Goal: Task Accomplishment & Management: Manage account settings

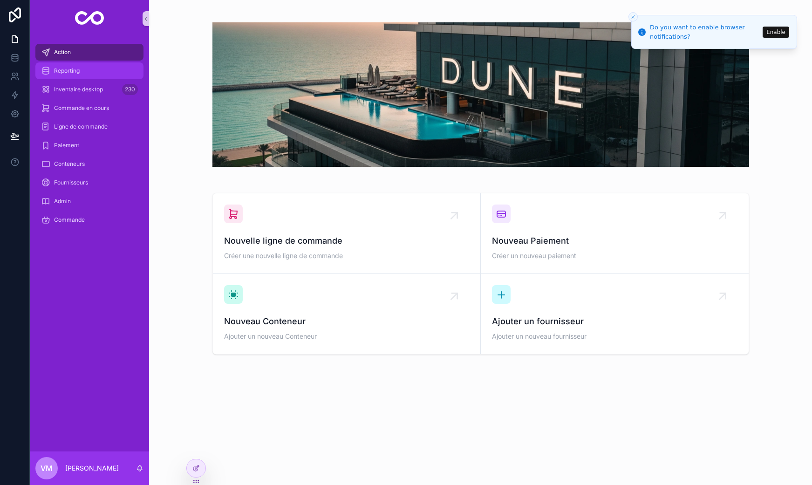
click at [90, 65] on div "Reporting" at bounding box center [89, 70] width 97 height 15
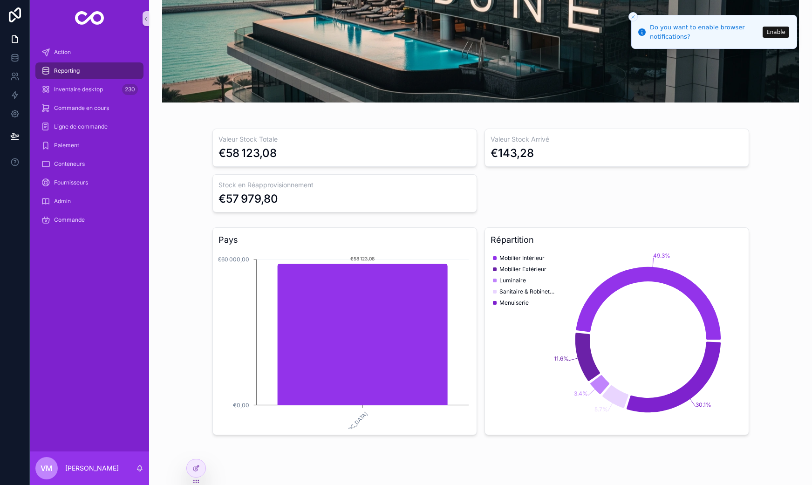
scroll to position [117, 0]
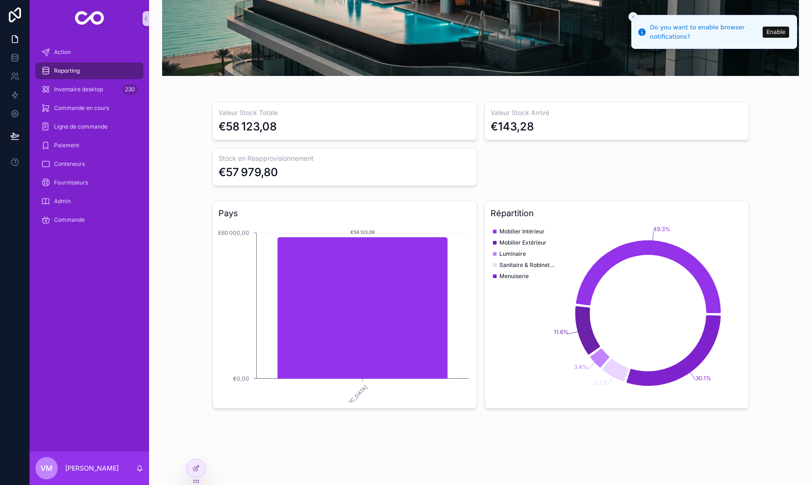
click at [111, 75] on div "Reporting" at bounding box center [89, 70] width 97 height 15
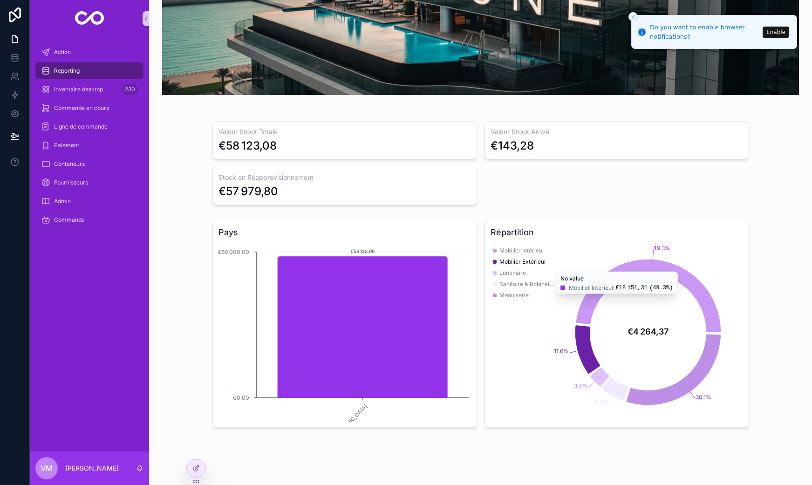
scroll to position [104, 0]
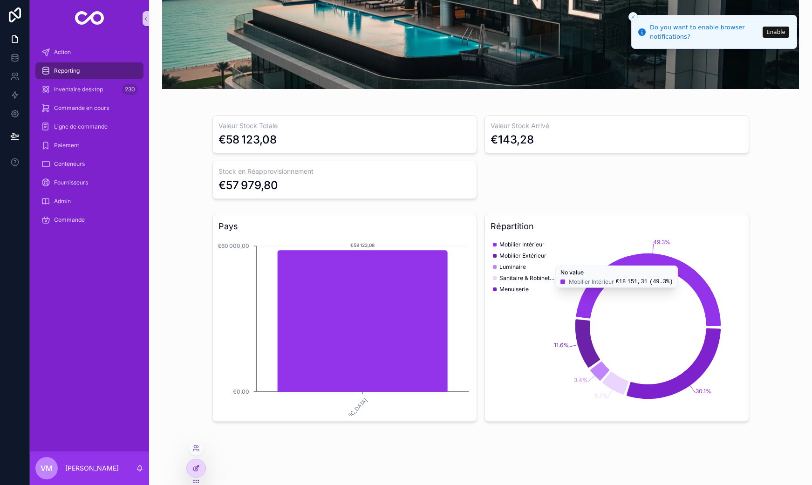
click at [196, 466] on icon at bounding box center [196, 468] width 7 height 7
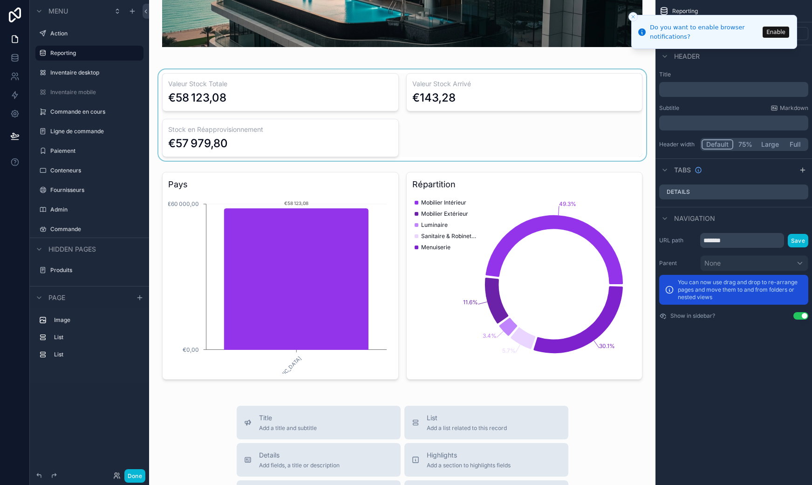
click at [272, 93] on div "scrollable content" at bounding box center [403, 114] width 492 height 91
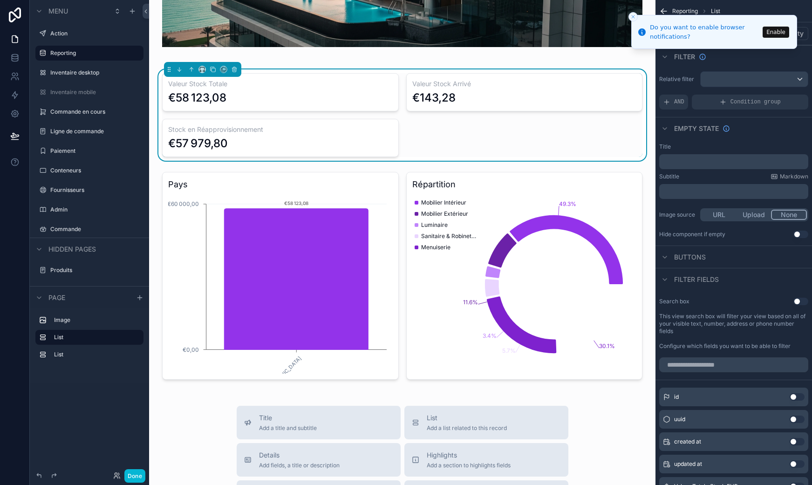
drag, startPoint x: 631, startPoint y: 16, endPoint x: 681, endPoint y: 17, distance: 50.8
click at [631, 16] on icon "Close toast" at bounding box center [634, 17] width 6 height 6
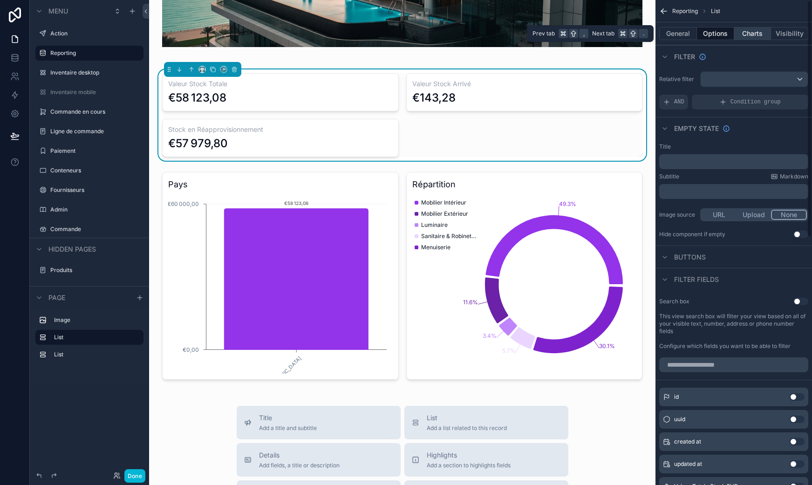
click at [757, 35] on button "Charts" at bounding box center [753, 33] width 37 height 13
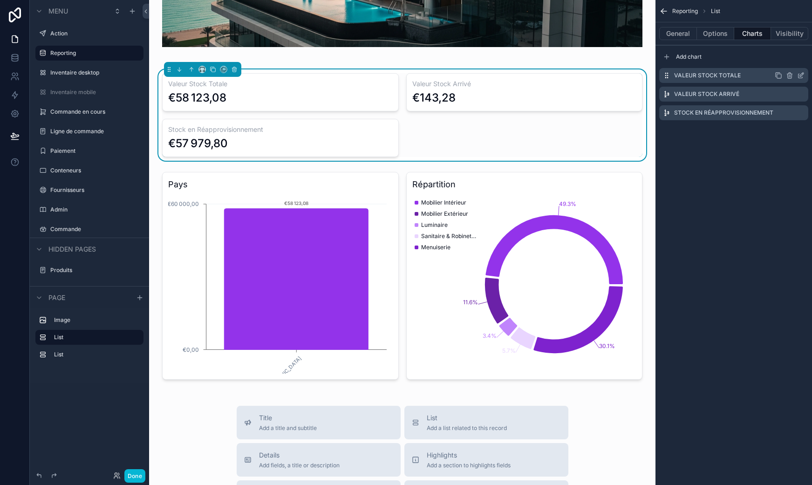
click at [799, 76] on icon "scrollable content" at bounding box center [801, 76] width 4 height 4
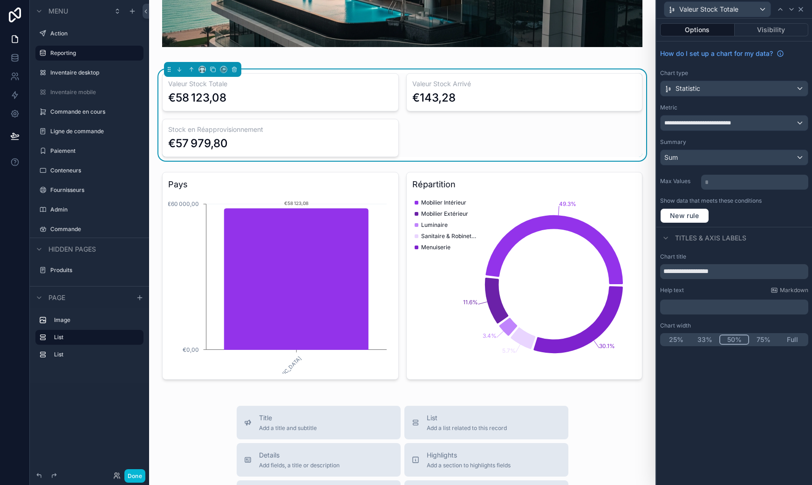
click at [799, 9] on icon at bounding box center [801, 9] width 7 height 7
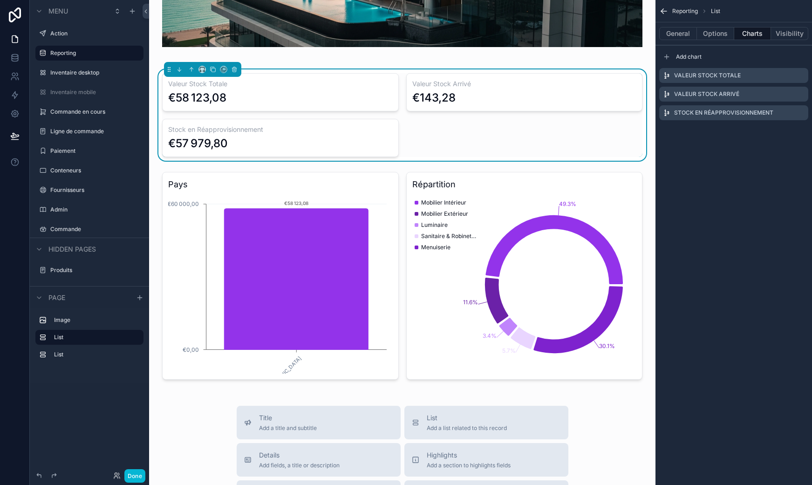
click at [502, 144] on div "Valeur Stock Totale €58 123,08 Valeur Stock Arrivé €143,28 Stock en Réapprovisi…" at bounding box center [402, 115] width 481 height 84
click at [675, 41] on div "General Options Charts Visibility" at bounding box center [734, 33] width 157 height 22
click at [677, 35] on button "General" at bounding box center [679, 33] width 38 height 13
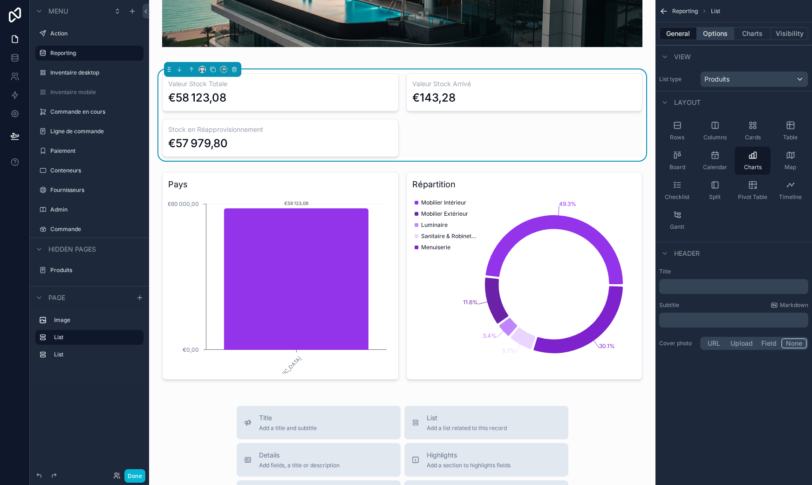
click at [721, 38] on button "Options" at bounding box center [715, 33] width 37 height 13
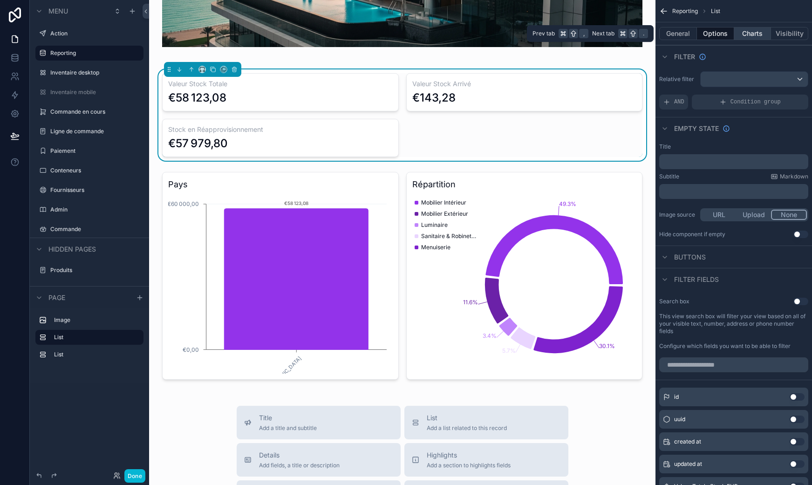
click at [766, 36] on button "Charts" at bounding box center [753, 33] width 37 height 13
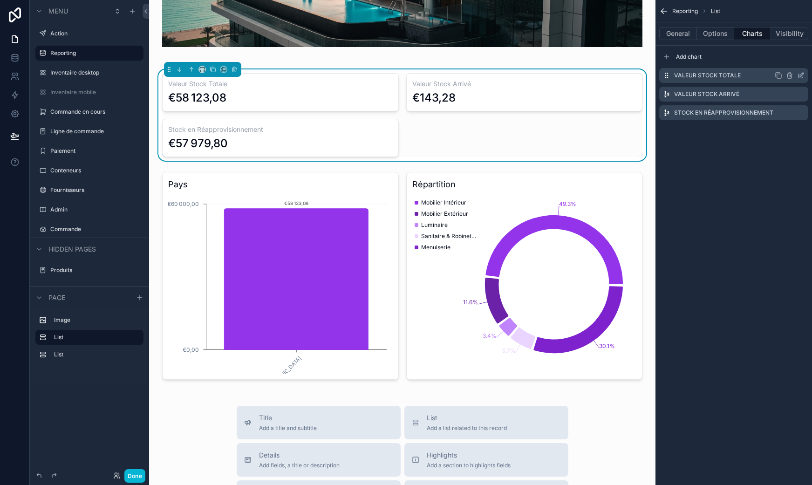
click at [801, 75] on icon "scrollable content" at bounding box center [801, 75] width 7 height 7
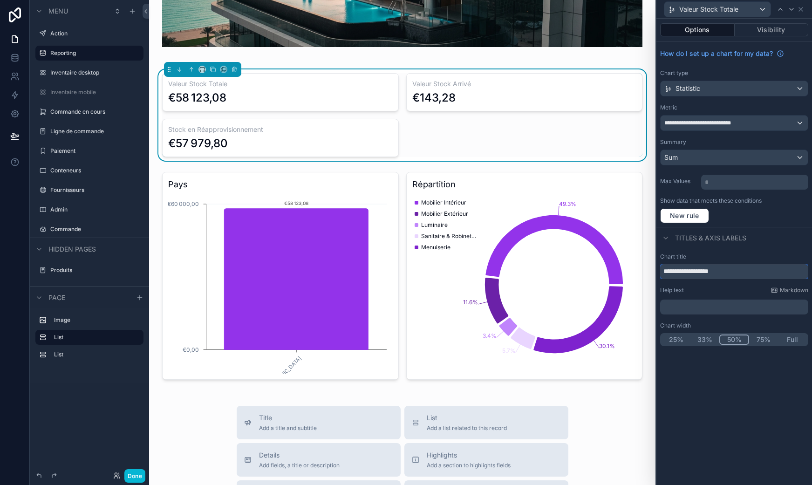
click at [711, 272] on input "**********" at bounding box center [734, 271] width 148 height 15
click at [721, 413] on div "**********" at bounding box center [735, 252] width 156 height 467
click at [429, 112] on div "Valeur Stock Totale €58 123,08 Valeur Stock Arrivé €143,28 Stock en Réapprovisi…" at bounding box center [402, 115] width 481 height 84
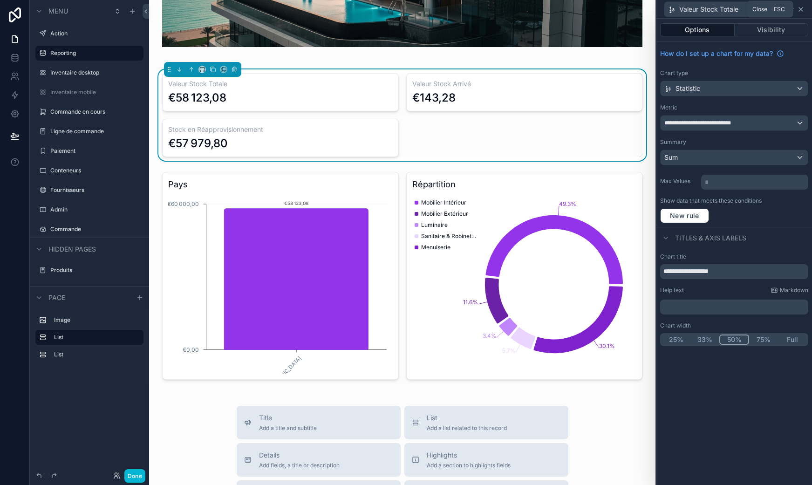
click at [801, 9] on icon at bounding box center [801, 9] width 7 height 7
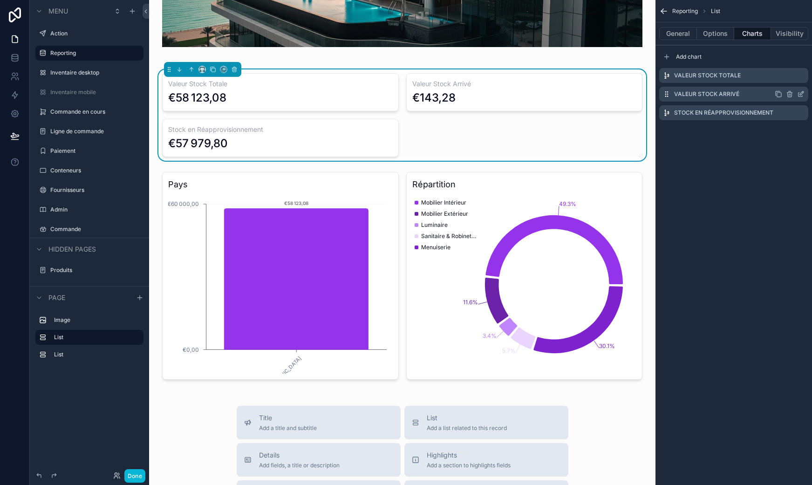
click at [799, 95] on icon "scrollable content" at bounding box center [801, 93] width 7 height 7
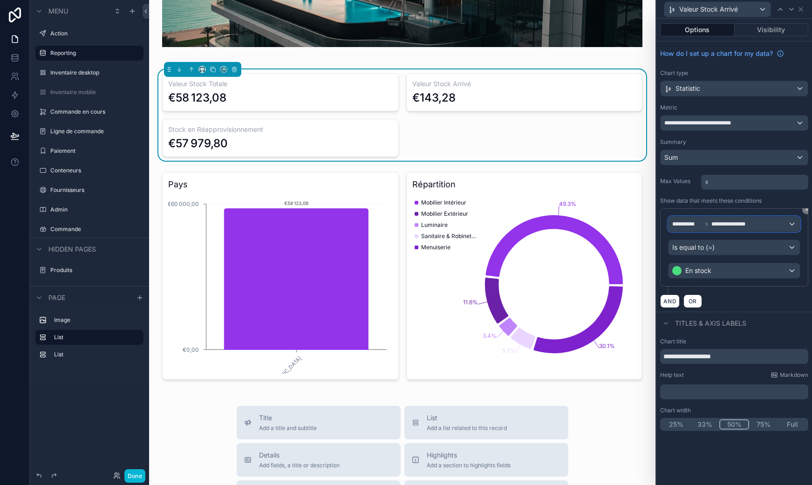
click at [790, 221] on div "**********" at bounding box center [734, 224] width 131 height 15
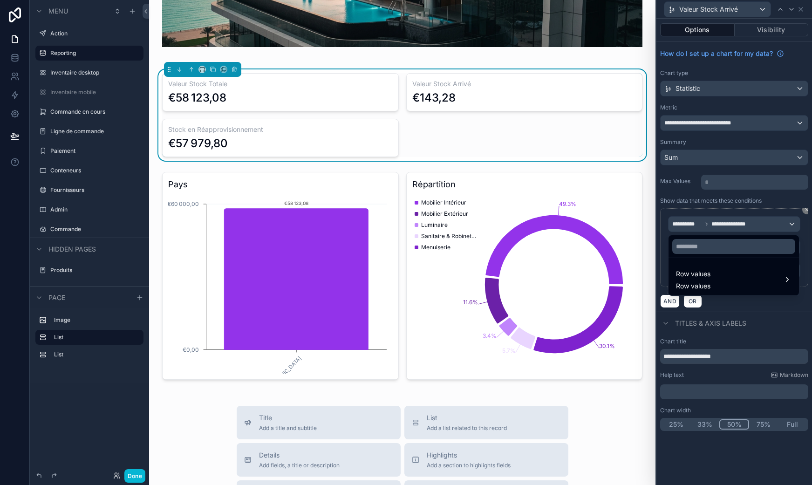
click at [790, 221] on div at bounding box center [735, 242] width 156 height 485
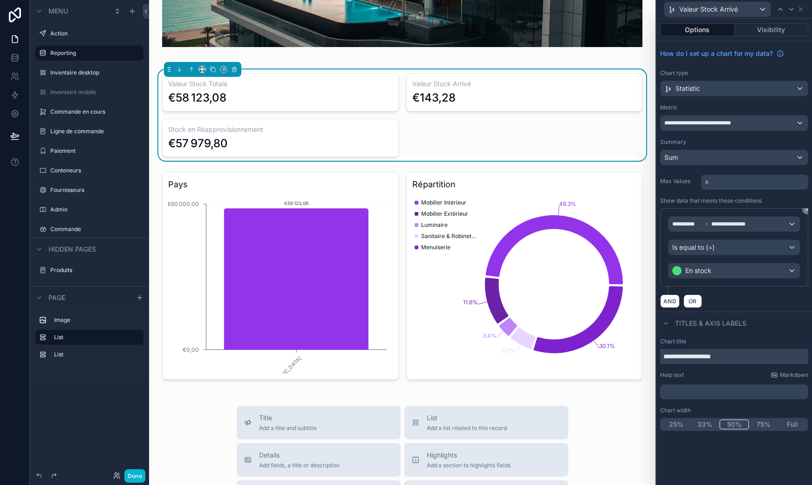
click at [697, 356] on input "**********" at bounding box center [734, 356] width 148 height 15
click at [743, 15] on div "Valeur Stock Arrivé" at bounding box center [718, 9] width 106 height 15
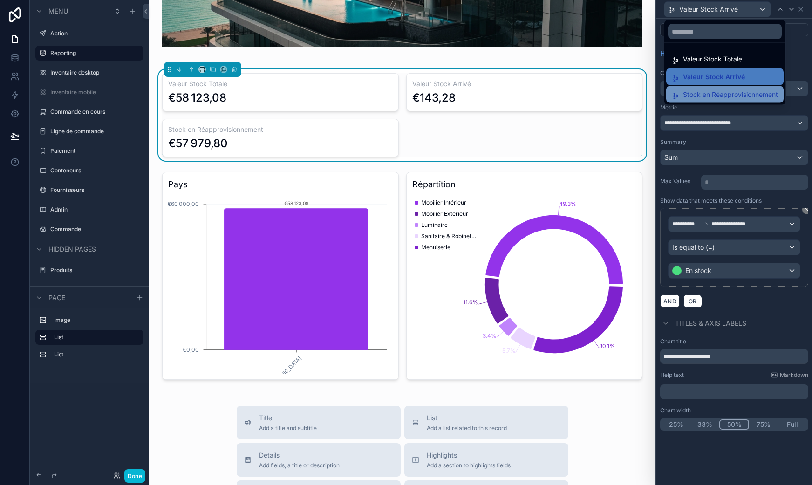
click at [735, 94] on span "Stock en Réapprovisionnement" at bounding box center [730, 94] width 95 height 11
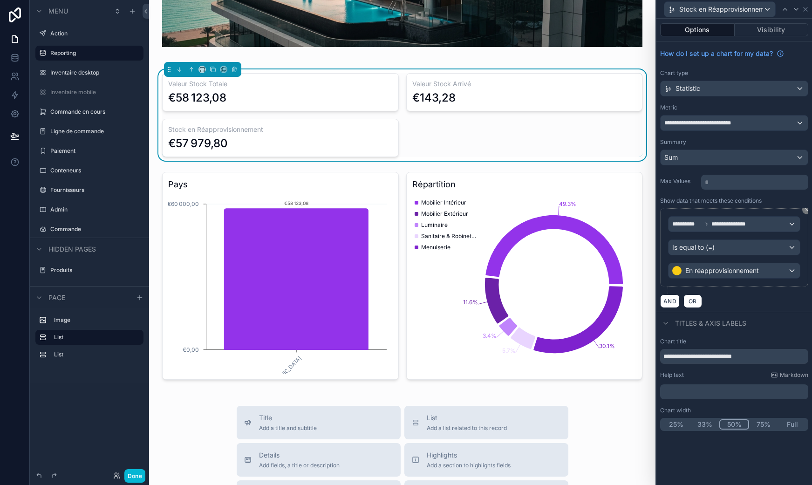
click at [201, 114] on div "Valeur Stock Totale €58 123,08 Valeur Stock Arrivé €143,28 Stock en Réapprovisi…" at bounding box center [402, 115] width 481 height 84
click at [809, 12] on icon at bounding box center [805, 9] width 7 height 7
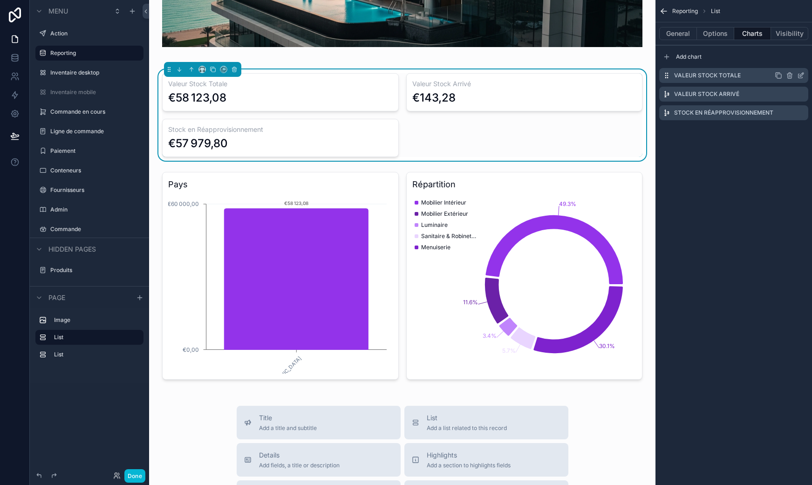
click at [802, 75] on icon "scrollable content" at bounding box center [801, 75] width 7 height 7
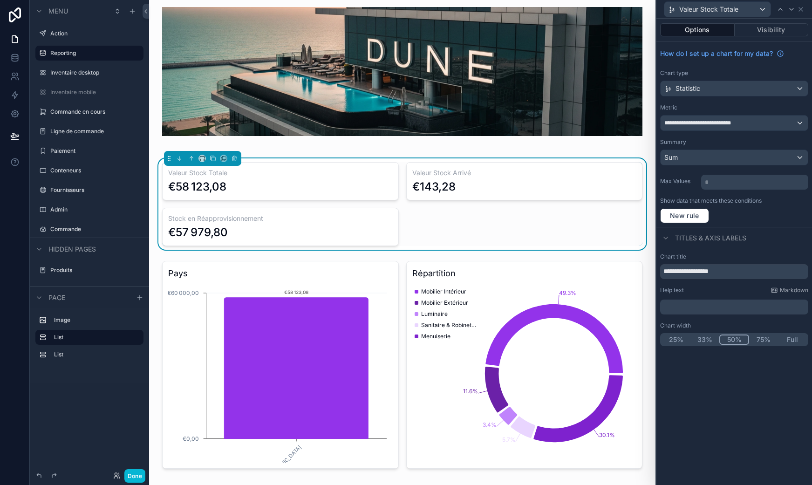
scroll to position [0, 0]
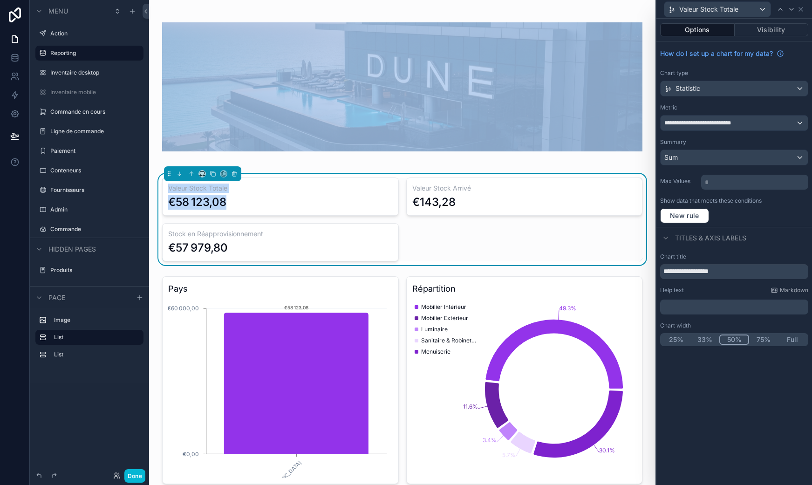
click at [643, 168] on div "Valeur Stock Totale €58 123,08 Valeur Stock Arrivé €143,28 Stock en Réapprovisi…" at bounding box center [402, 458] width 507 height 917
click at [642, 168] on div "Valeur Stock Totale €58 123,08 Valeur Stock Arrivé €143,28 Stock en Réapprovisi…" at bounding box center [402, 458] width 507 height 917
click at [16, 58] on icon at bounding box center [14, 57] width 9 height 9
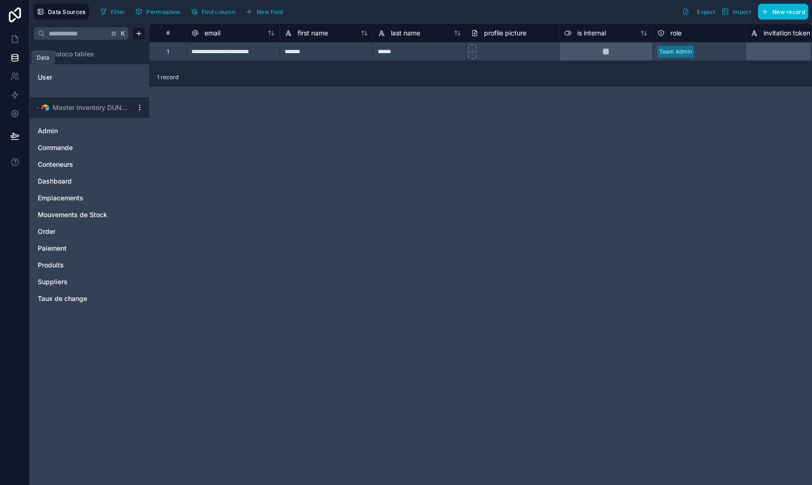
click at [23, 62] on link at bounding box center [14, 57] width 29 height 19
click at [17, 44] on link at bounding box center [14, 39] width 29 height 19
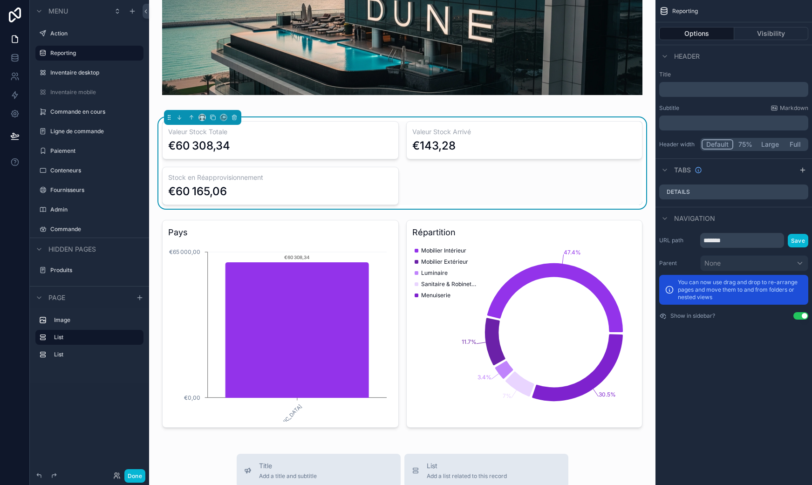
scroll to position [8, 0]
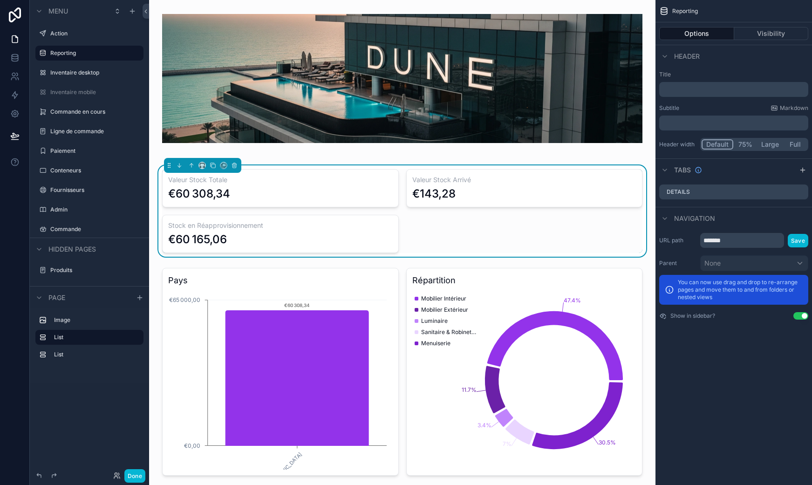
click at [343, 169] on div "Valeur Stock Totale €60 308,34" at bounding box center [280, 188] width 237 height 38
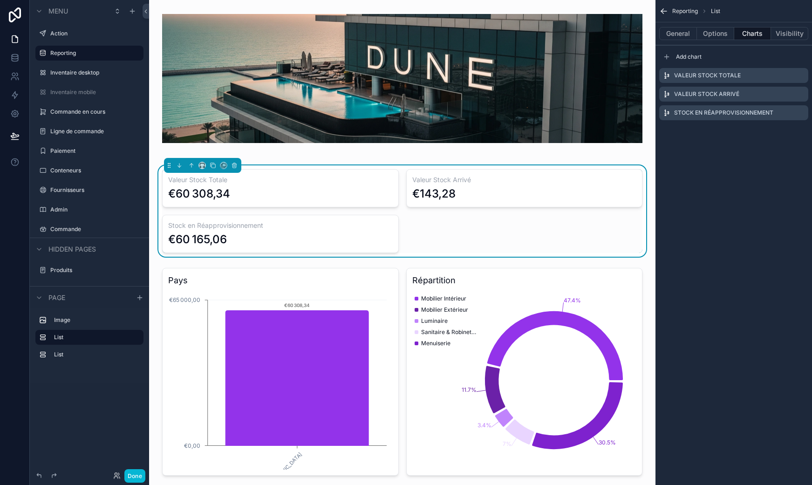
click at [668, 8] on icon "scrollable content" at bounding box center [664, 11] width 9 height 9
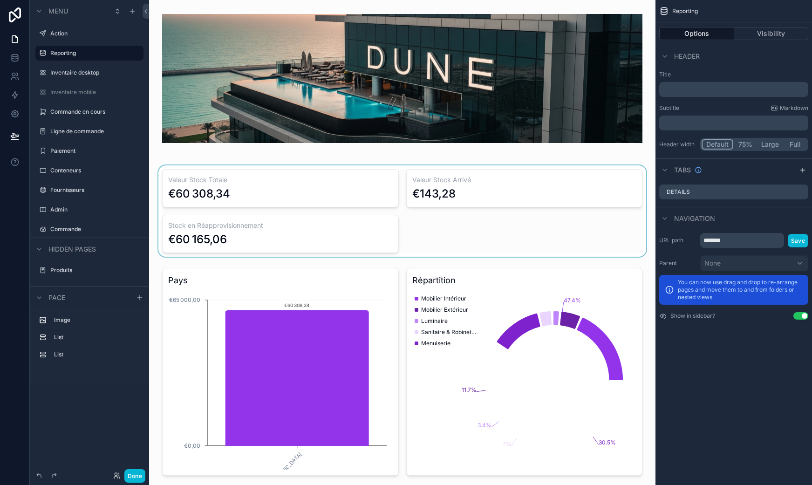
click at [392, 175] on div "scrollable content" at bounding box center [403, 210] width 492 height 91
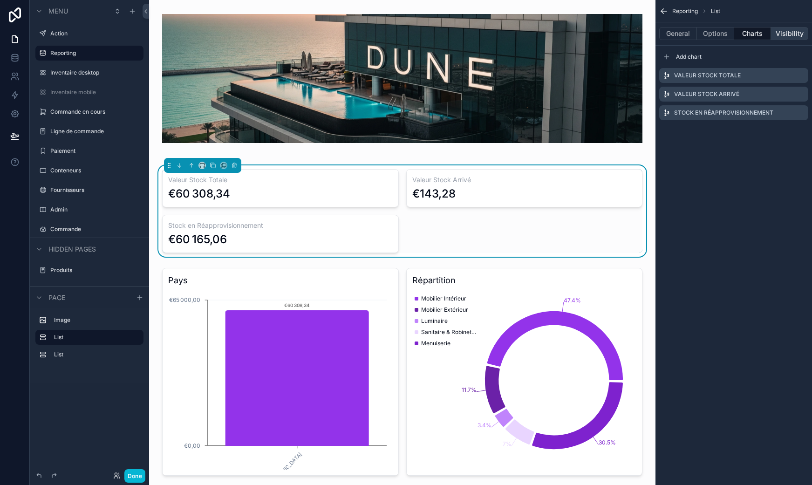
click at [781, 34] on button "Visibility" at bounding box center [789, 33] width 37 height 13
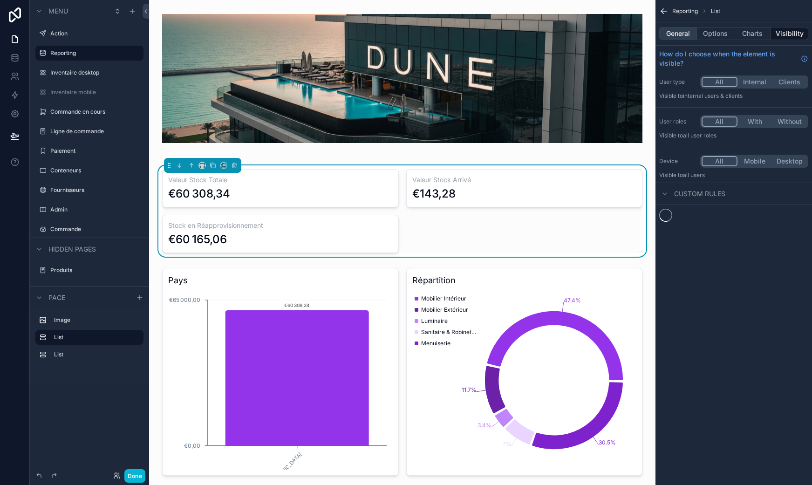
click at [688, 36] on button "General" at bounding box center [679, 33] width 38 height 13
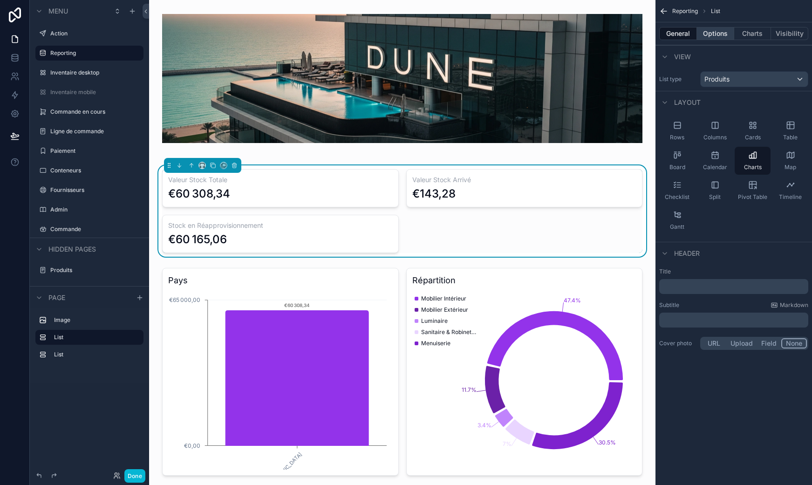
click at [712, 35] on button "Options" at bounding box center [715, 33] width 37 height 13
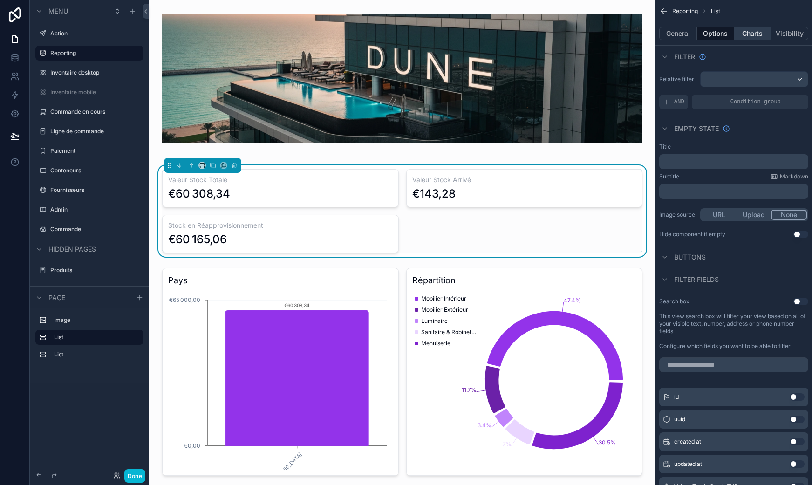
click at [739, 34] on button "Charts" at bounding box center [753, 33] width 37 height 13
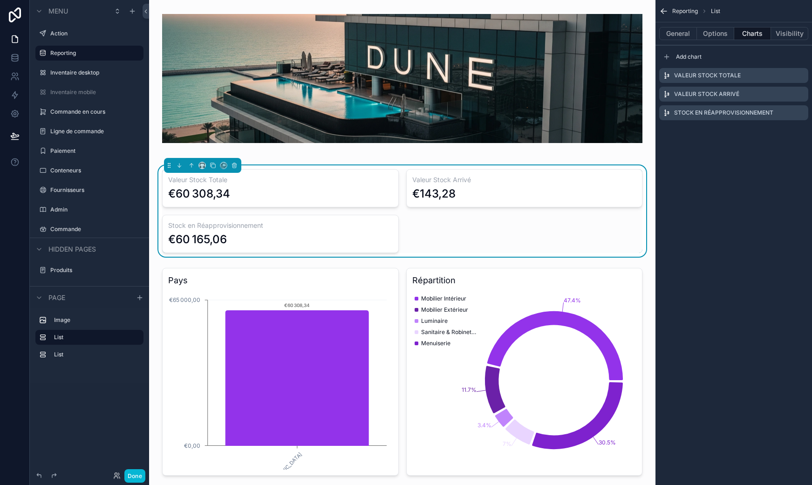
scroll to position [32, 0]
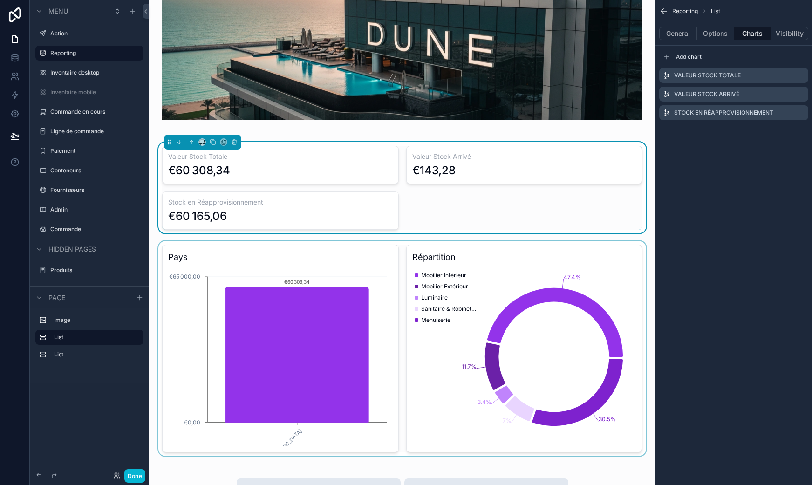
click at [337, 248] on div "scrollable content" at bounding box center [403, 348] width 492 height 215
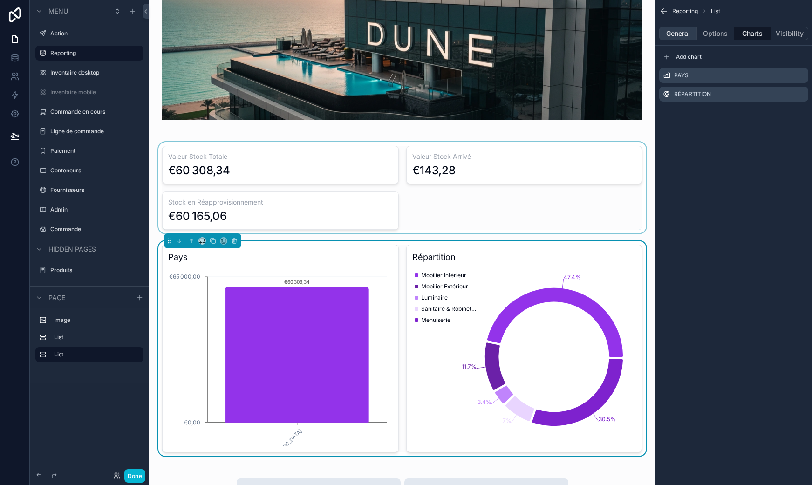
click at [681, 35] on button "General" at bounding box center [679, 33] width 38 height 13
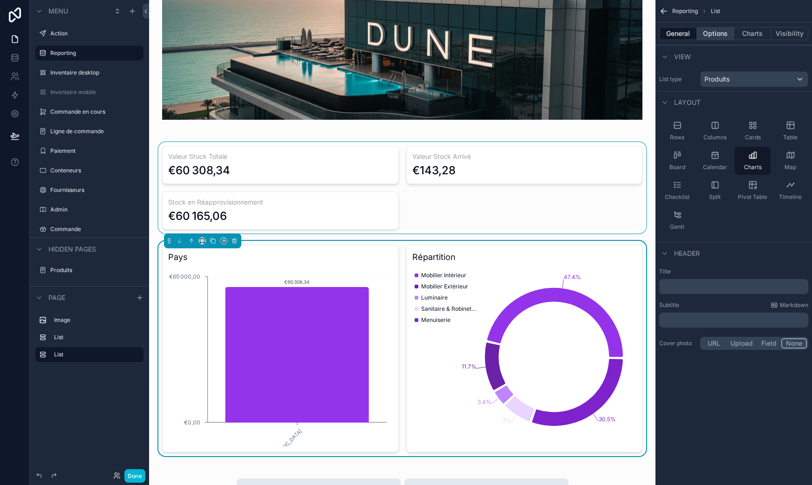
click at [721, 32] on button "Options" at bounding box center [715, 33] width 37 height 13
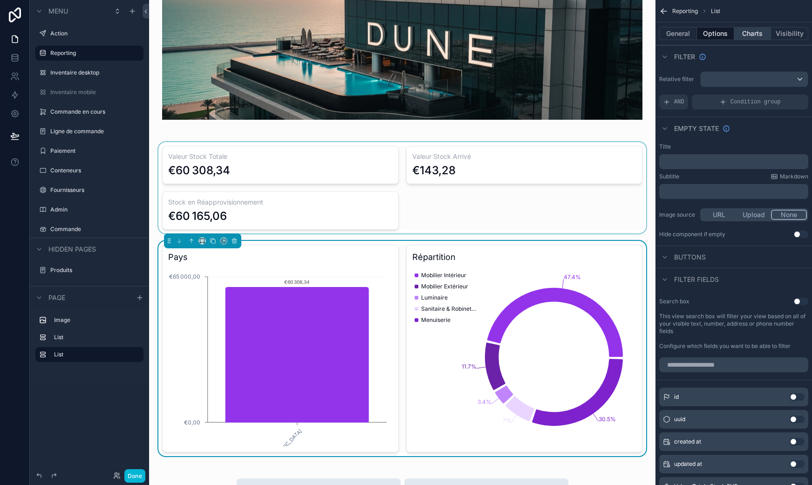
click at [758, 32] on button "Charts" at bounding box center [753, 33] width 37 height 13
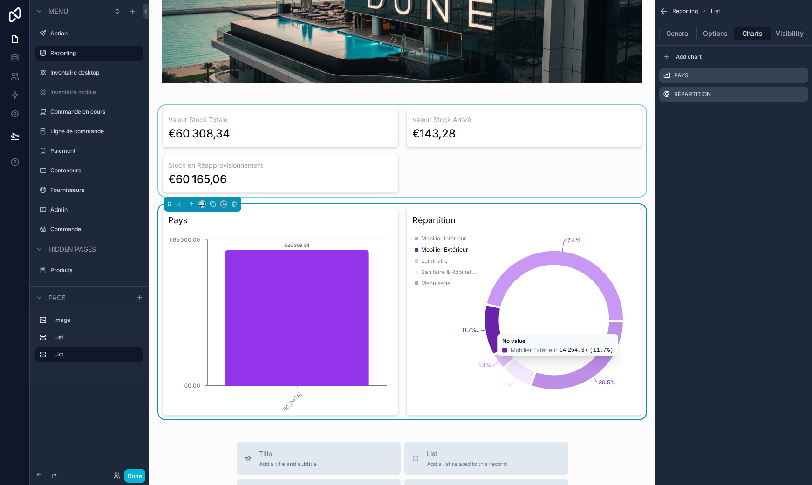
scroll to position [62, 0]
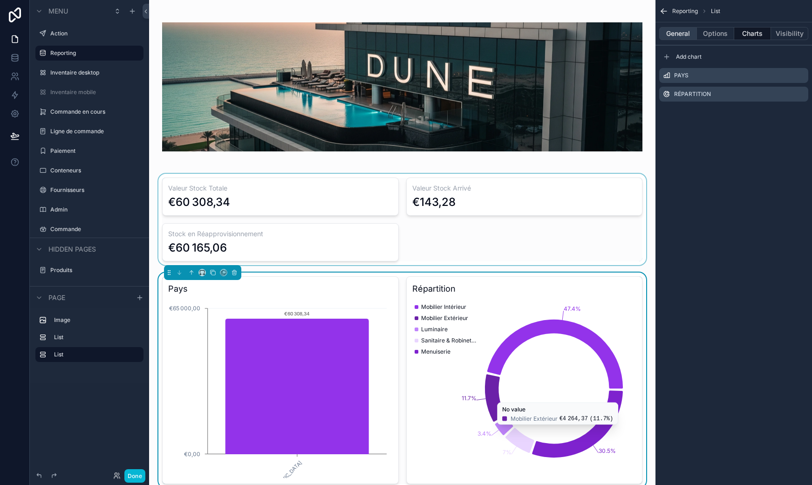
click at [679, 30] on button "General" at bounding box center [679, 33] width 38 height 13
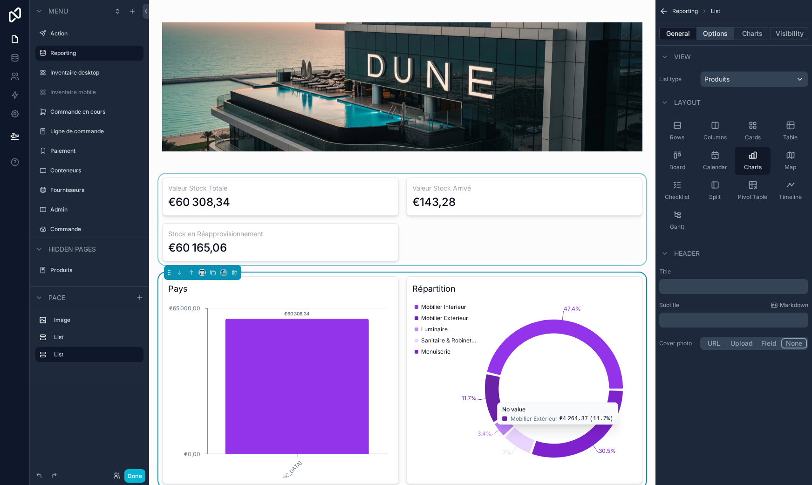
click at [725, 27] on button "Options" at bounding box center [715, 33] width 37 height 13
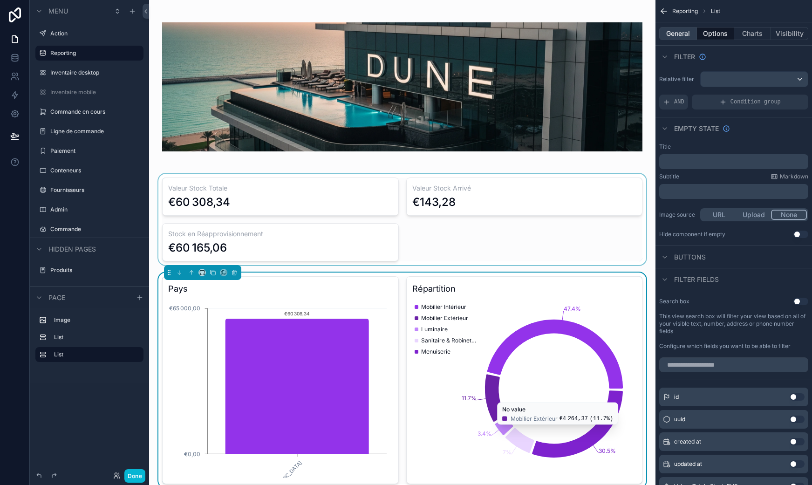
click at [679, 34] on button "General" at bounding box center [679, 33] width 38 height 13
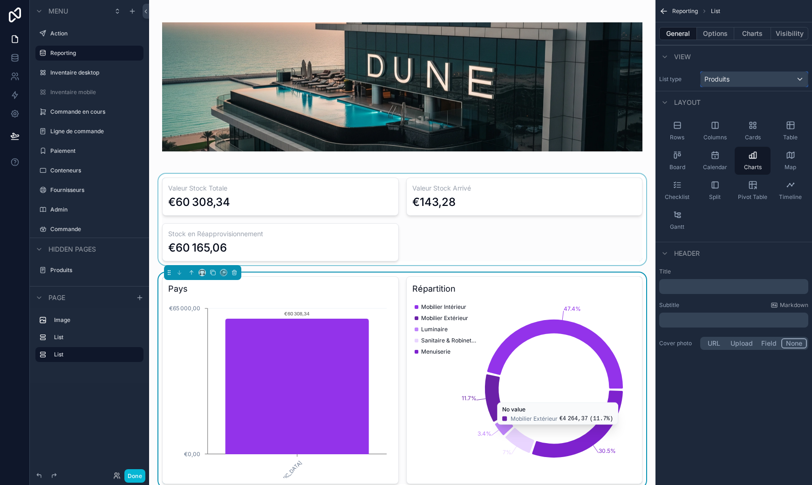
click at [733, 73] on div "Produits" at bounding box center [754, 79] width 107 height 15
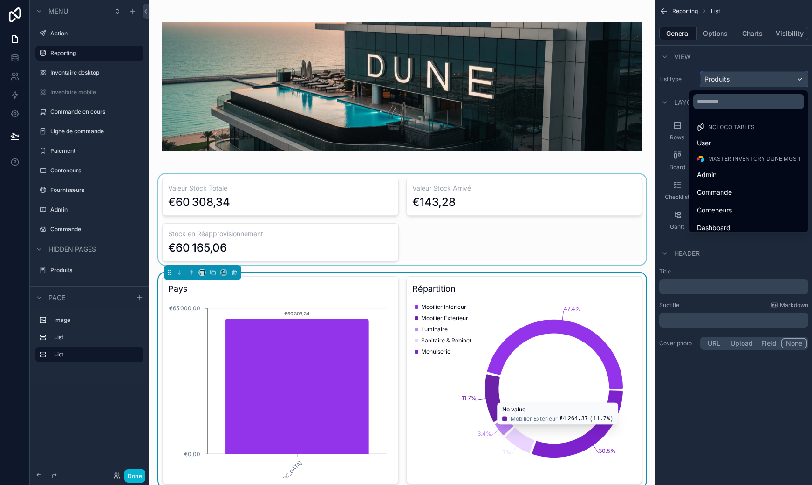
scroll to position [6, 0]
click at [465, 233] on div "scrollable content" at bounding box center [403, 219] width 492 height 91
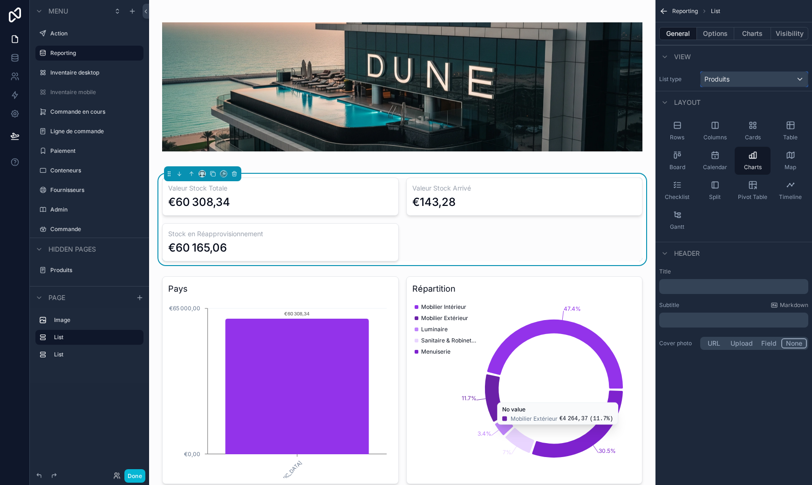
click at [736, 82] on div "Produits" at bounding box center [754, 79] width 107 height 15
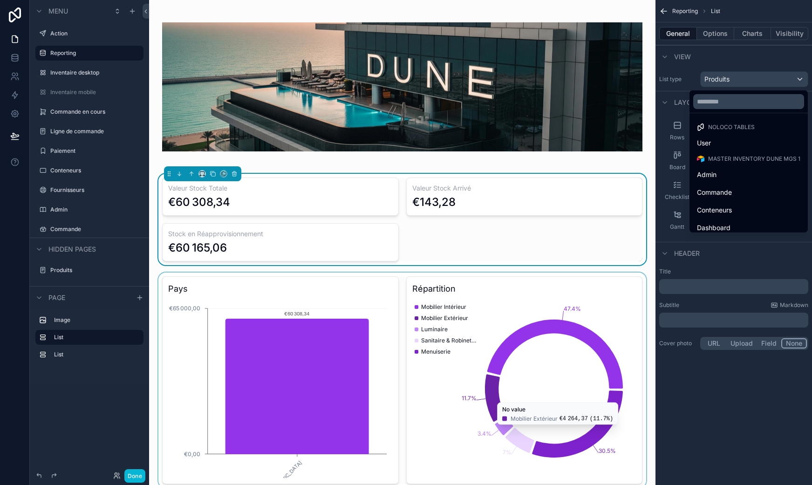
click at [391, 286] on div "scrollable content" at bounding box center [403, 380] width 492 height 215
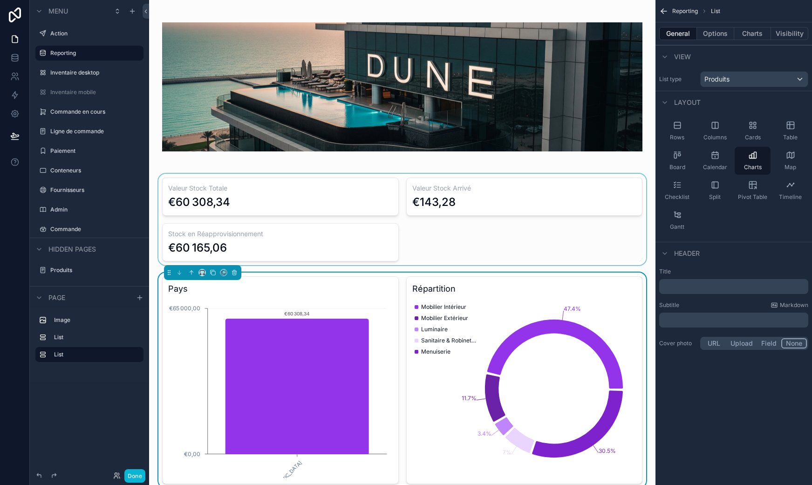
click at [425, 273] on div "Pays 🇨🇳 Chine €0,00 €65 000,00 €60 308,34 Répartition 47.4% 11.7% 3.4% 7% 30.5%…" at bounding box center [403, 380] width 492 height 215
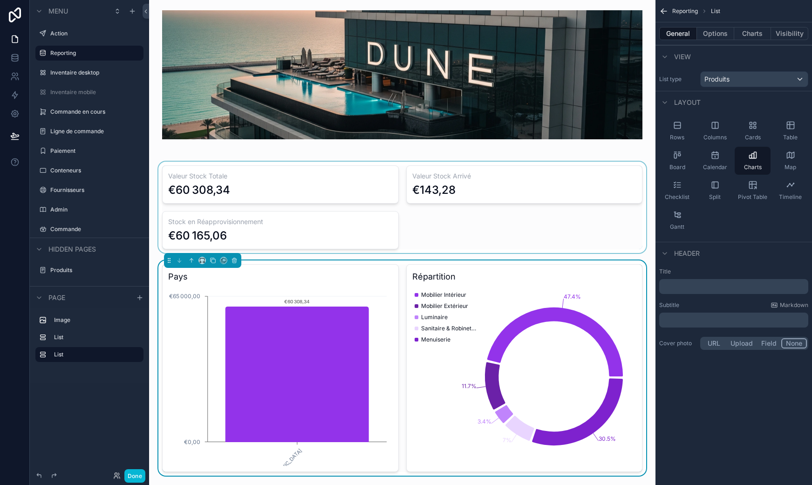
click at [749, 24] on div "General Options Charts Visibility" at bounding box center [734, 33] width 157 height 22
click at [749, 31] on button "Charts" at bounding box center [753, 33] width 37 height 13
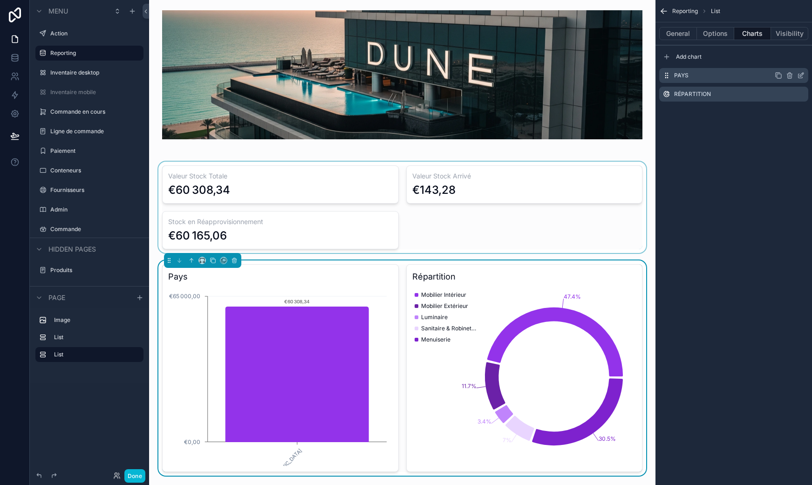
click at [801, 76] on icon "scrollable content" at bounding box center [802, 75] width 4 height 4
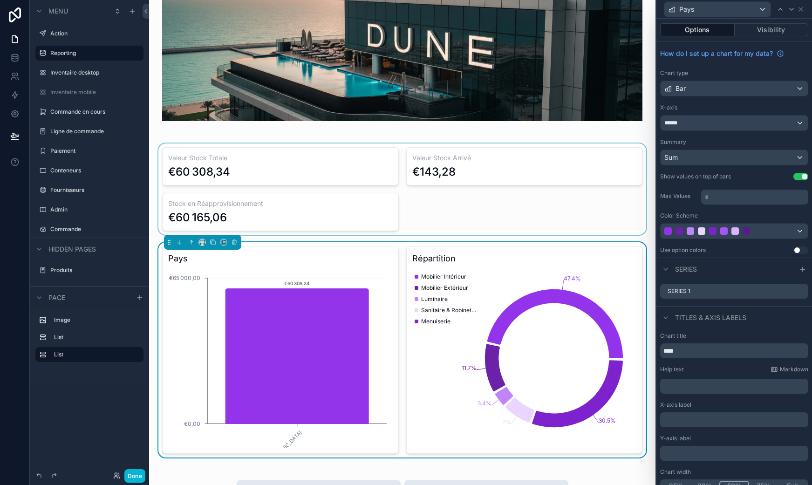
scroll to position [36, 0]
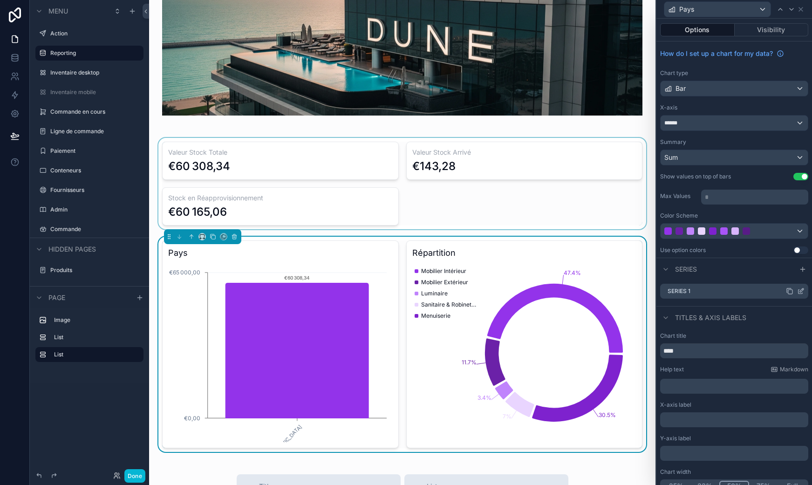
click at [798, 290] on div "Series 1" at bounding box center [734, 291] width 148 height 15
click at [798, 291] on icon at bounding box center [801, 291] width 7 height 7
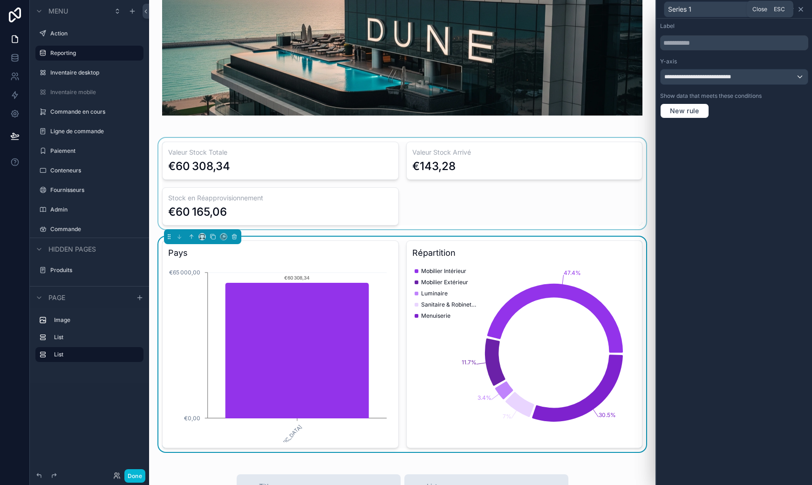
click at [803, 9] on icon at bounding box center [801, 9] width 7 height 7
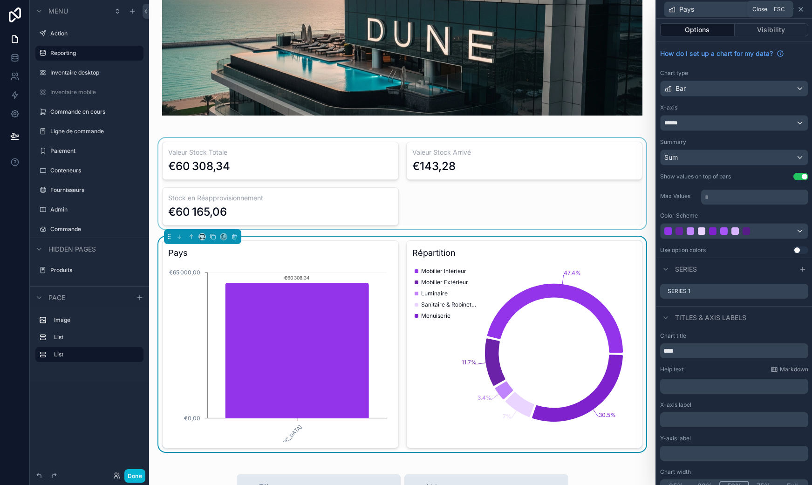
click at [803, 11] on icon at bounding box center [801, 9] width 4 height 4
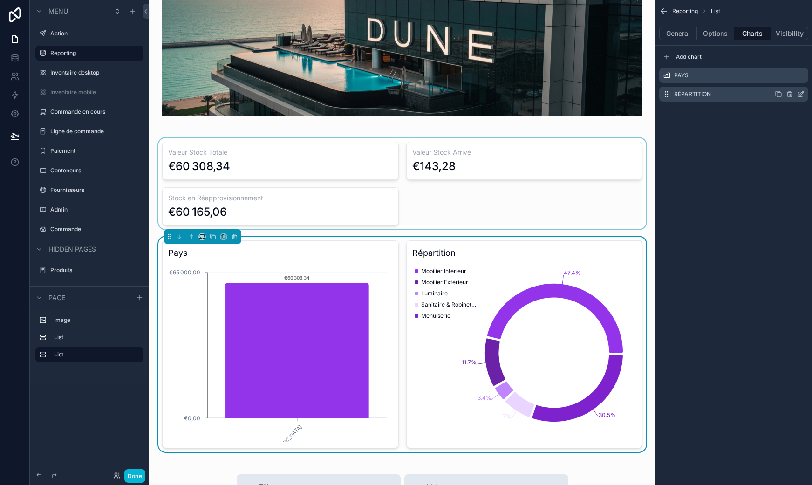
click at [799, 94] on icon "scrollable content" at bounding box center [801, 93] width 7 height 7
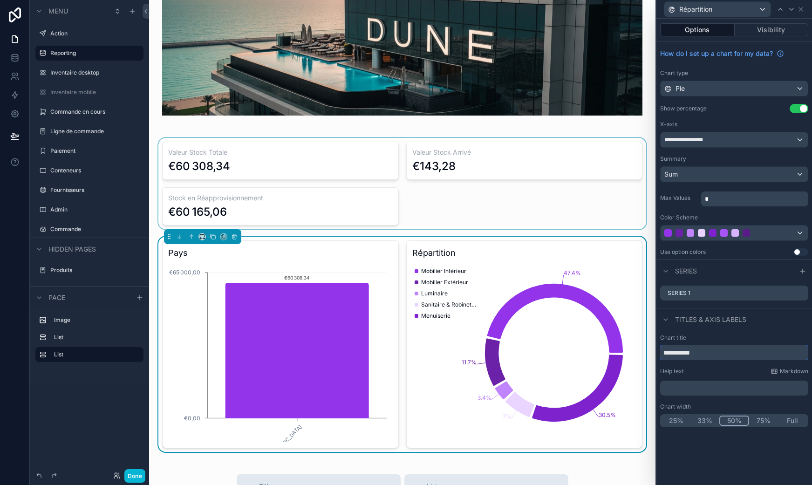
click at [688, 353] on input "**********" at bounding box center [734, 352] width 148 height 15
click at [802, 295] on icon at bounding box center [801, 292] width 7 height 7
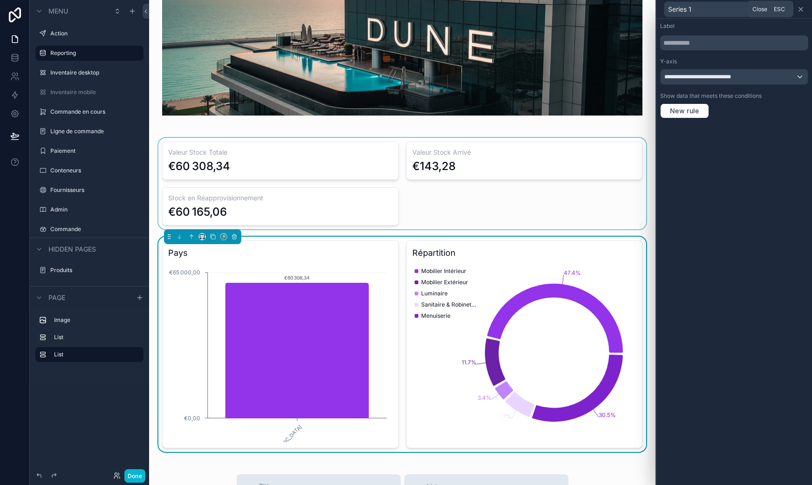
click at [803, 11] on icon at bounding box center [801, 9] width 4 height 4
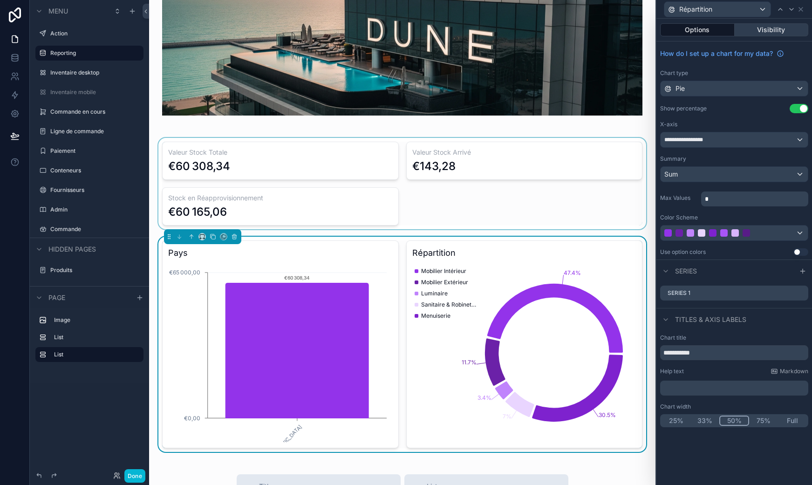
click at [763, 30] on button "Visibility" at bounding box center [772, 29] width 74 height 13
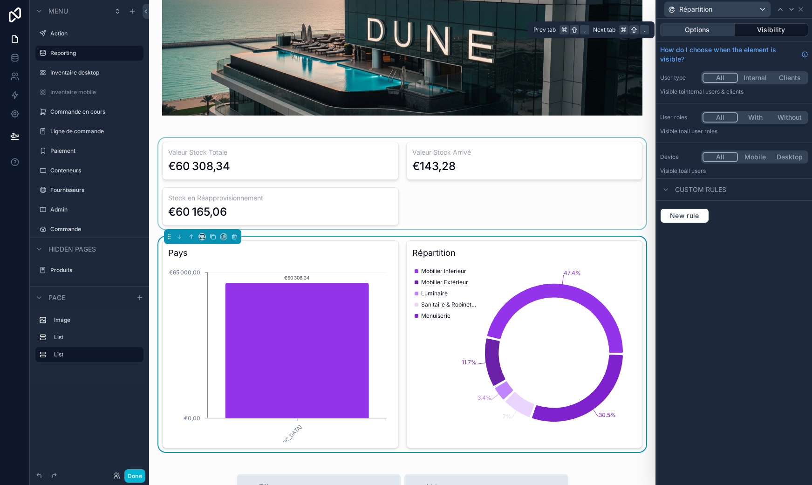
click at [715, 29] on button "Options" at bounding box center [697, 29] width 75 height 13
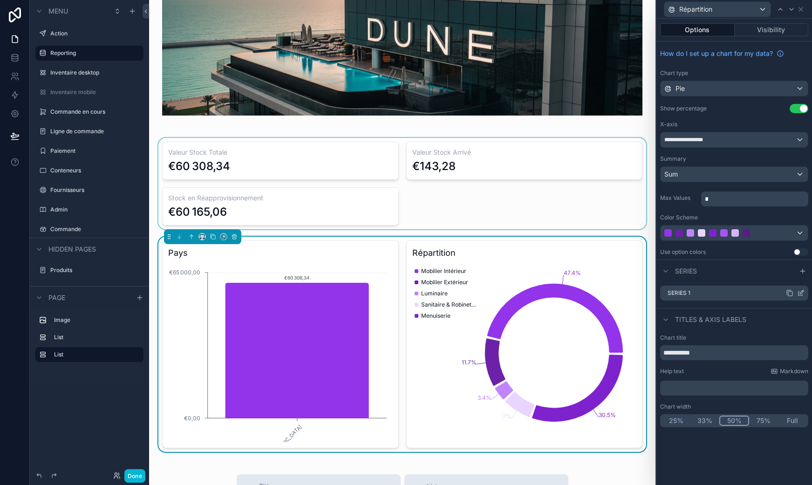
click at [803, 290] on icon at bounding box center [802, 292] width 4 height 4
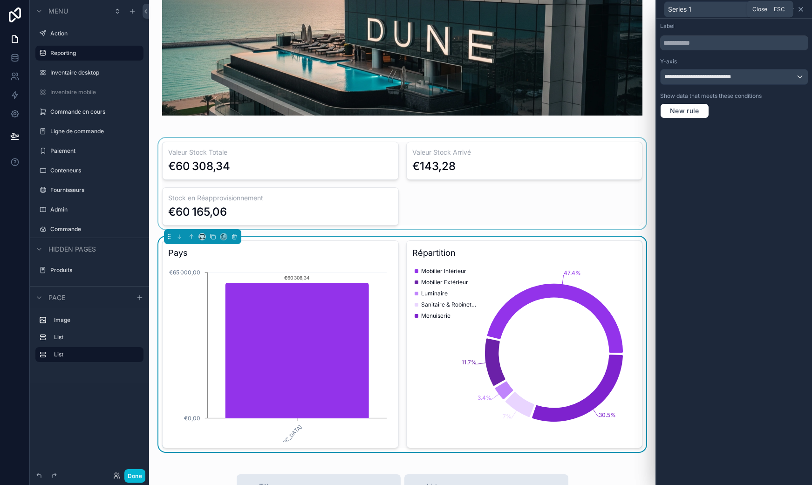
click at [800, 9] on icon at bounding box center [801, 9] width 7 height 7
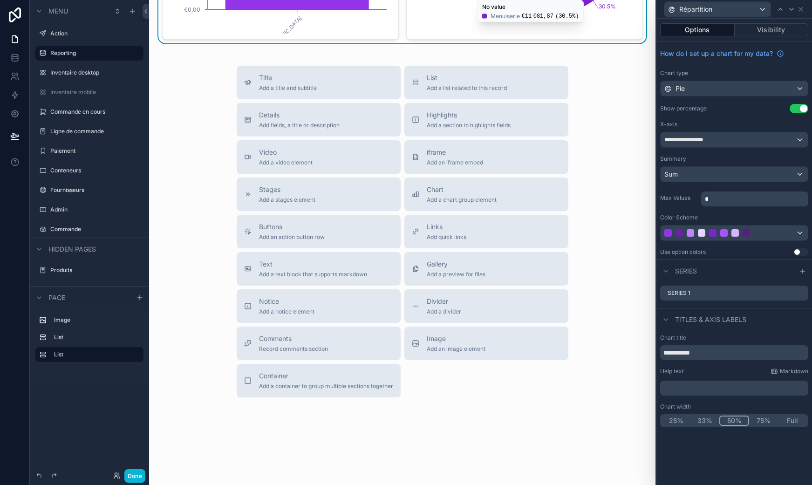
scroll to position [0, 0]
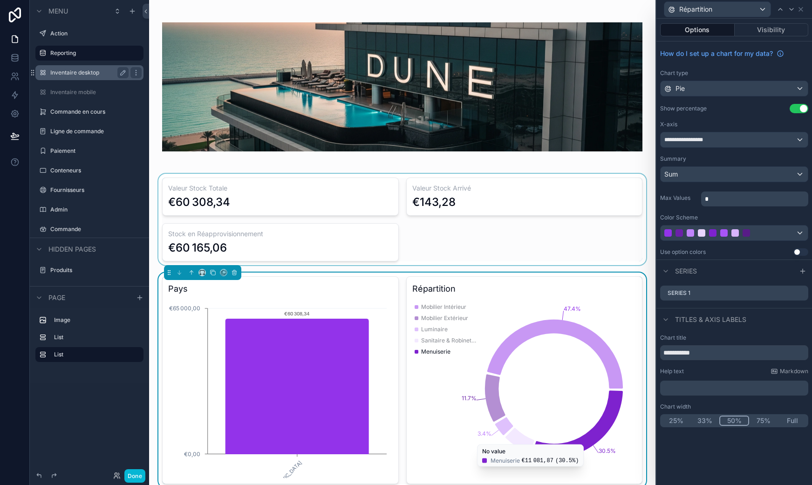
click at [96, 72] on label "Inventaire desktop" at bounding box center [87, 72] width 75 height 7
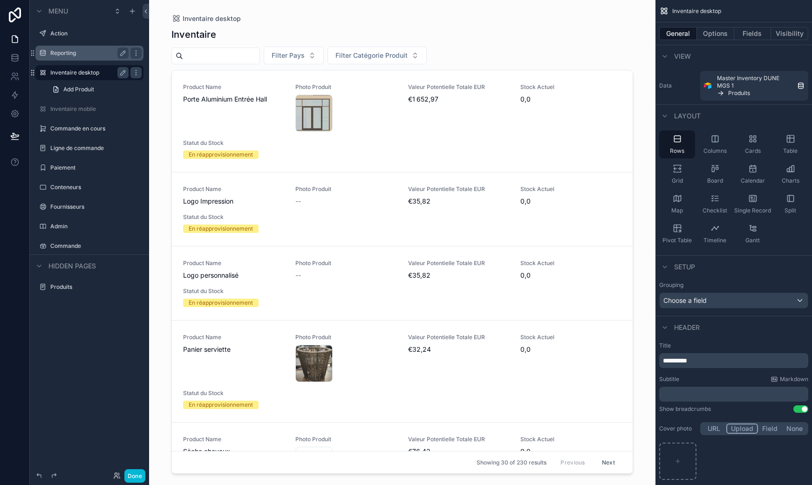
click at [89, 51] on label "Reporting" at bounding box center [87, 52] width 75 height 7
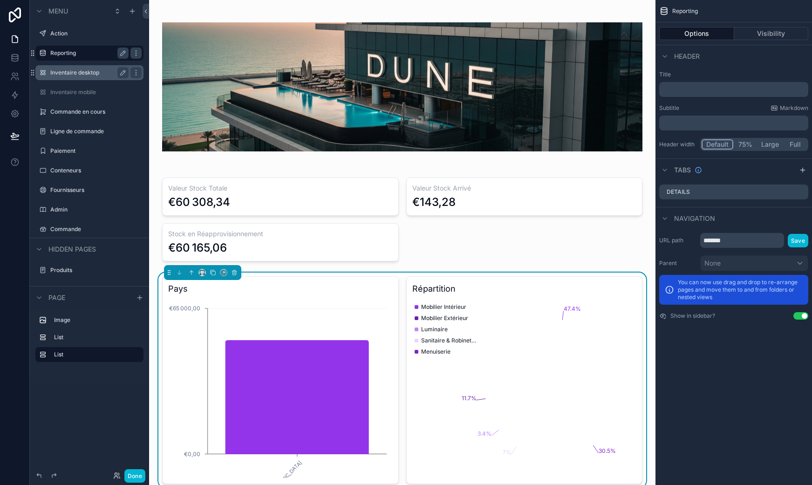
click at [83, 67] on div "Inventaire desktop" at bounding box center [89, 72] width 78 height 11
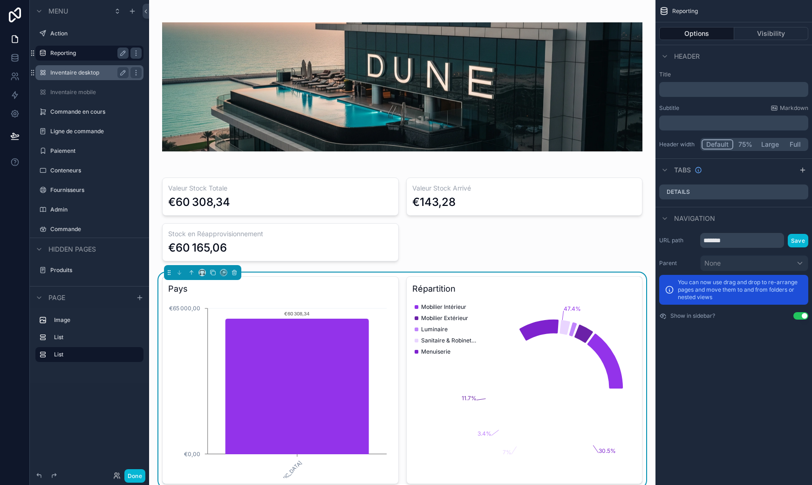
click at [83, 73] on label "Inventaire desktop" at bounding box center [87, 72] width 75 height 7
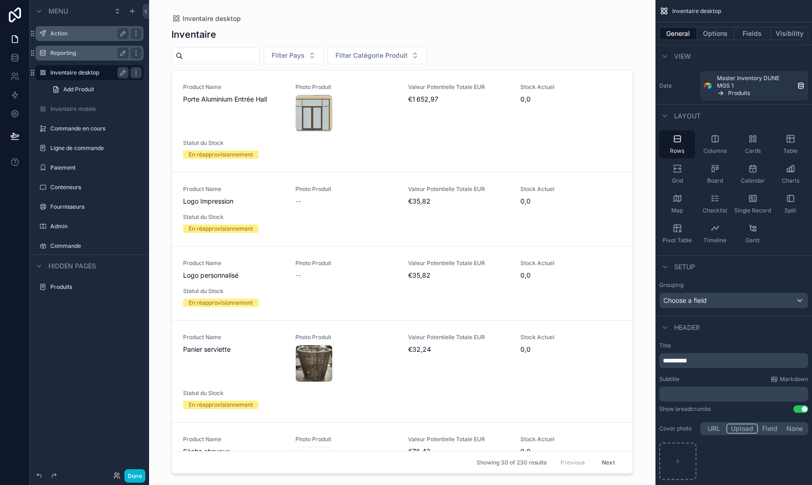
click at [68, 35] on label "Action" at bounding box center [87, 33] width 75 height 7
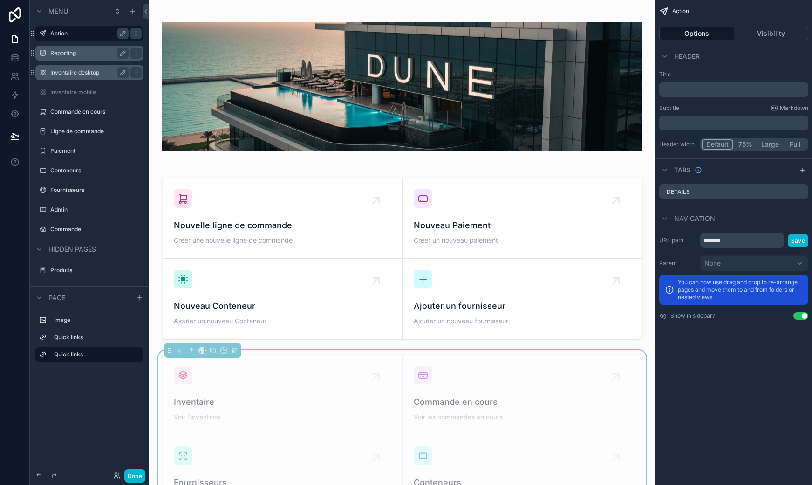
click at [67, 69] on label "Inventaire desktop" at bounding box center [87, 72] width 75 height 7
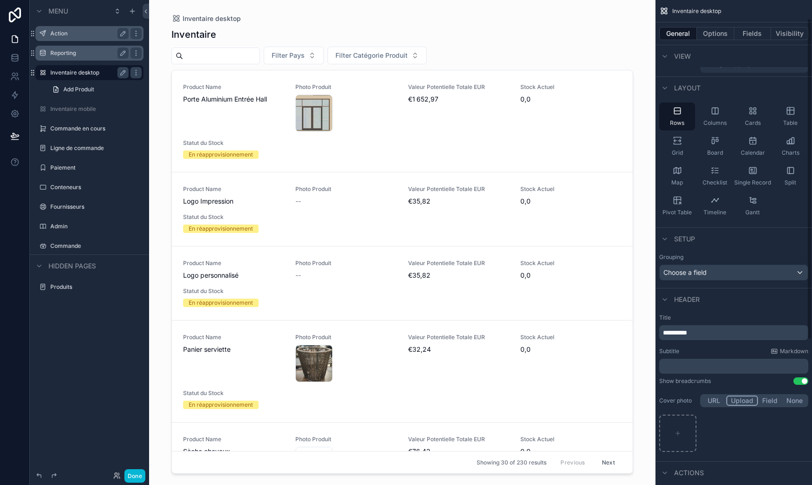
scroll to position [247, 0]
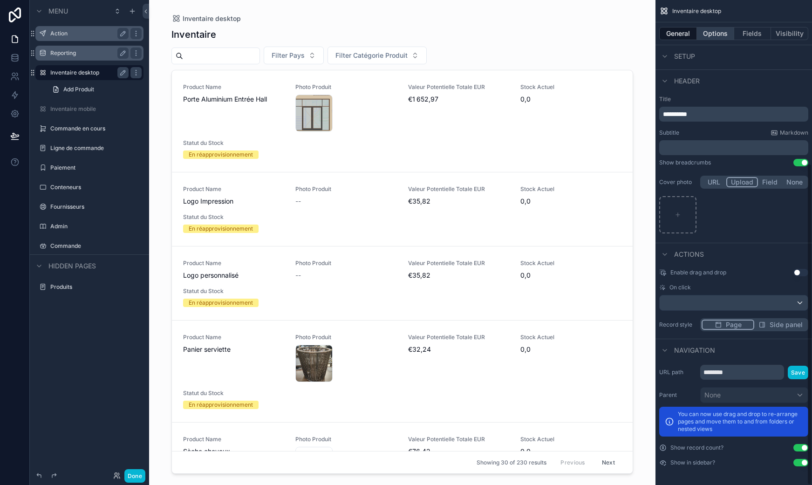
click at [710, 36] on button "Options" at bounding box center [715, 33] width 37 height 13
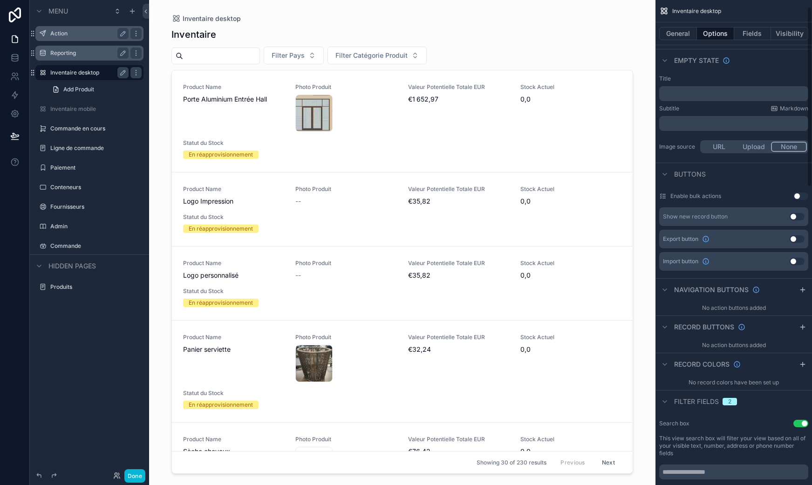
scroll to position [0, 0]
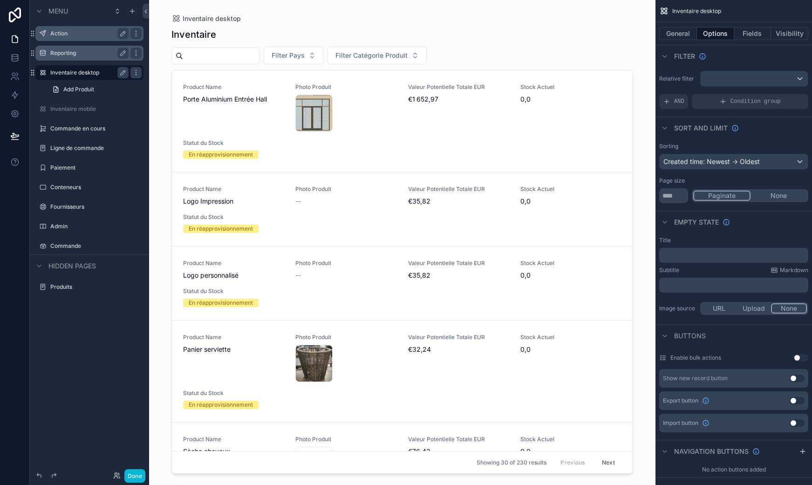
click at [70, 76] on label "Inventaire desktop" at bounding box center [87, 72] width 75 height 7
click at [70, 87] on span "Add Produit" at bounding box center [78, 89] width 31 height 7
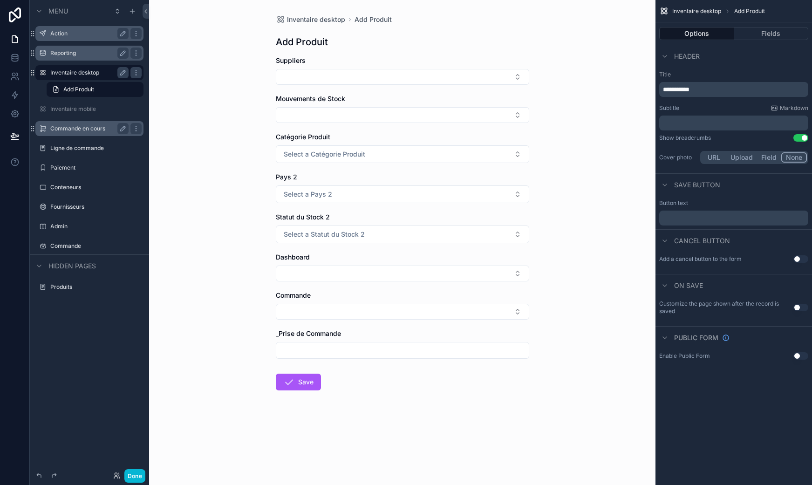
click at [76, 127] on label "Commande en cours" at bounding box center [87, 128] width 75 height 7
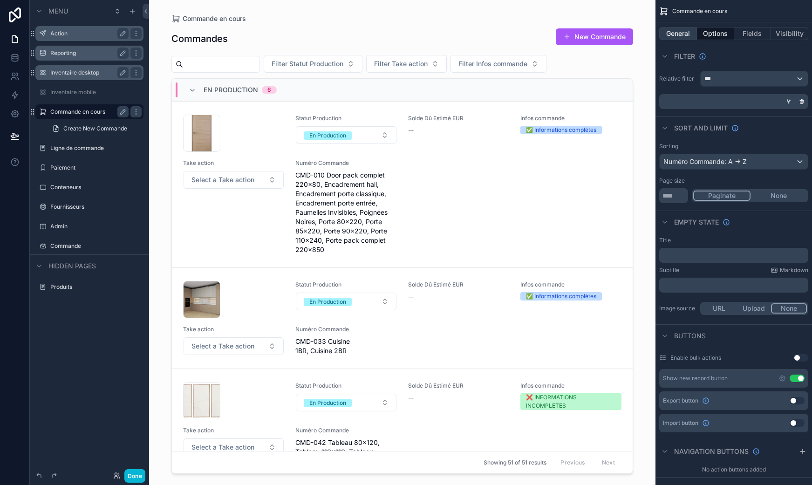
click at [674, 29] on button "General" at bounding box center [679, 33] width 38 height 13
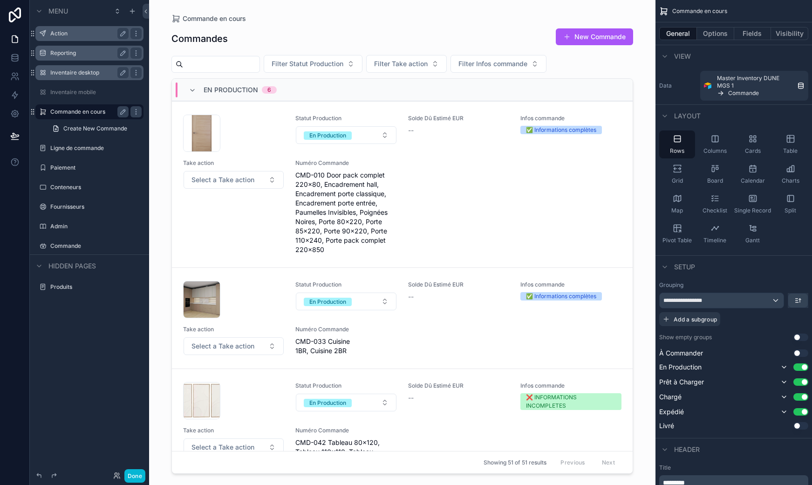
click at [89, 75] on label "Inventaire desktop" at bounding box center [87, 72] width 75 height 7
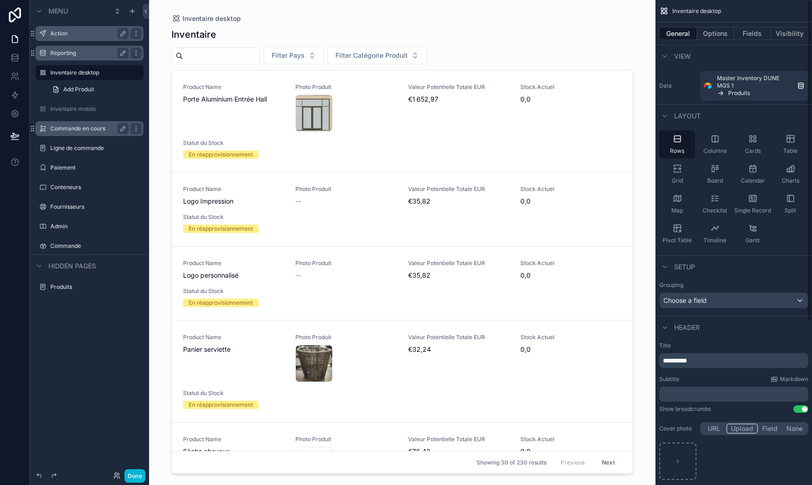
scroll to position [247, 0]
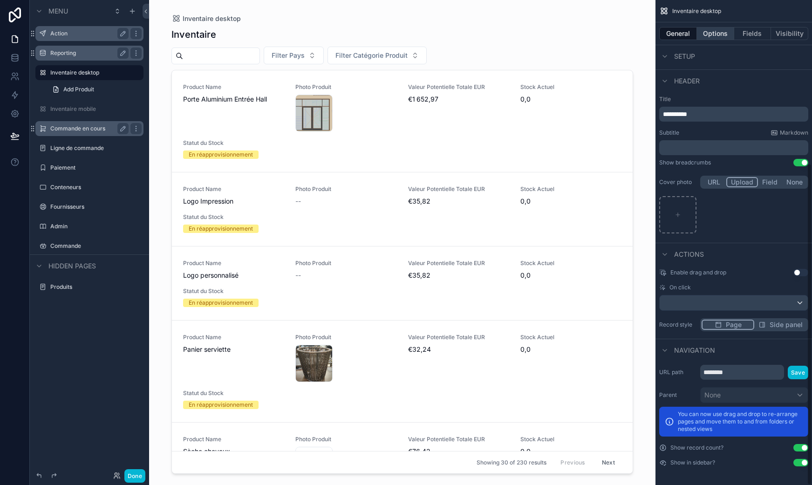
click at [720, 33] on button "Options" at bounding box center [715, 33] width 37 height 13
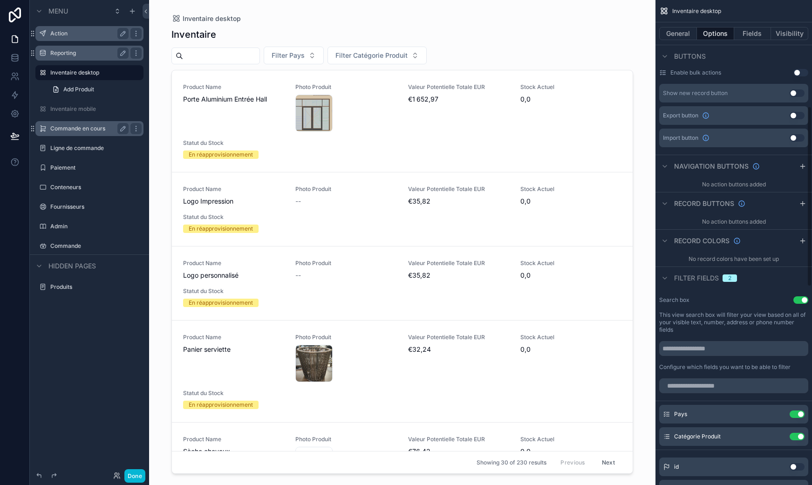
scroll to position [499, 0]
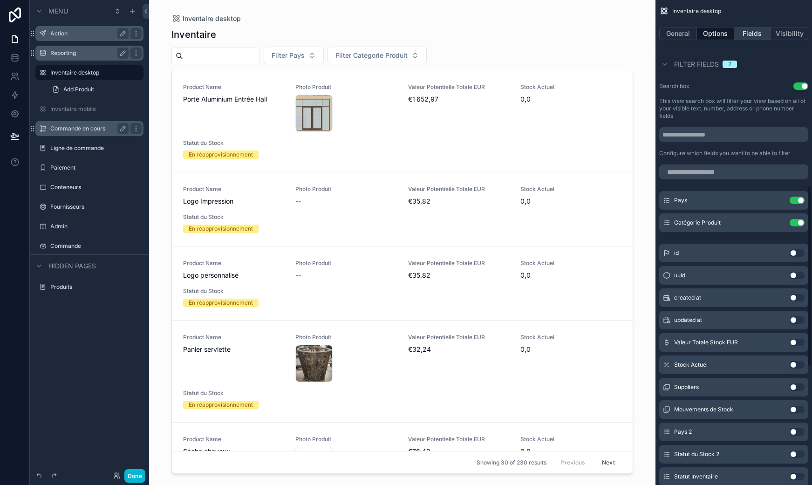
click at [754, 33] on button "Fields" at bounding box center [753, 33] width 37 height 13
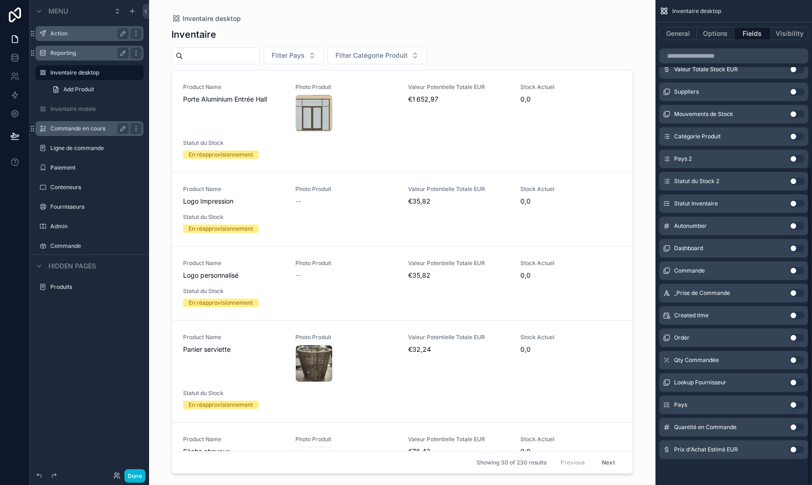
scroll to position [0, 0]
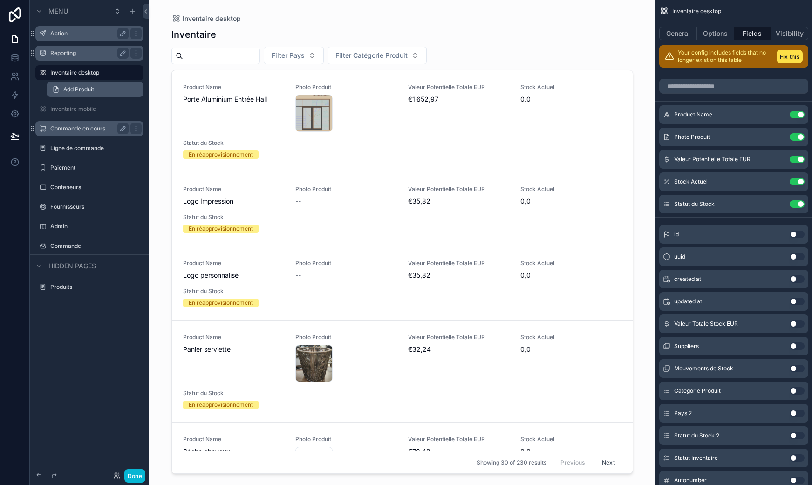
click at [90, 86] on span "Add Produit" at bounding box center [78, 89] width 31 height 7
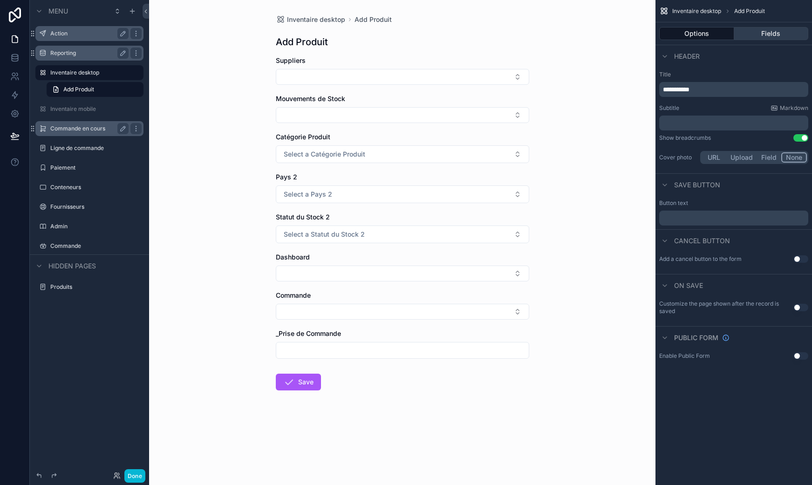
click at [775, 33] on button "Fields" at bounding box center [772, 33] width 75 height 13
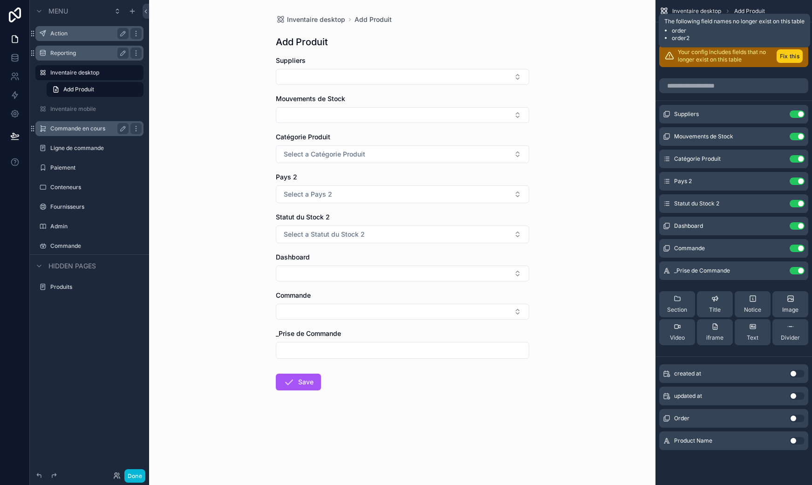
click at [798, 58] on button "Fix this" at bounding box center [790, 56] width 26 height 14
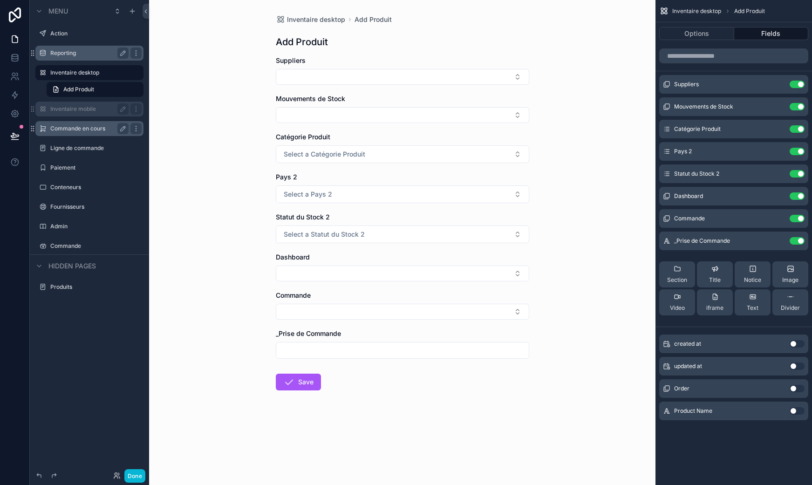
click at [96, 112] on label "Inventaire mobile" at bounding box center [87, 108] width 75 height 7
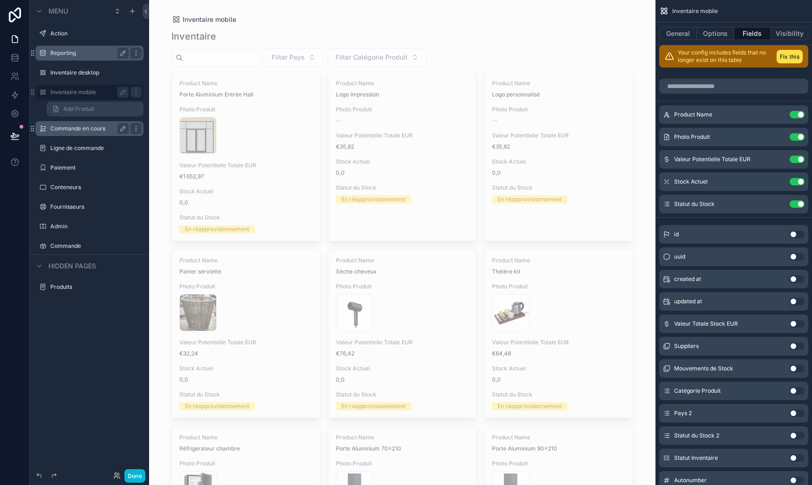
click at [84, 110] on span "Add Produit" at bounding box center [78, 108] width 31 height 7
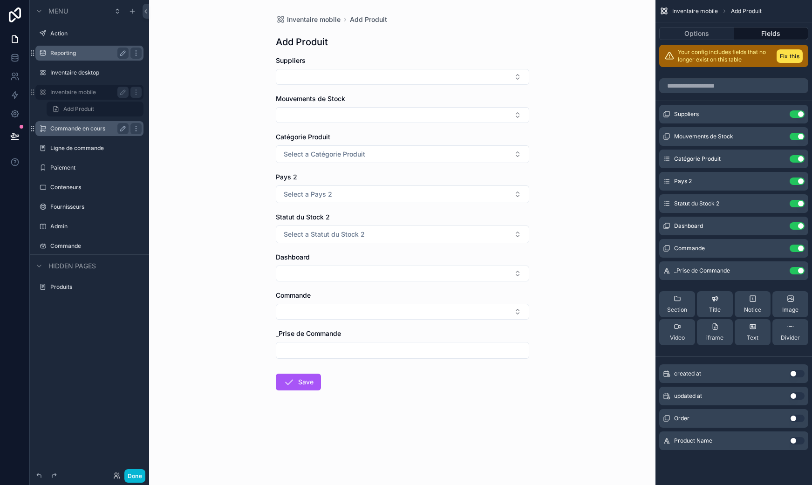
click at [85, 94] on label "Inventaire mobile" at bounding box center [87, 92] width 75 height 7
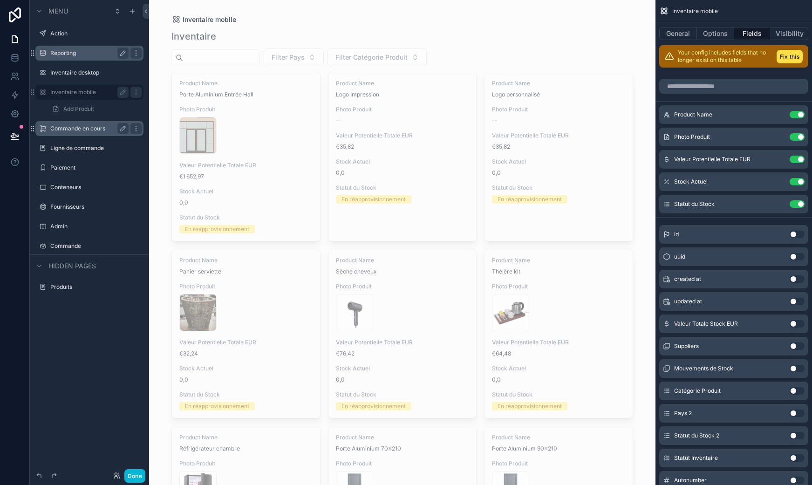
click at [84, 132] on div "Commande en cours" at bounding box center [89, 128] width 78 height 11
click at [84, 127] on label "Commande en cours" at bounding box center [87, 128] width 75 height 7
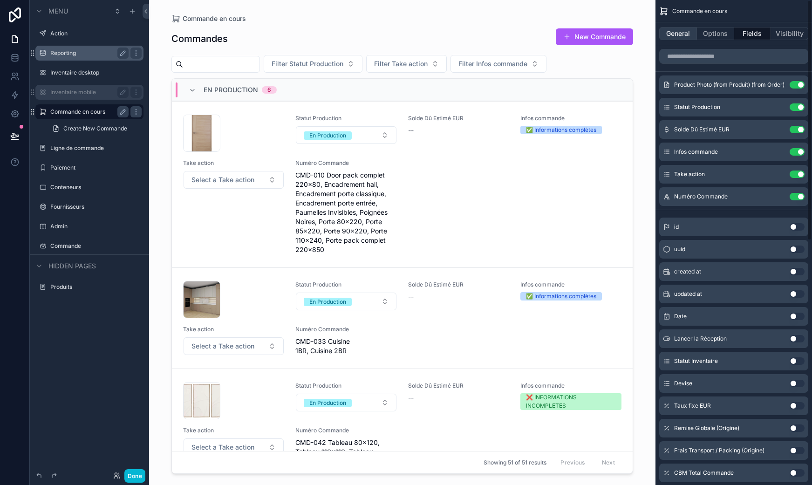
click at [678, 31] on button "General" at bounding box center [679, 33] width 38 height 13
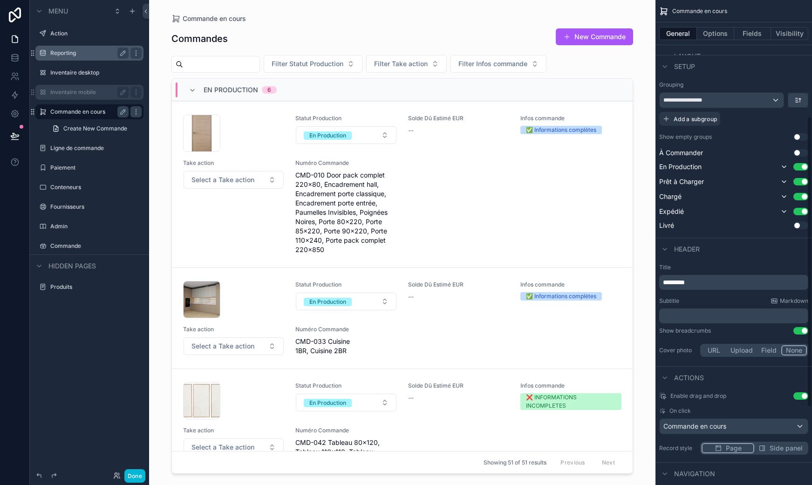
scroll to position [206, 0]
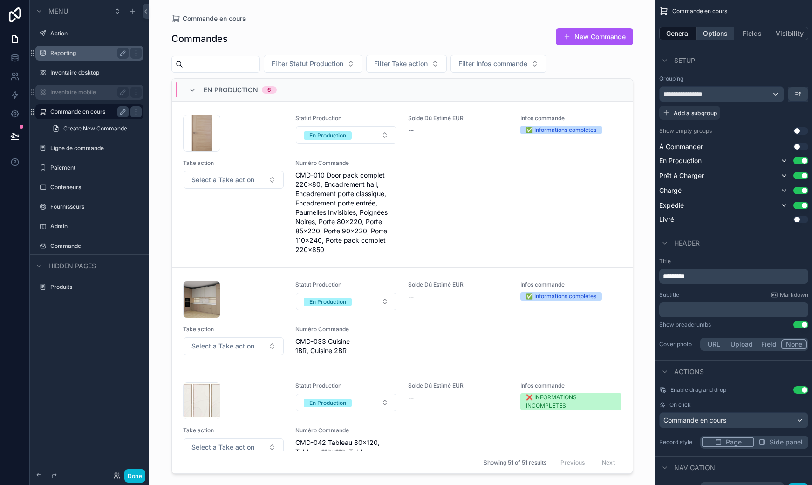
click at [711, 33] on button "Options" at bounding box center [715, 33] width 37 height 13
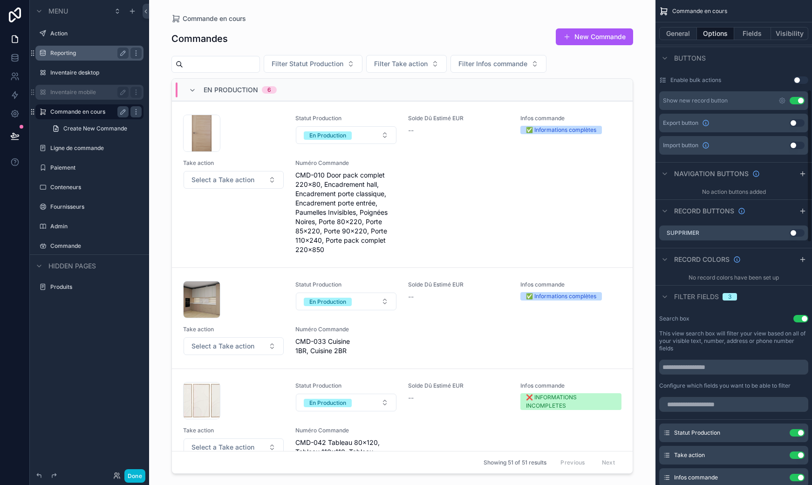
scroll to position [284, 0]
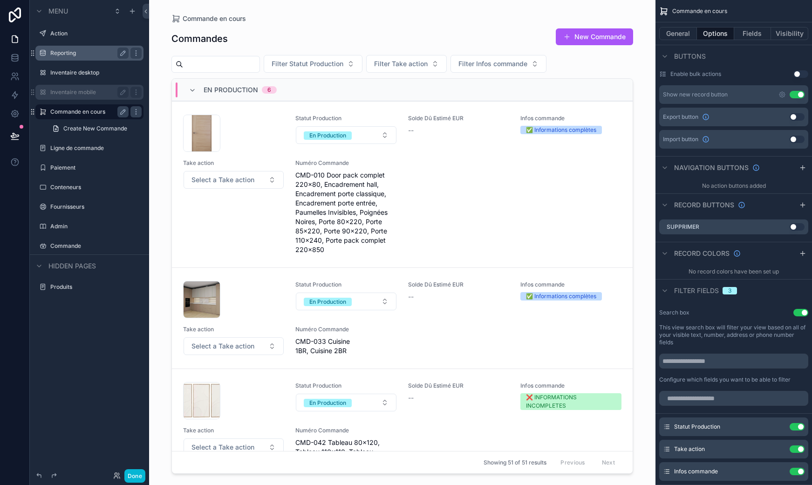
click at [596, 198] on div "scrollable content" at bounding box center [402, 237] width 477 height 474
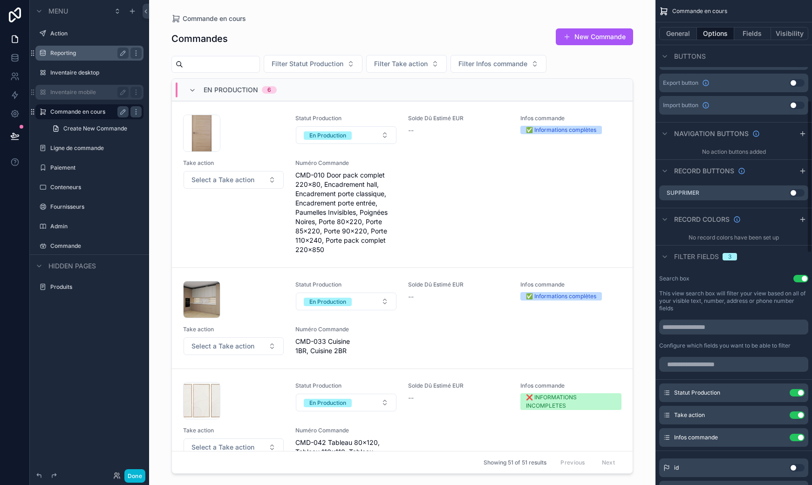
scroll to position [336, 0]
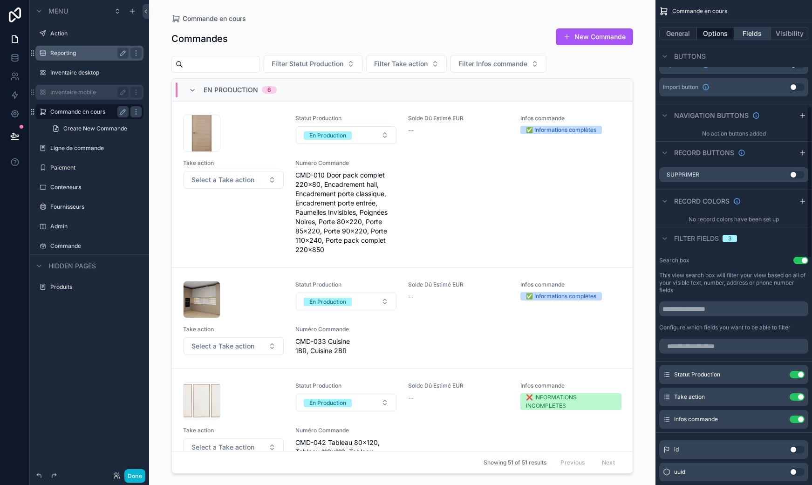
click at [761, 34] on button "Fields" at bounding box center [753, 33] width 37 height 13
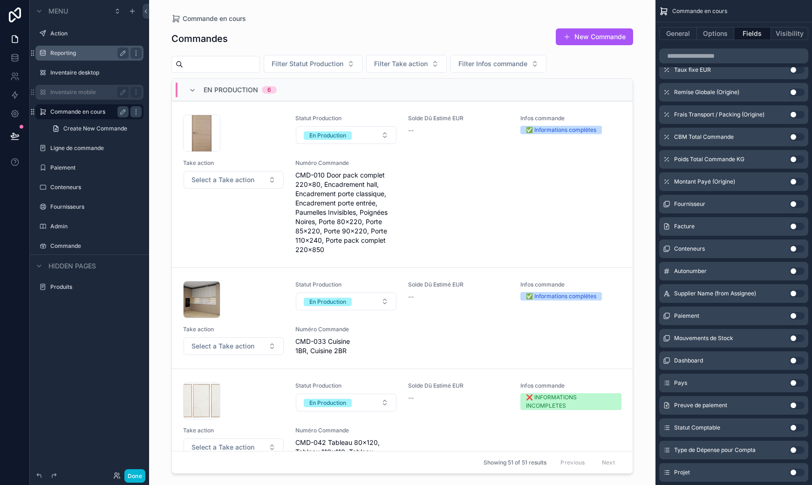
scroll to position [0, 0]
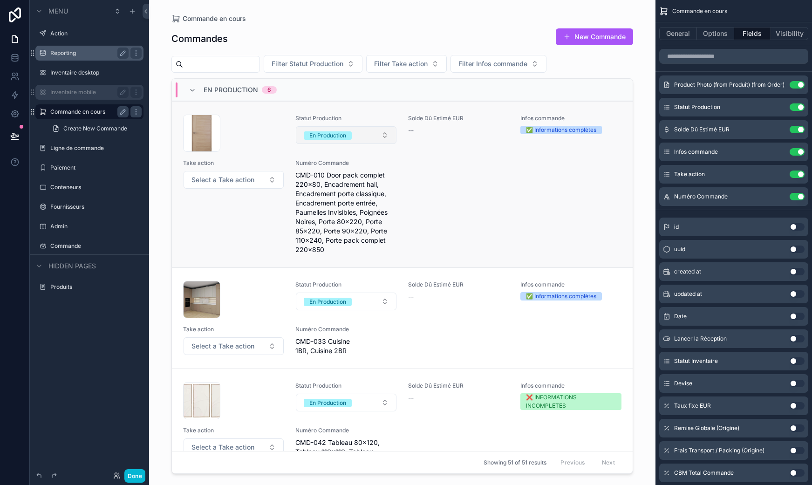
click at [371, 131] on button "En Production" at bounding box center [346, 135] width 100 height 18
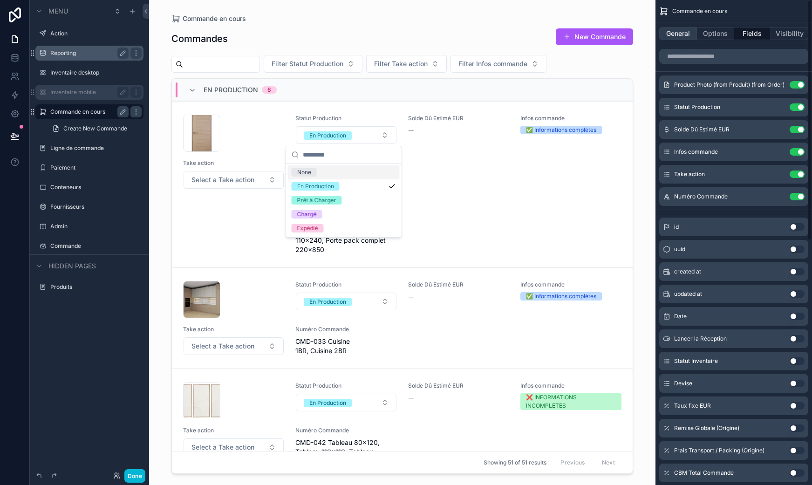
click at [676, 36] on button "General" at bounding box center [679, 33] width 38 height 13
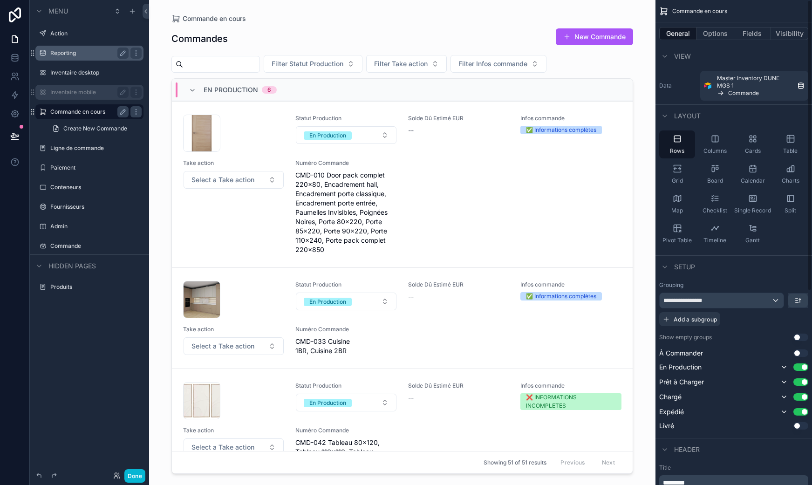
click at [720, 44] on div "General Options Fields Visibility" at bounding box center [734, 33] width 157 height 22
click at [720, 36] on button "Options" at bounding box center [715, 33] width 37 height 13
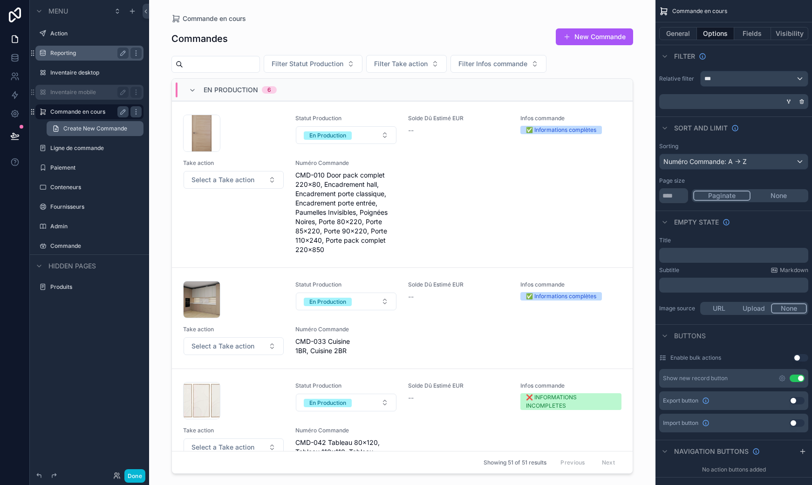
click at [93, 124] on link "Create New Commande" at bounding box center [95, 128] width 97 height 15
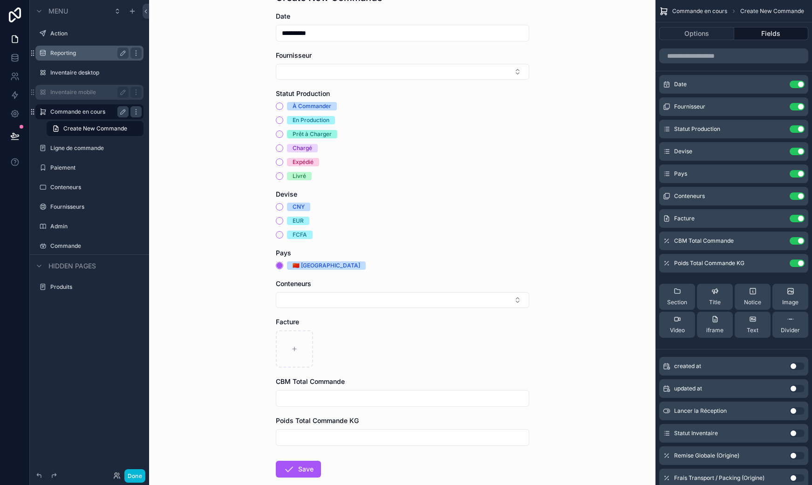
scroll to position [38, 0]
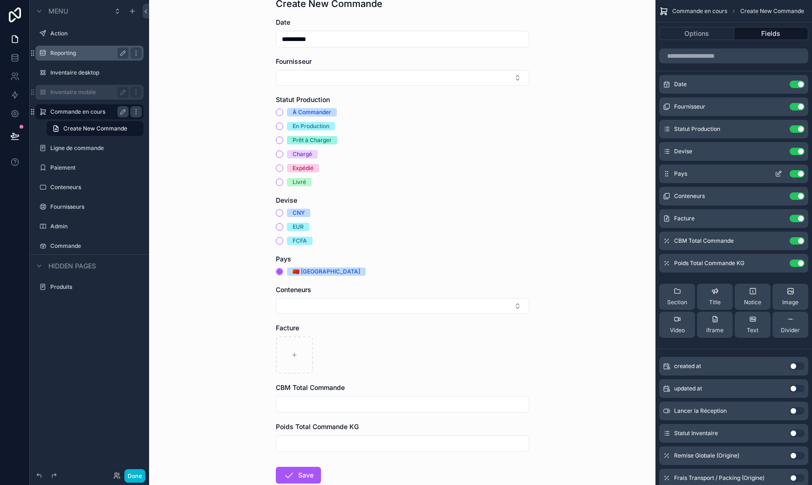
click at [778, 171] on icon "scrollable content" at bounding box center [778, 173] width 7 height 7
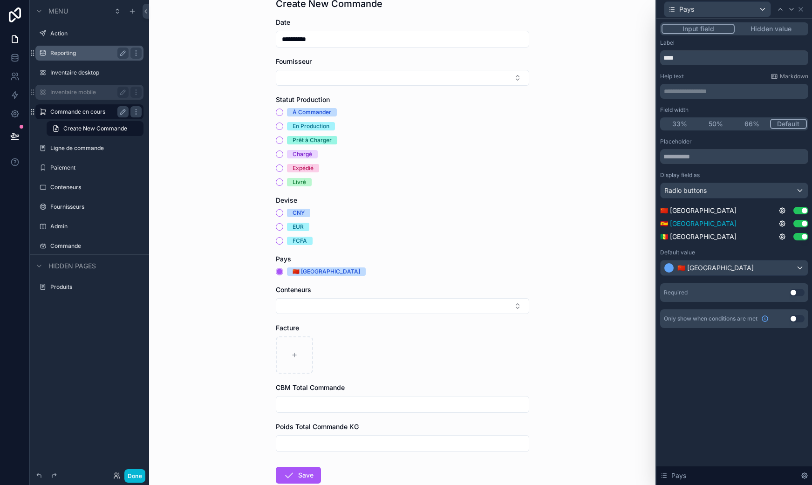
click at [803, 225] on button "Use setting" at bounding box center [801, 223] width 15 height 7
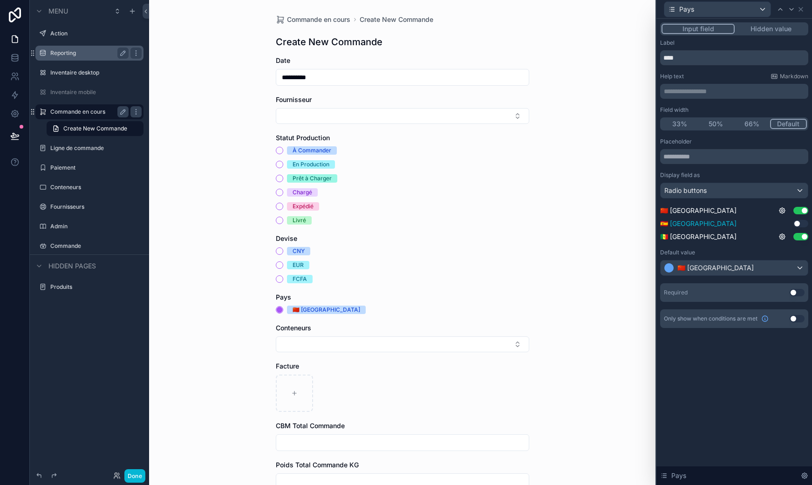
click at [803, 225] on button "Use setting" at bounding box center [801, 223] width 15 height 7
click at [785, 223] on icon at bounding box center [782, 223] width 7 height 7
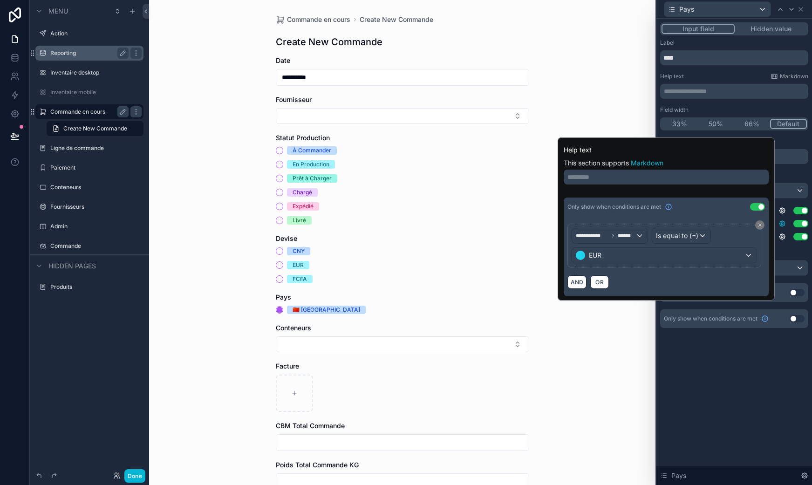
click at [784, 226] on icon at bounding box center [782, 223] width 7 height 7
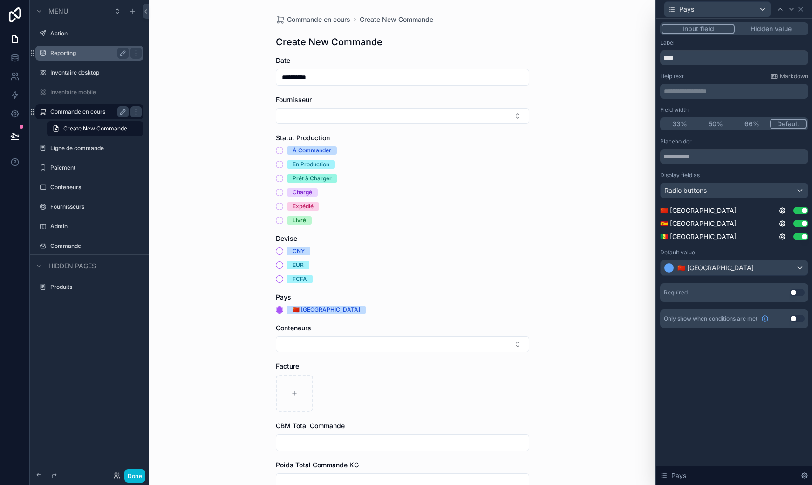
click at [789, 242] on div "Placeholder Display field as Radio buttons 🇨🇳 Chine Use setting 🇪🇸 Espagne Use …" at bounding box center [734, 220] width 148 height 164
click at [784, 210] on icon at bounding box center [782, 210] width 7 height 7
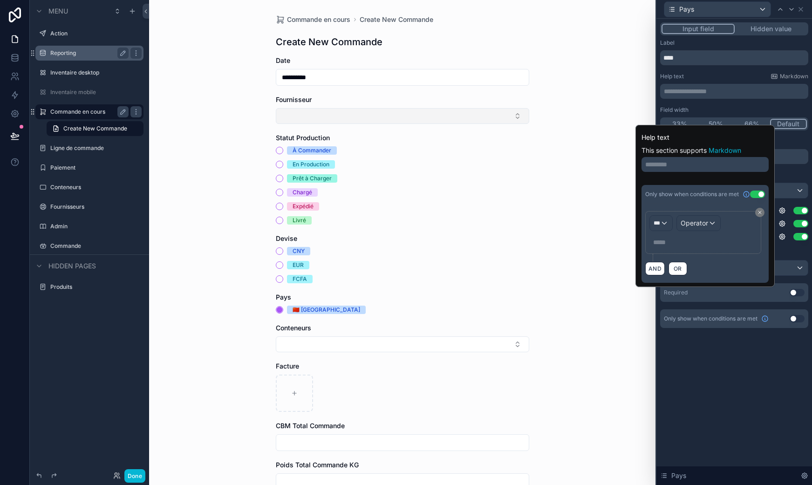
click at [326, 109] on button "Select Button" at bounding box center [403, 116] width 254 height 16
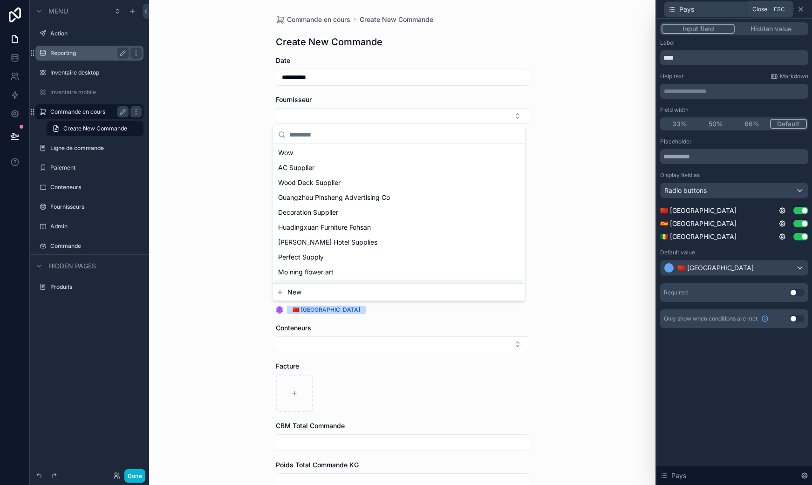
click at [802, 11] on icon at bounding box center [801, 9] width 7 height 7
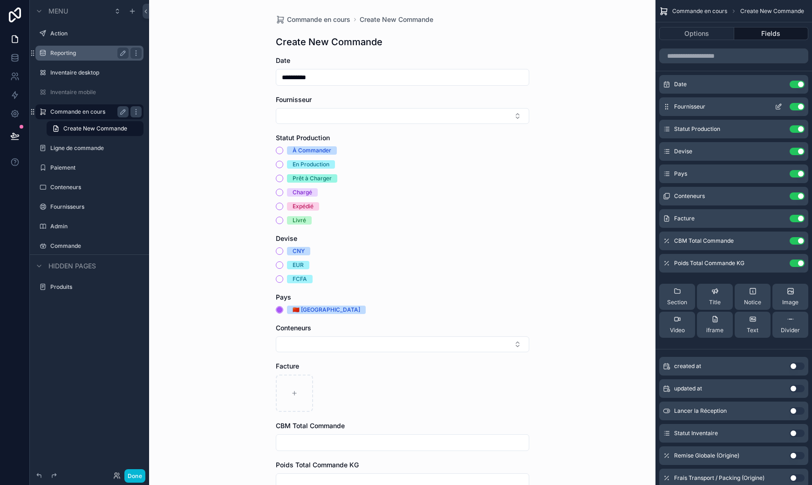
click at [777, 105] on icon "scrollable content" at bounding box center [778, 106] width 7 height 7
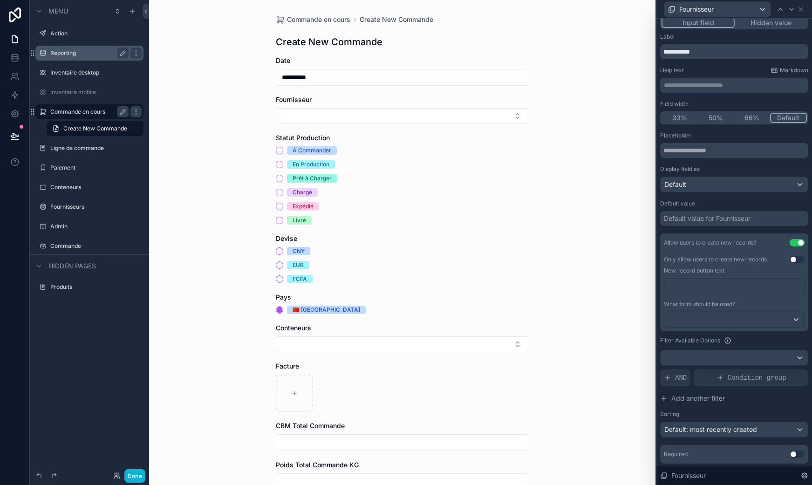
scroll to position [6, 0]
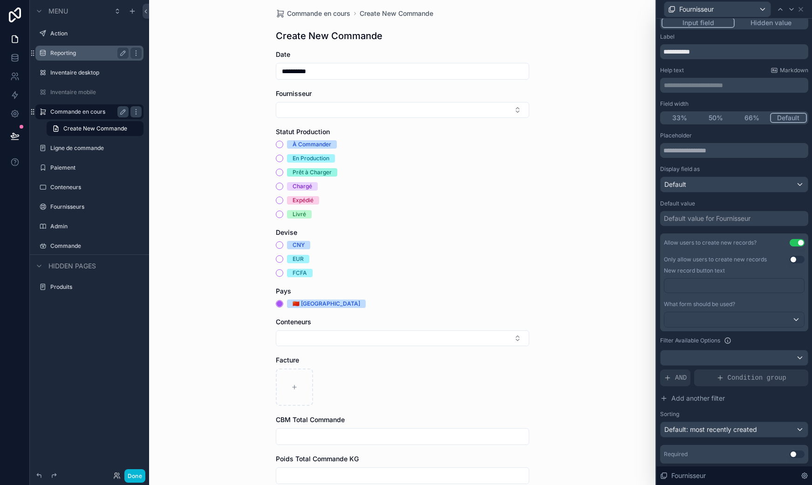
click at [447, 118] on form "**********" at bounding box center [403, 313] width 254 height 526
click at [446, 110] on button "Select Button" at bounding box center [403, 110] width 254 height 16
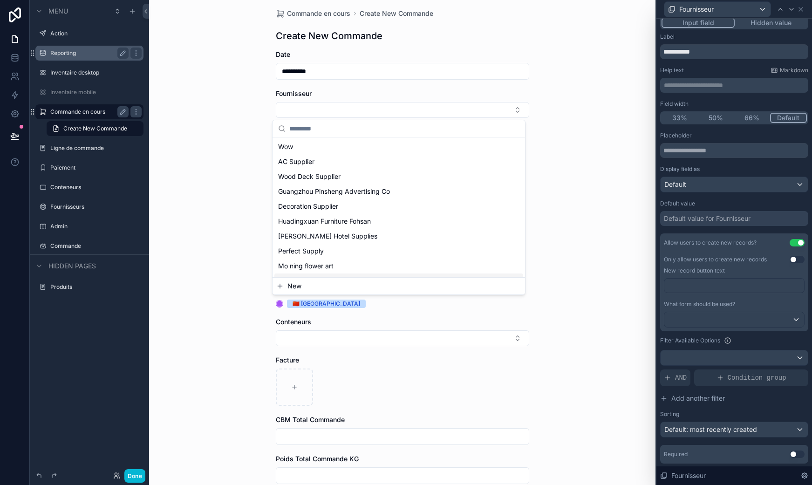
click at [313, 286] on button "New" at bounding box center [398, 286] width 245 height 9
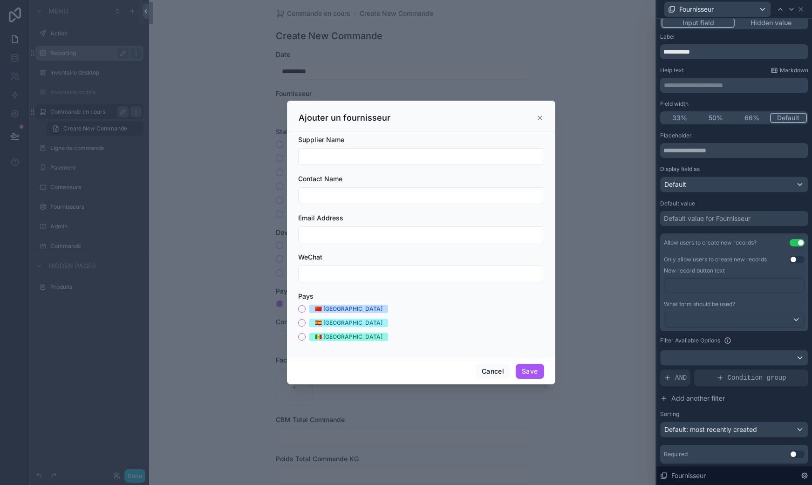
click at [587, 201] on div "scrollable content" at bounding box center [406, 242] width 812 height 485
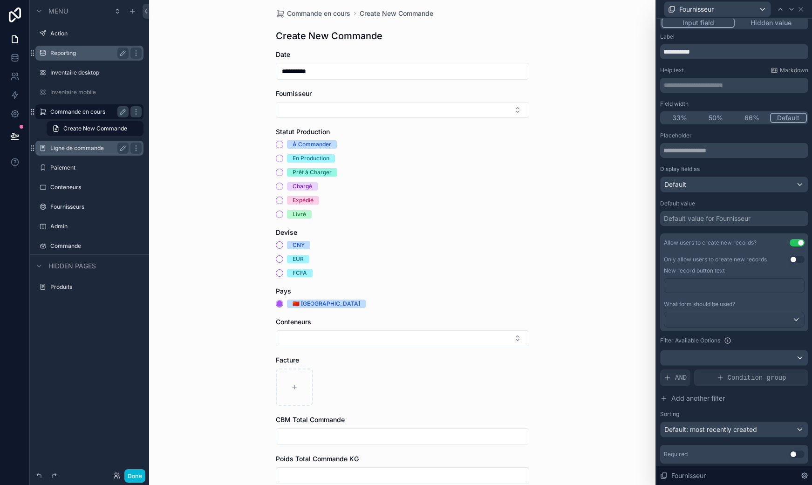
click at [83, 150] on label "Ligne de commande" at bounding box center [87, 147] width 75 height 7
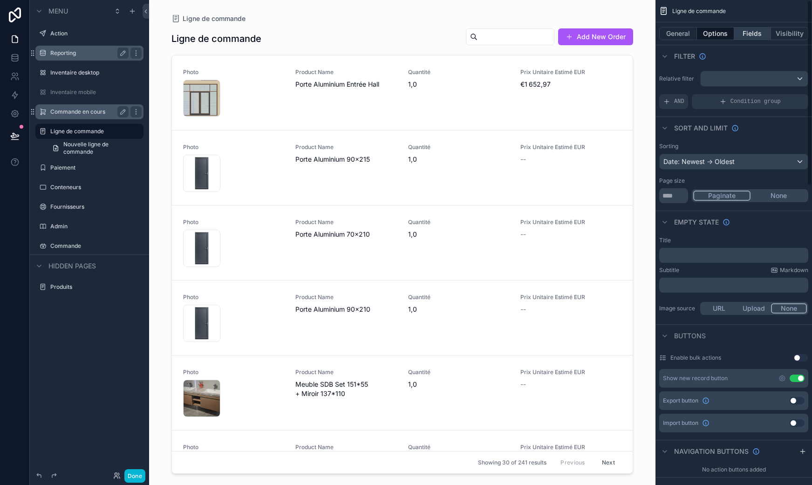
click at [749, 35] on button "Fields" at bounding box center [753, 33] width 37 height 13
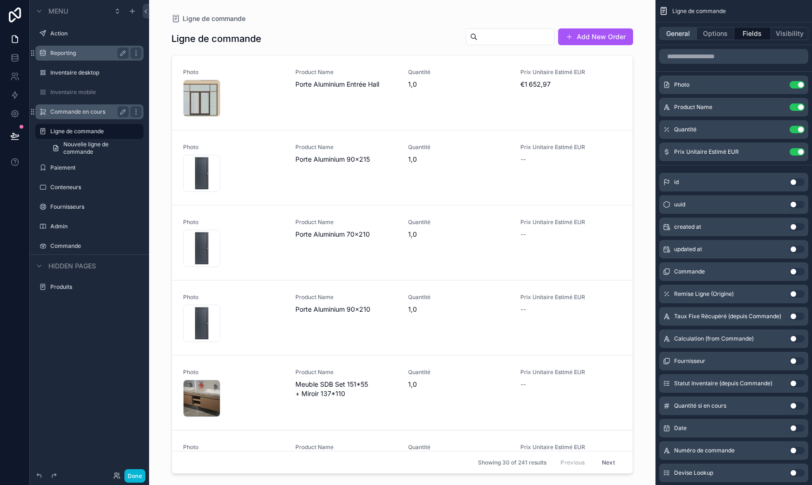
click at [674, 29] on button "General" at bounding box center [679, 33] width 38 height 13
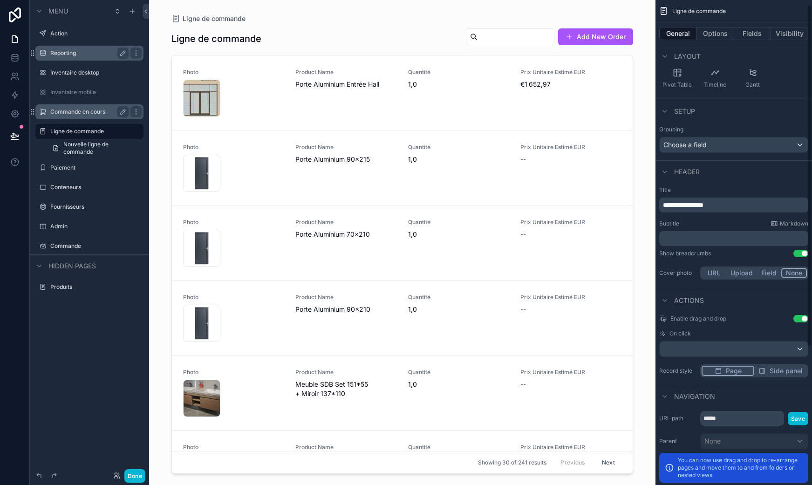
scroll to position [202, 0]
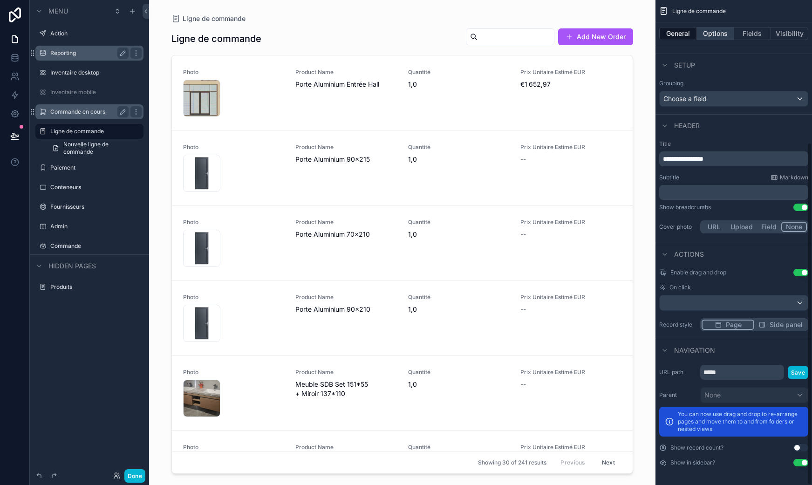
click at [723, 34] on button "Options" at bounding box center [715, 33] width 37 height 13
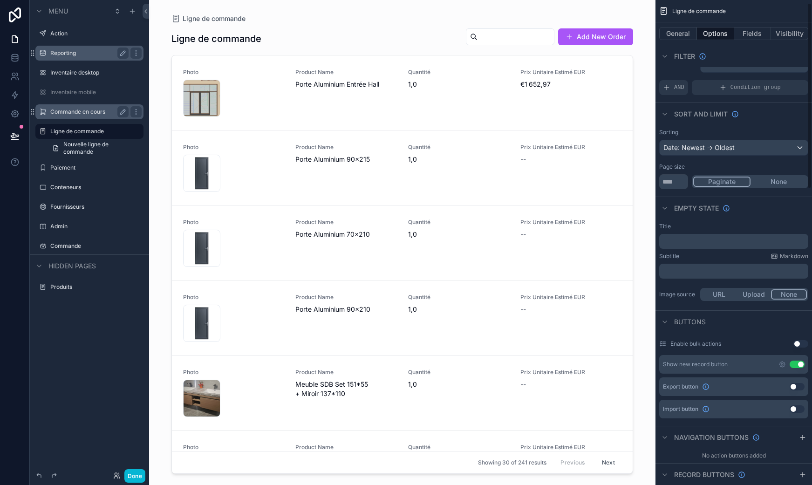
scroll to position [0, 0]
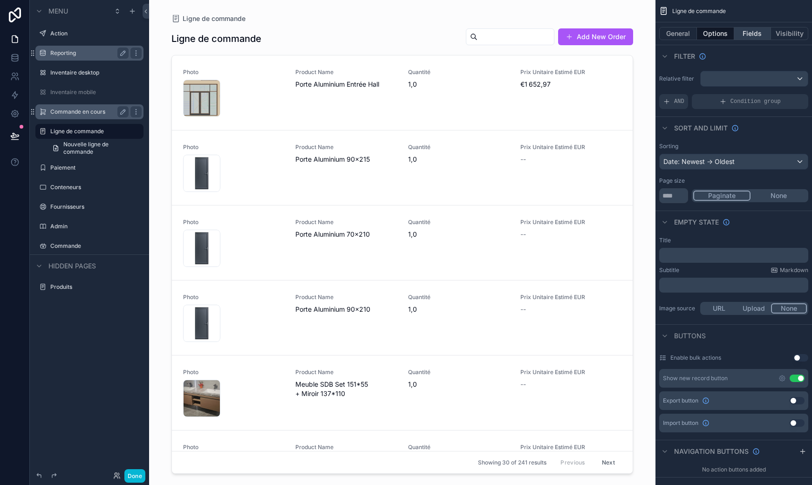
click at [758, 33] on button "Fields" at bounding box center [753, 33] width 37 height 13
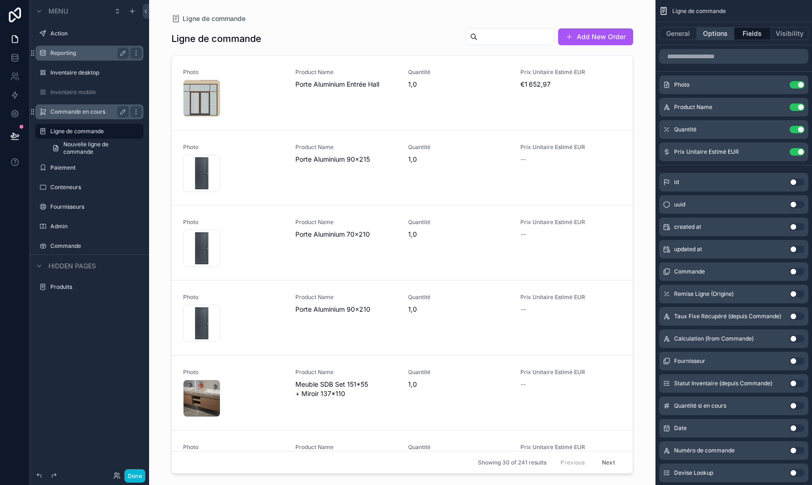
click at [704, 30] on button "Options" at bounding box center [715, 33] width 37 height 13
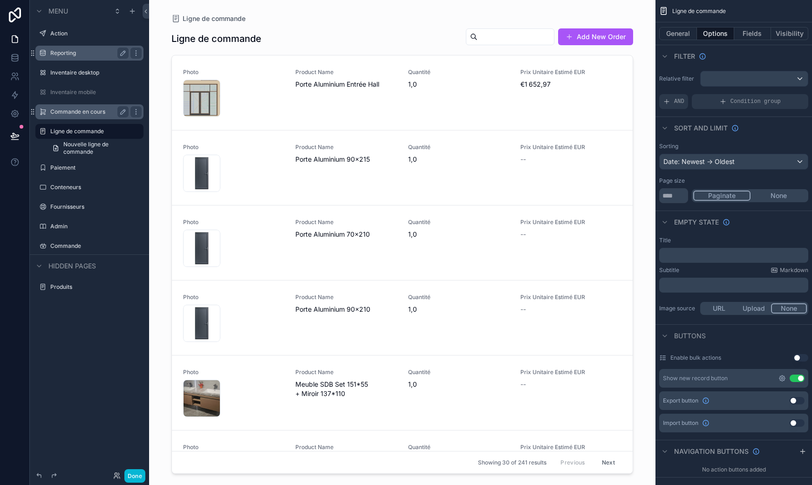
click at [780, 380] on icon "scrollable content" at bounding box center [782, 378] width 7 height 7
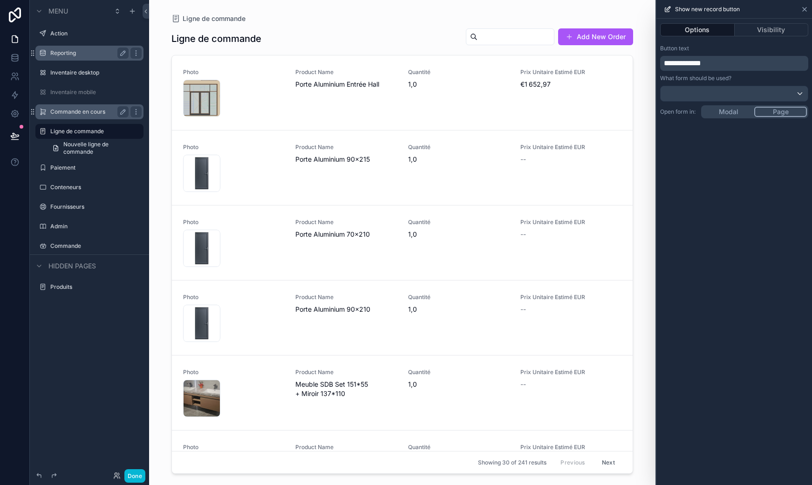
drag, startPoint x: 807, startPoint y: 0, endPoint x: 804, endPoint y: 11, distance: 11.4
click at [807, 0] on div "Show new record button" at bounding box center [734, 9] width 148 height 18
click at [804, 12] on icon at bounding box center [804, 9] width 7 height 7
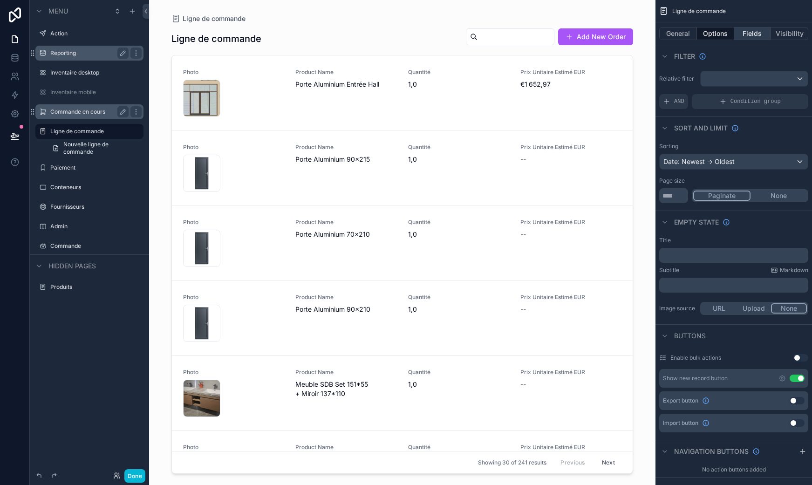
click at [756, 30] on button "Fields" at bounding box center [753, 33] width 37 height 13
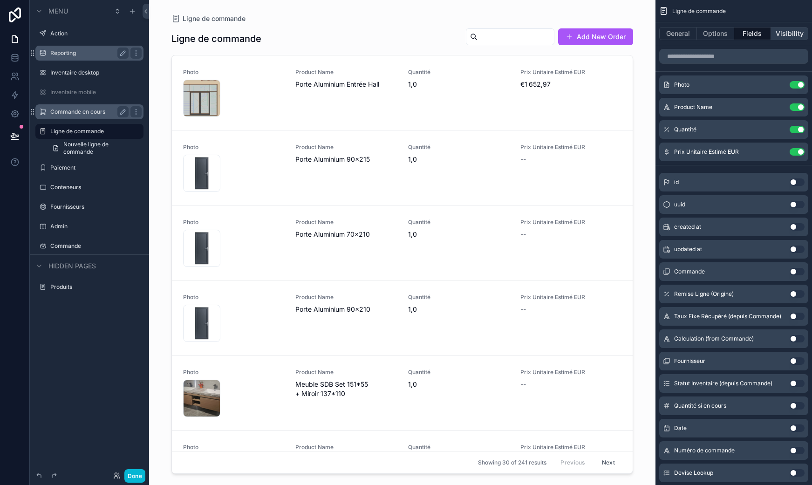
click at [783, 34] on button "Visibility" at bounding box center [789, 33] width 37 height 13
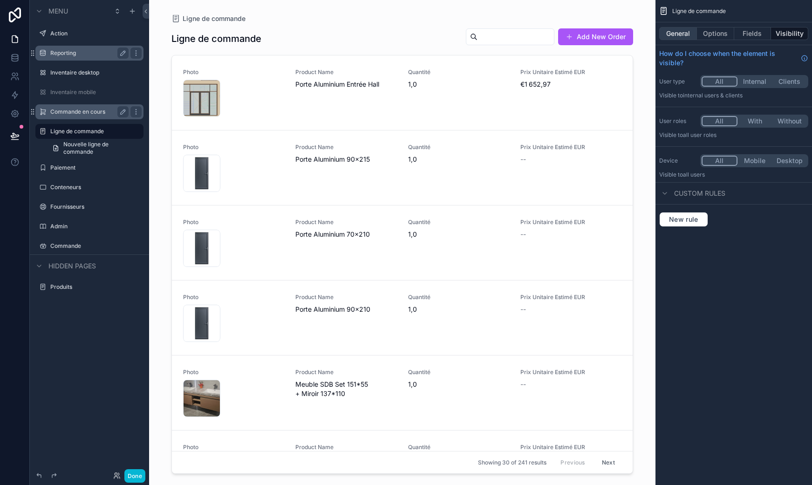
click at [674, 33] on button "General" at bounding box center [679, 33] width 38 height 13
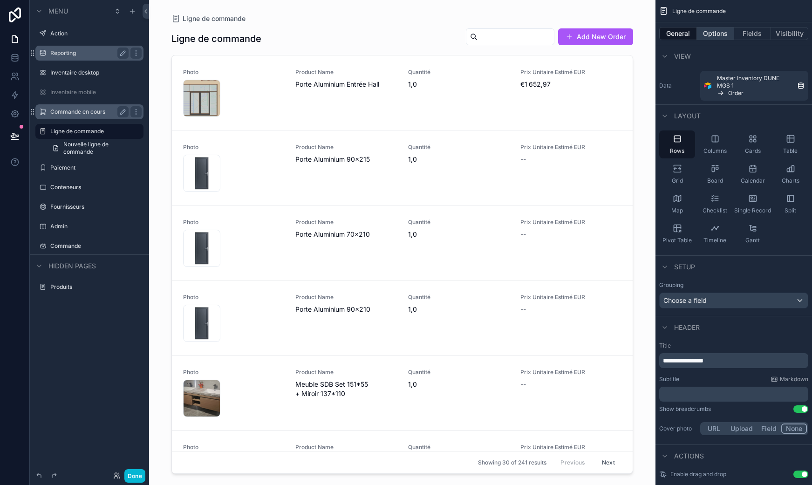
click at [710, 34] on button "Options" at bounding box center [715, 33] width 37 height 13
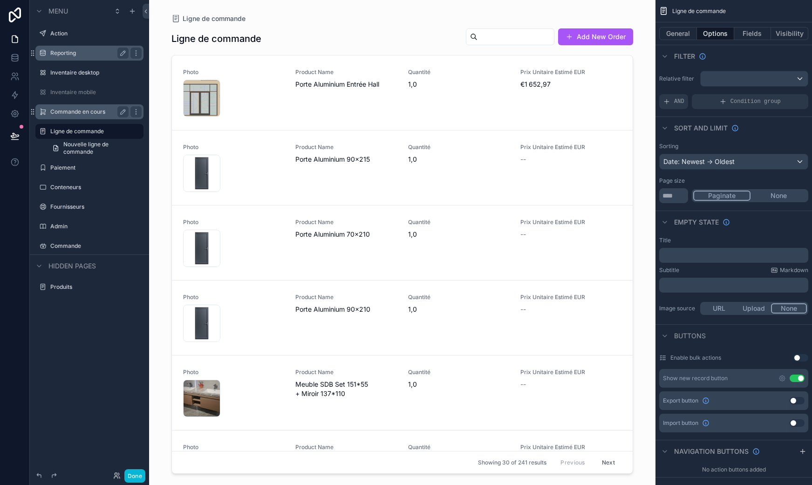
click at [590, 39] on div "scrollable content" at bounding box center [402, 237] width 477 height 474
click at [588, 39] on button "Add New Order" at bounding box center [595, 36] width 75 height 17
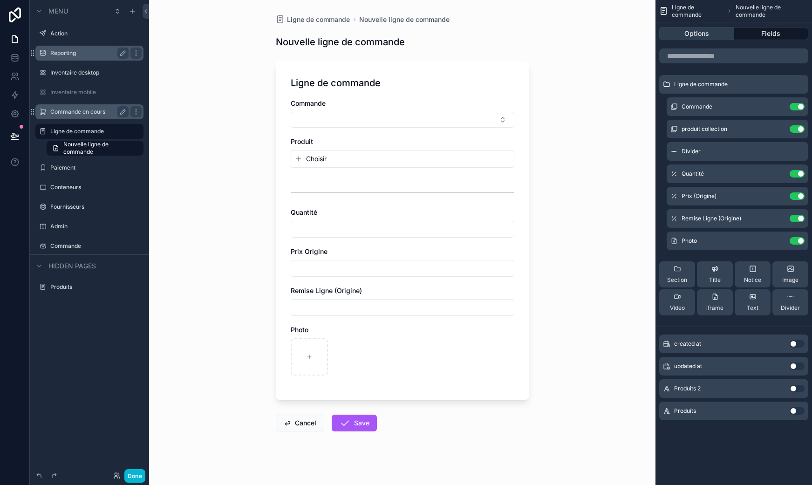
click at [702, 35] on button "Options" at bounding box center [697, 33] width 75 height 13
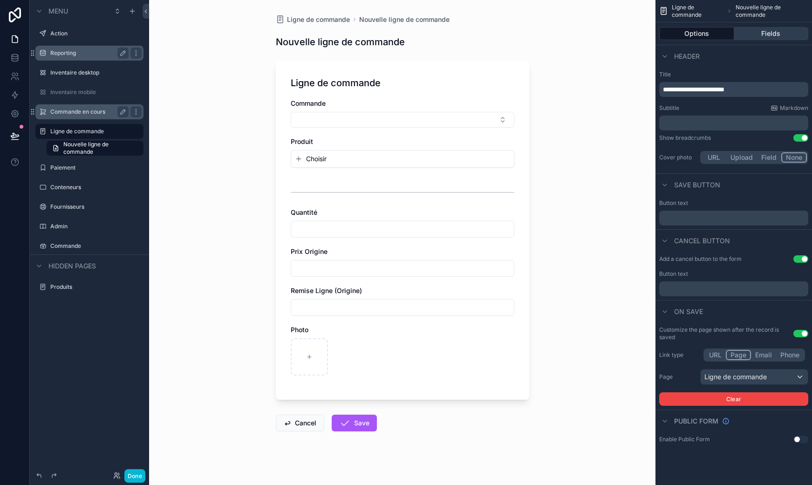
click at [778, 31] on button "Fields" at bounding box center [772, 33] width 75 height 13
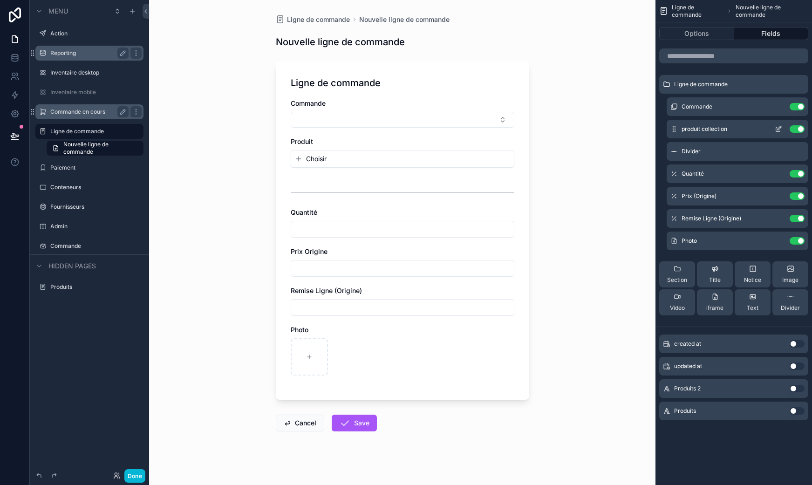
click at [782, 128] on icon "scrollable content" at bounding box center [778, 128] width 7 height 7
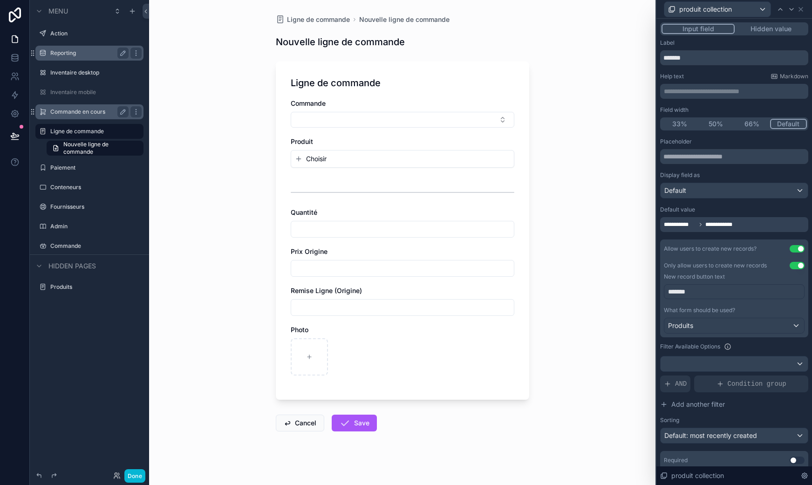
scroll to position [33, 0]
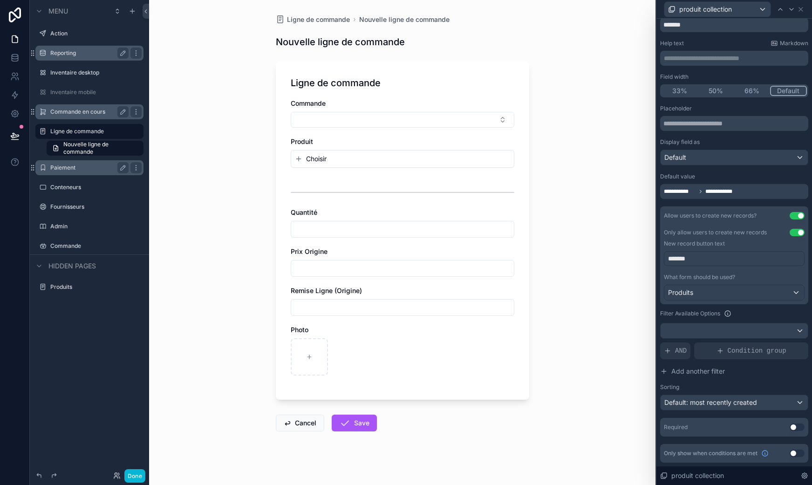
click at [89, 168] on label "Paiement" at bounding box center [87, 167] width 75 height 7
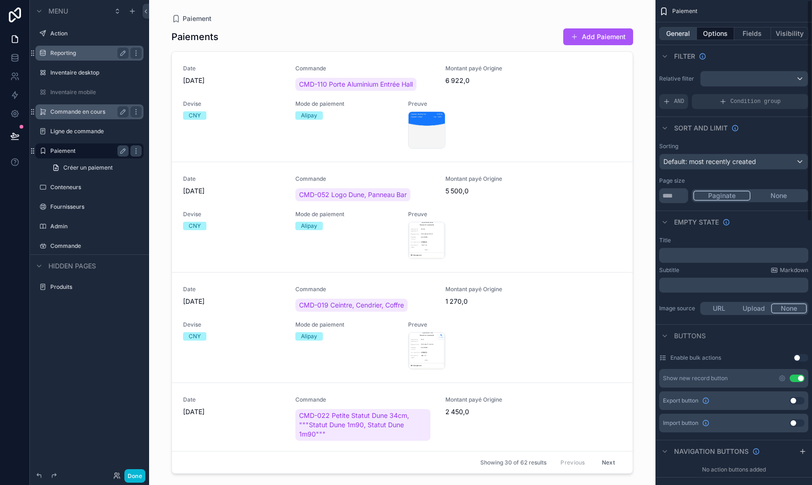
click at [688, 35] on button "General" at bounding box center [679, 33] width 38 height 13
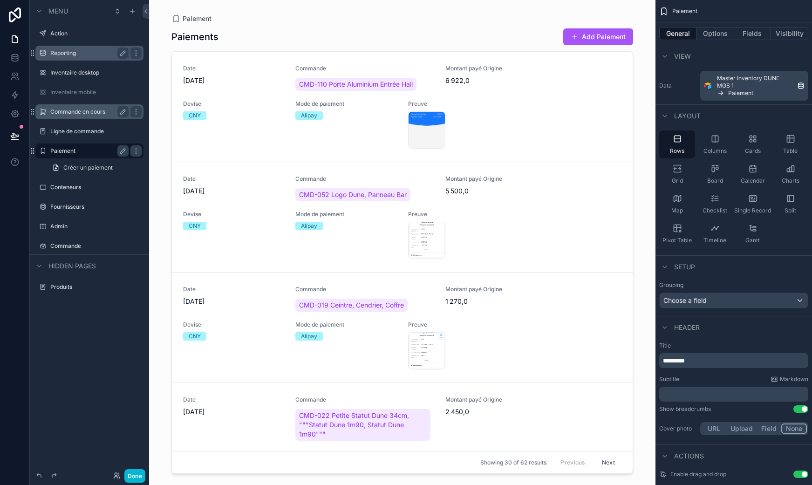
click at [729, 83] on span "Master Inventory DUNE MGS 1" at bounding box center [755, 82] width 76 height 15
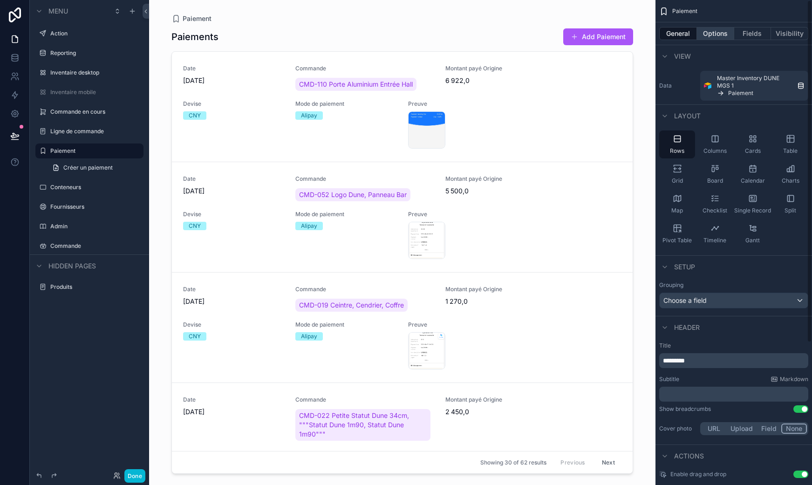
click at [714, 33] on button "Options" at bounding box center [715, 33] width 37 height 13
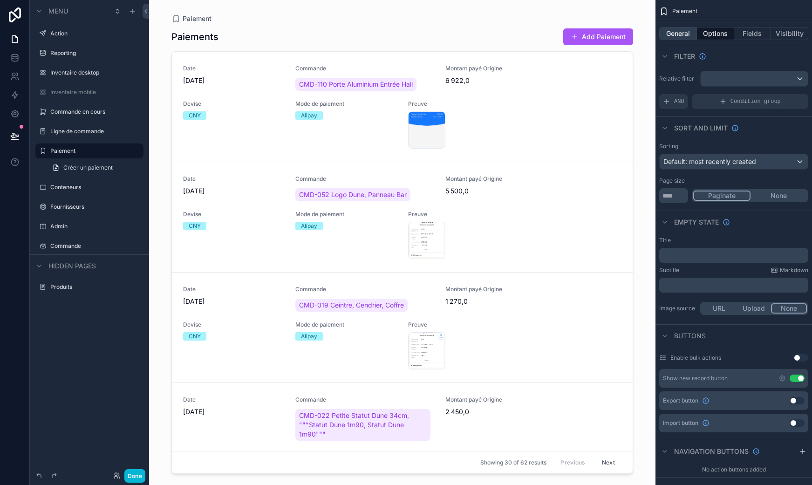
click at [673, 33] on button "General" at bounding box center [679, 33] width 38 height 13
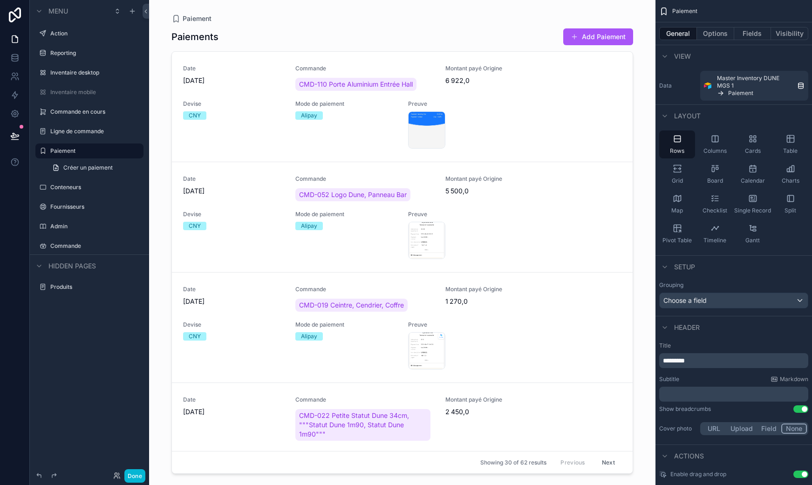
click at [678, 92] on div "Data Master Inventory DUNE MGS 1 Paiement" at bounding box center [734, 86] width 149 height 30
click at [667, 91] on div "Data Master Inventory DUNE MGS 1 Paiement" at bounding box center [734, 86] width 149 height 30
click at [715, 37] on button "Options" at bounding box center [715, 33] width 37 height 13
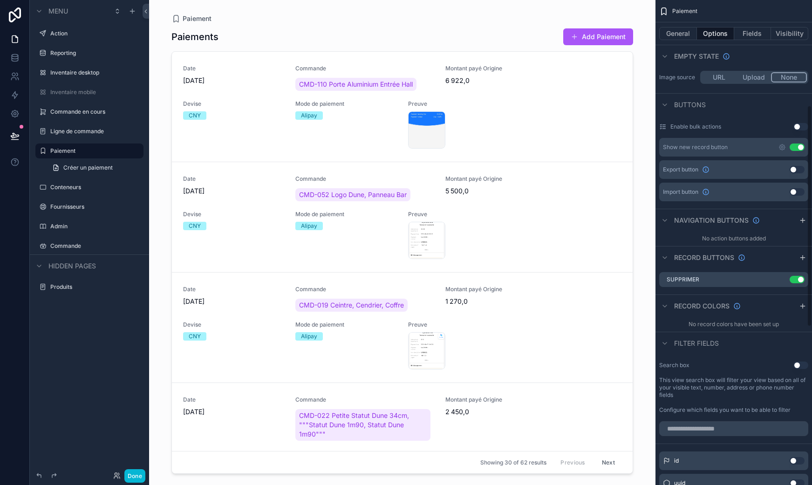
scroll to position [237, 0]
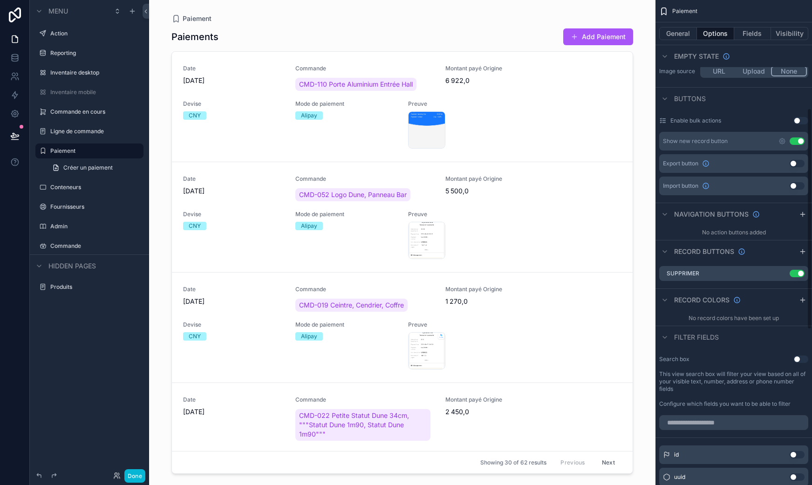
click at [545, 105] on div "scrollable content" at bounding box center [402, 237] width 477 height 474
click at [600, 110] on span "Supprimer" at bounding box center [609, 108] width 39 height 15
click at [750, 33] on button "Fields" at bounding box center [753, 33] width 37 height 13
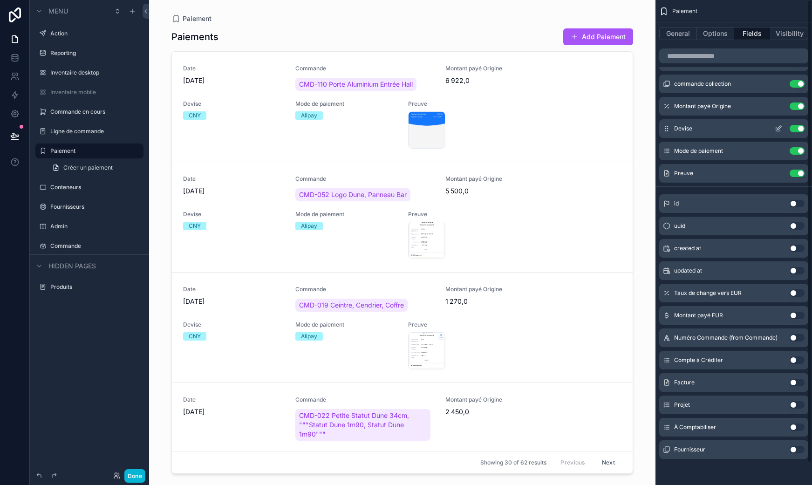
scroll to position [0, 0]
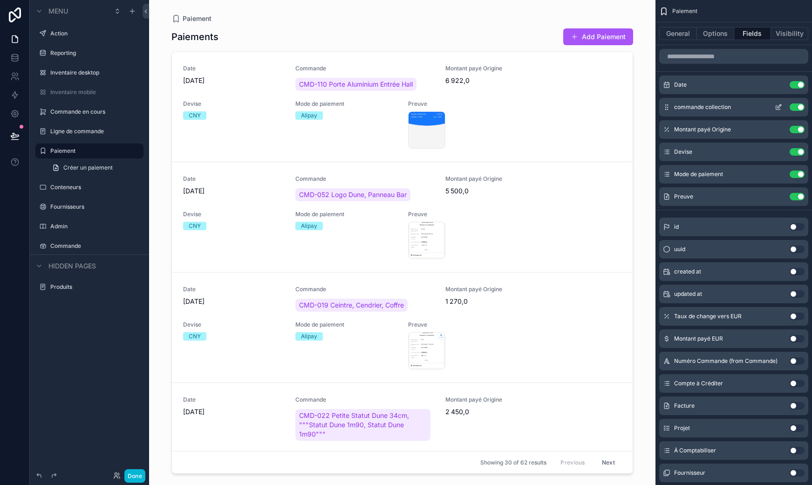
click at [782, 105] on icon "scrollable content" at bounding box center [778, 106] width 7 height 7
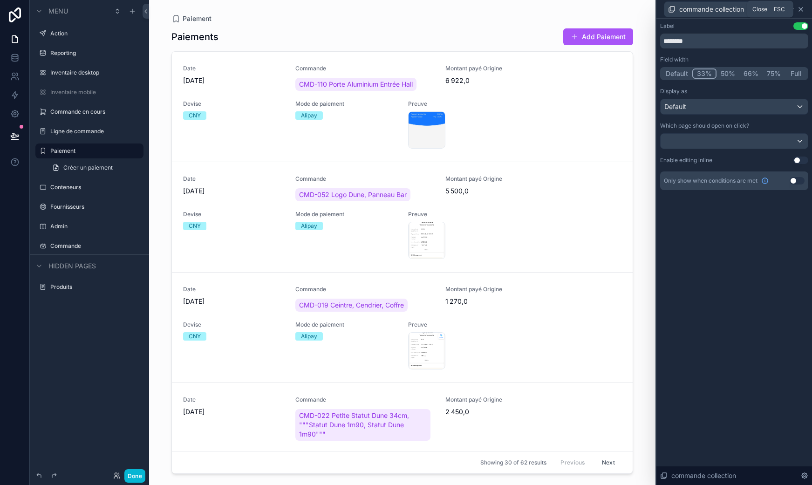
click at [800, 9] on icon at bounding box center [801, 9] width 7 height 7
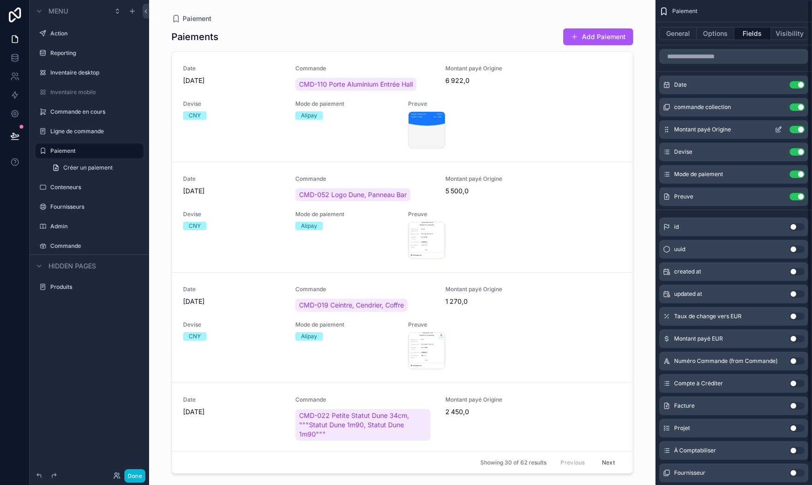
click at [780, 129] on icon "scrollable content" at bounding box center [780, 129] width 4 height 4
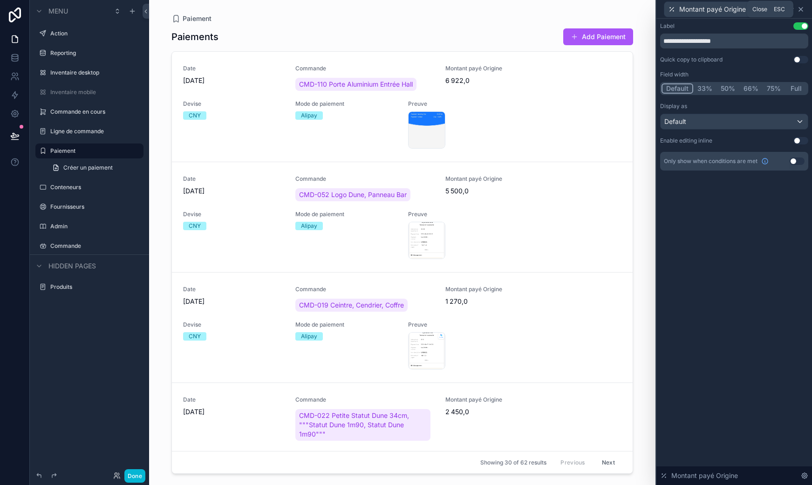
click at [800, 9] on icon at bounding box center [801, 9] width 7 height 7
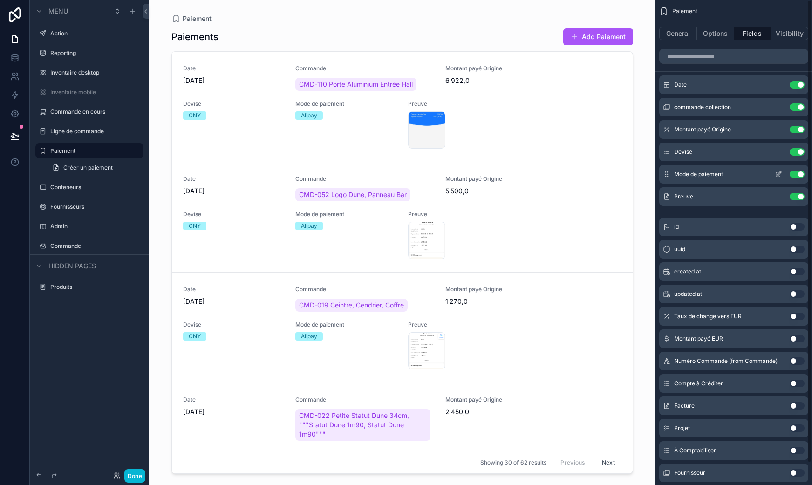
click at [779, 171] on icon "scrollable content" at bounding box center [778, 174] width 7 height 7
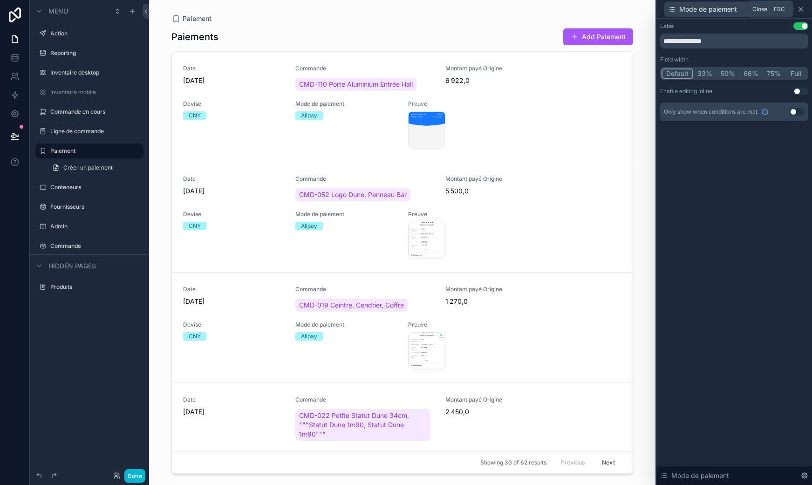
click at [802, 7] on icon at bounding box center [801, 9] width 7 height 7
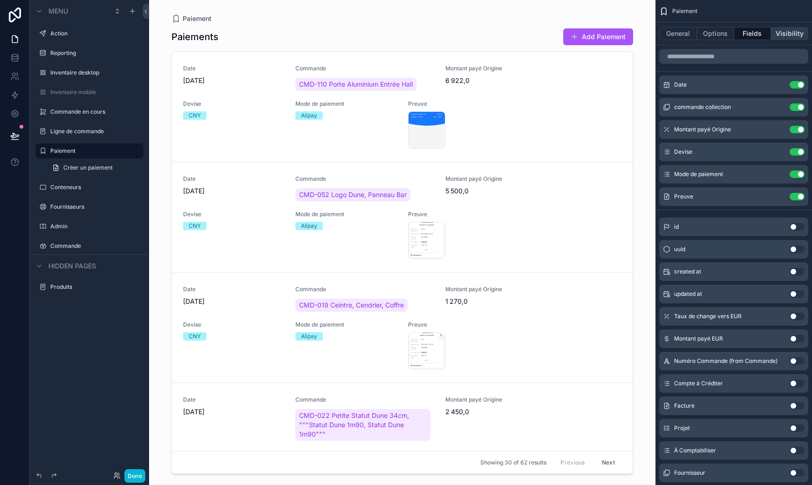
click at [795, 36] on button "Visibility" at bounding box center [789, 33] width 37 height 13
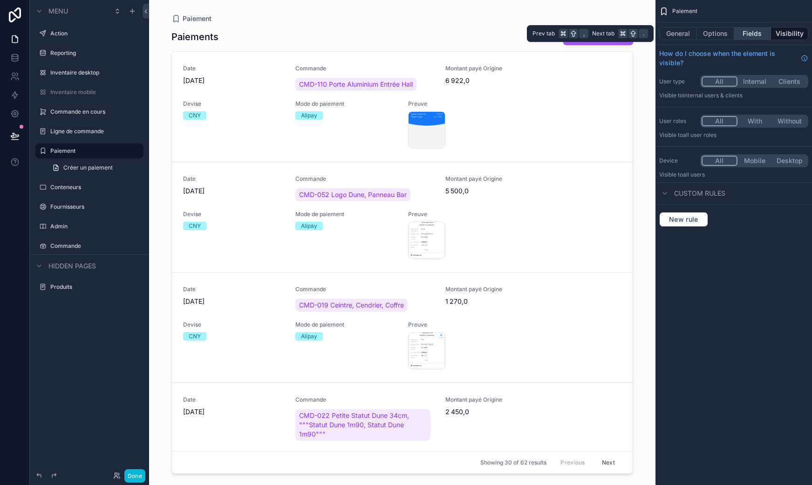
click at [758, 31] on button "Fields" at bounding box center [753, 33] width 37 height 13
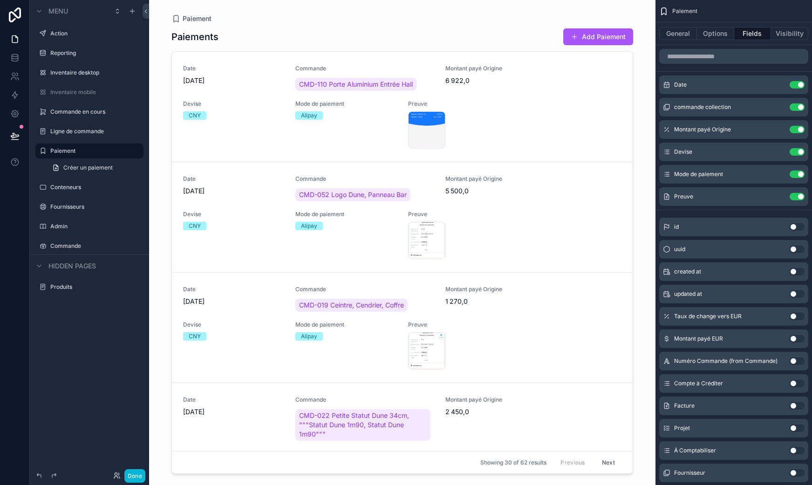
click at [607, 35] on button "Add Paiement" at bounding box center [599, 36] width 70 height 17
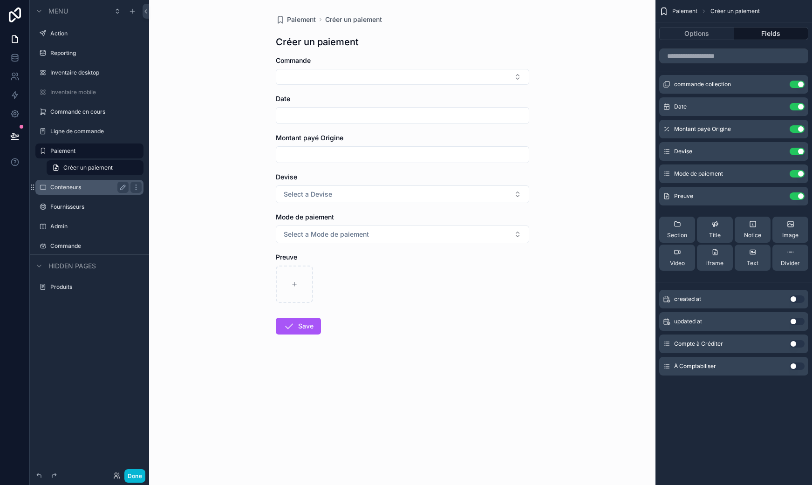
click at [94, 195] on div "Conteneurs" at bounding box center [89, 187] width 119 height 17
click at [94, 193] on div "Conteneurs" at bounding box center [89, 187] width 104 height 15
click at [78, 186] on label "Conteneurs" at bounding box center [87, 187] width 75 height 7
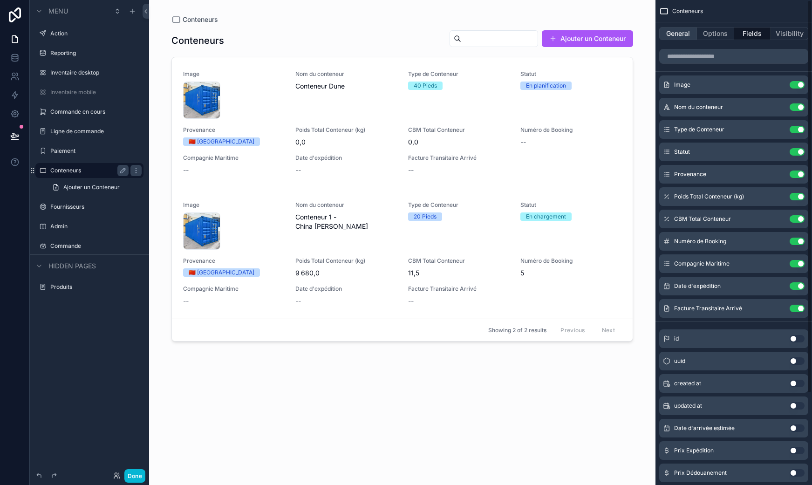
click at [688, 32] on button "General" at bounding box center [679, 33] width 38 height 13
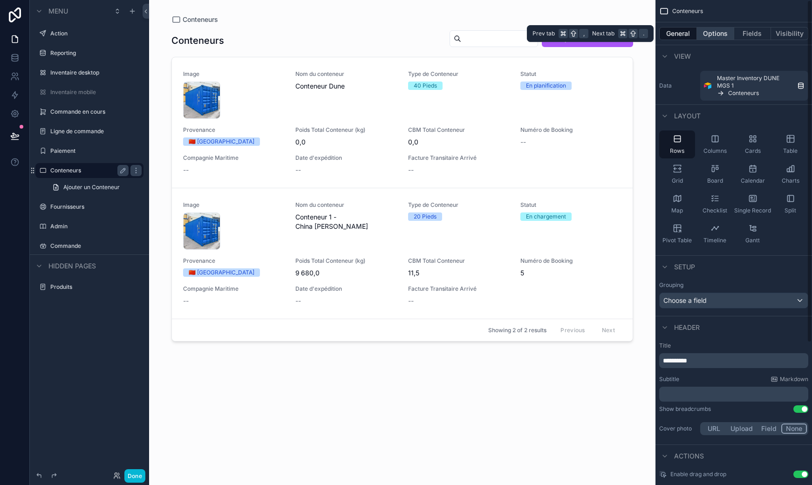
click at [719, 34] on button "Options" at bounding box center [715, 33] width 37 height 13
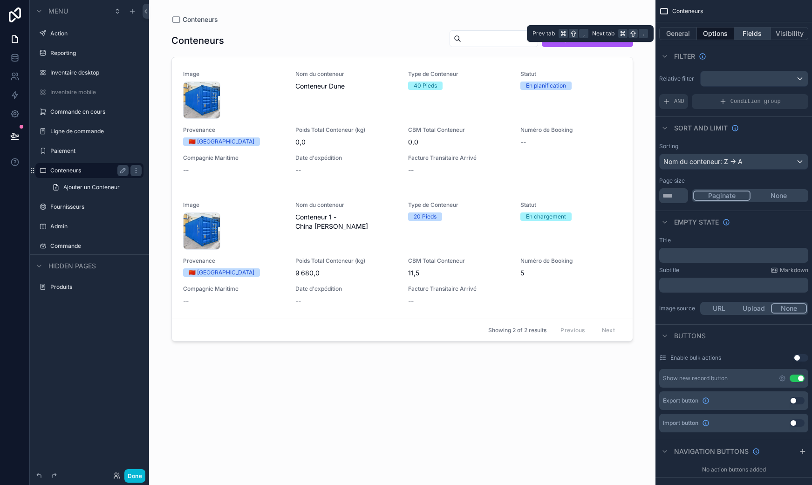
click at [744, 34] on button "Fields" at bounding box center [753, 33] width 37 height 13
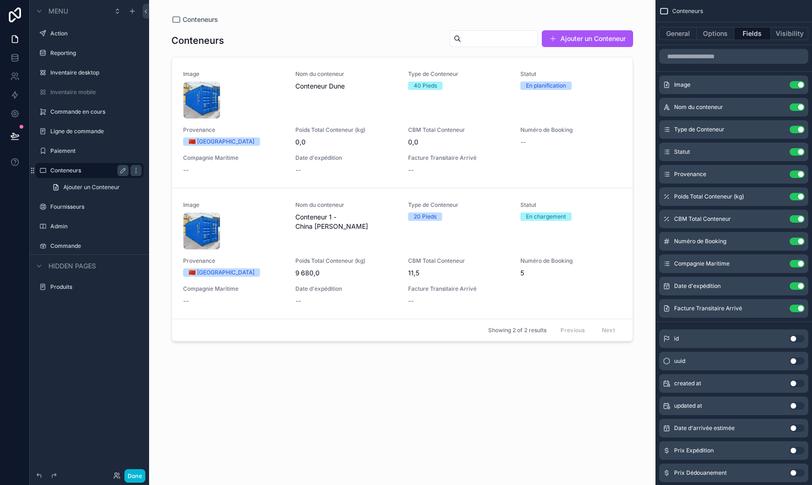
click at [300, 127] on div "scrollable content" at bounding box center [402, 237] width 477 height 474
click at [324, 107] on div "Nom du conteneur Conteneur Dune" at bounding box center [346, 94] width 101 height 48
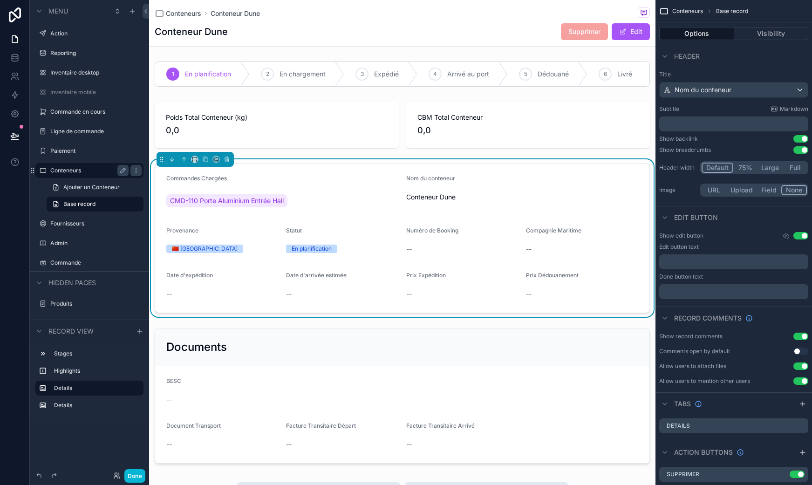
click at [396, 240] on form "Commandes Chargées CMD-110 Porte Aluminium Entrée Hall Nom du conteneur Contene…" at bounding box center [402, 238] width 495 height 149
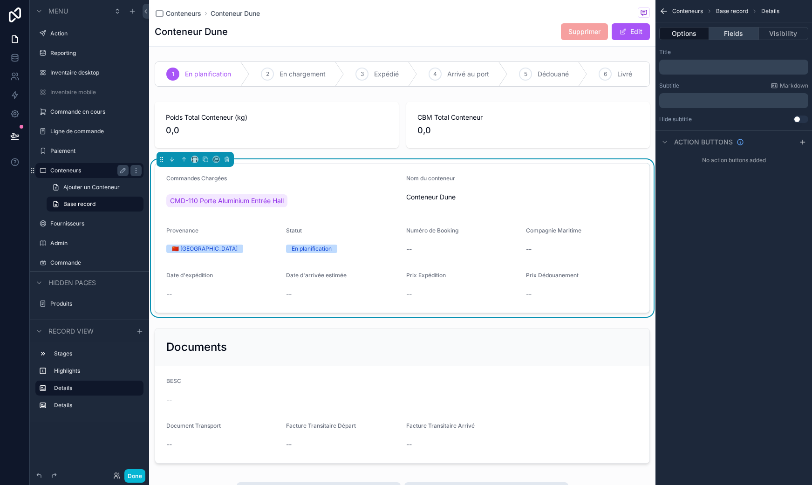
click at [737, 35] on button "Fields" at bounding box center [733, 33] width 49 height 13
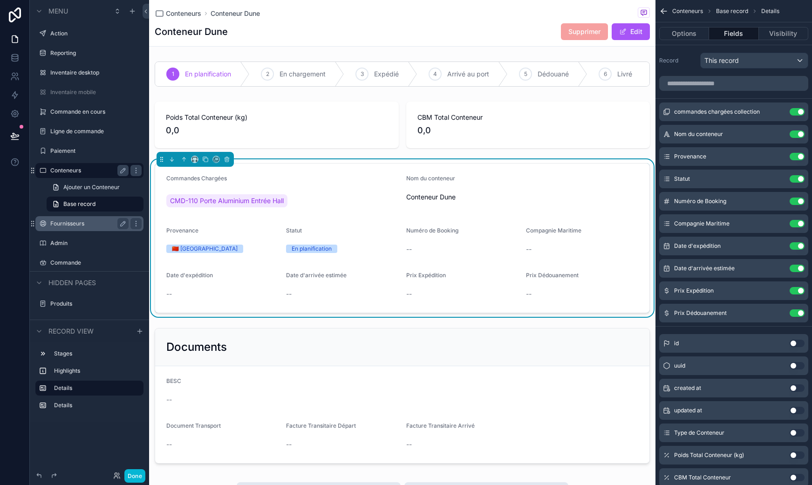
click at [82, 224] on label "Fournisseurs" at bounding box center [87, 223] width 75 height 7
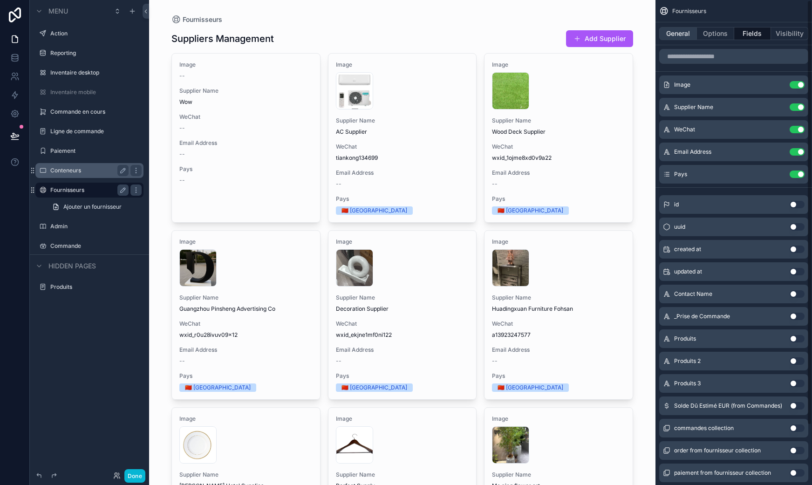
click at [672, 34] on button "General" at bounding box center [679, 33] width 38 height 13
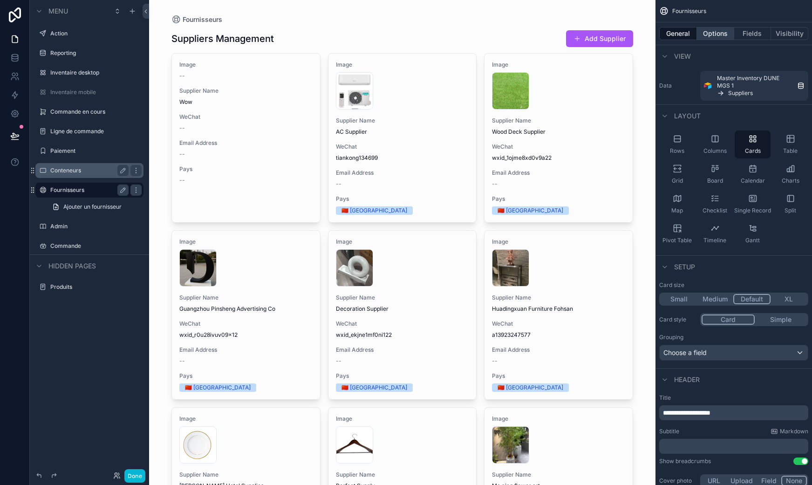
click at [711, 30] on button "Options" at bounding box center [715, 33] width 37 height 13
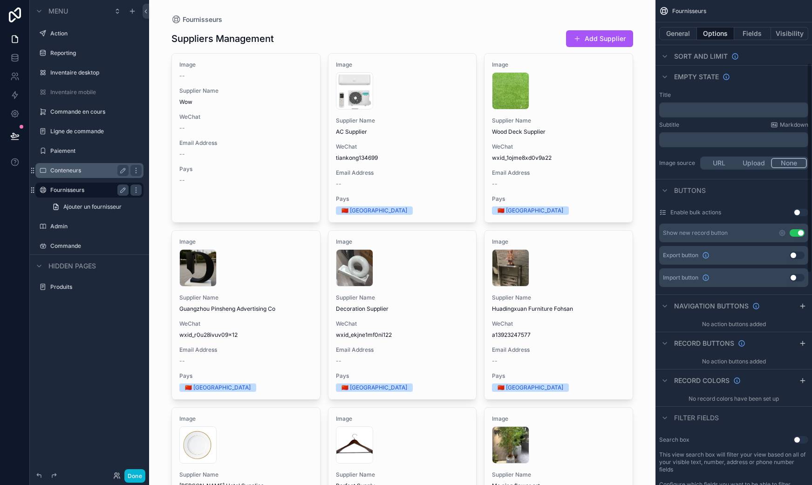
scroll to position [158, 0]
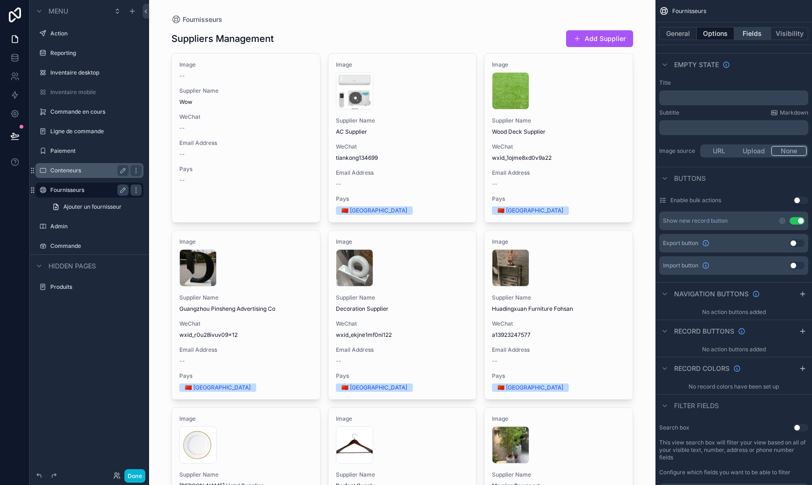
click at [756, 33] on button "Fields" at bounding box center [753, 33] width 37 height 13
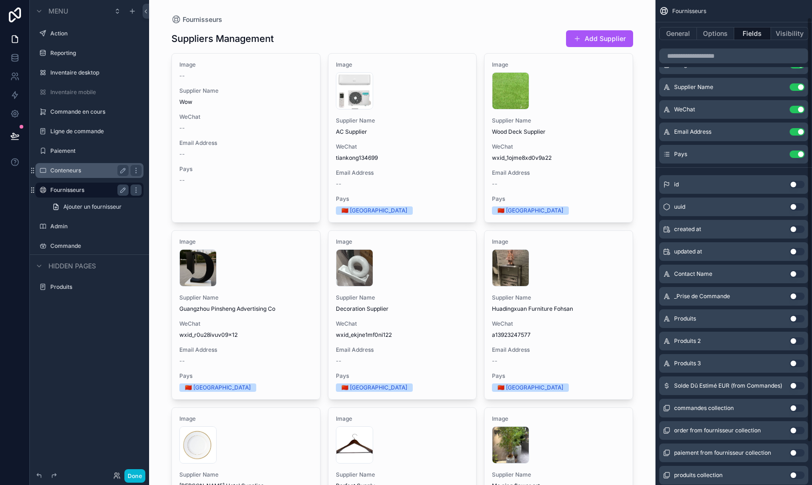
scroll to position [0, 0]
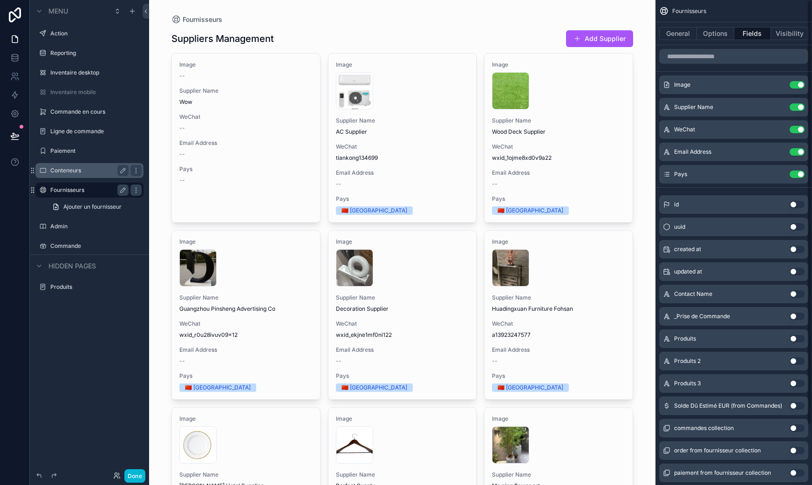
click at [587, 41] on button "Add Supplier" at bounding box center [599, 38] width 67 height 17
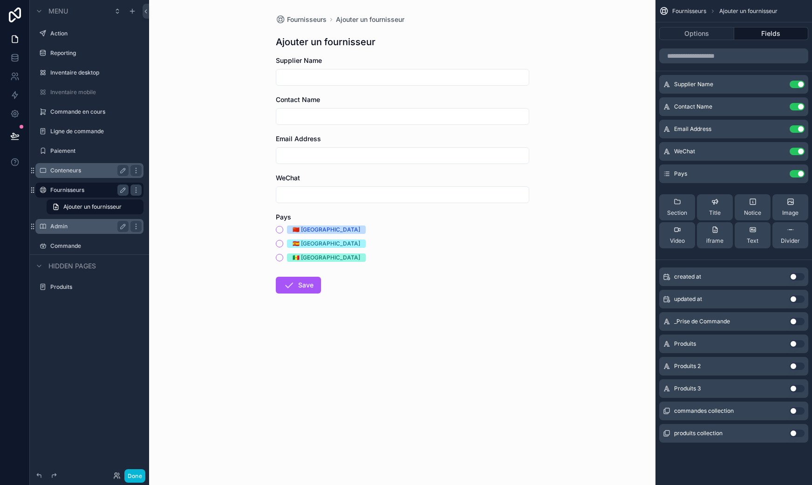
click at [52, 227] on label "Admin" at bounding box center [87, 226] width 75 height 7
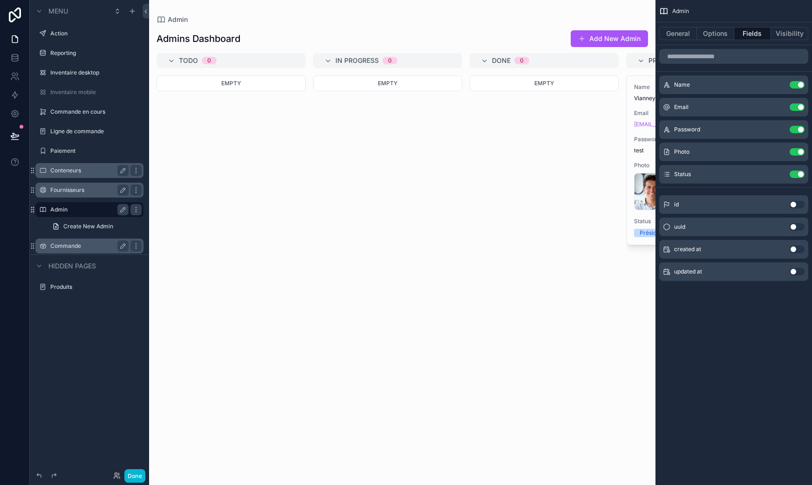
click at [86, 246] on label "Commande" at bounding box center [87, 245] width 75 height 7
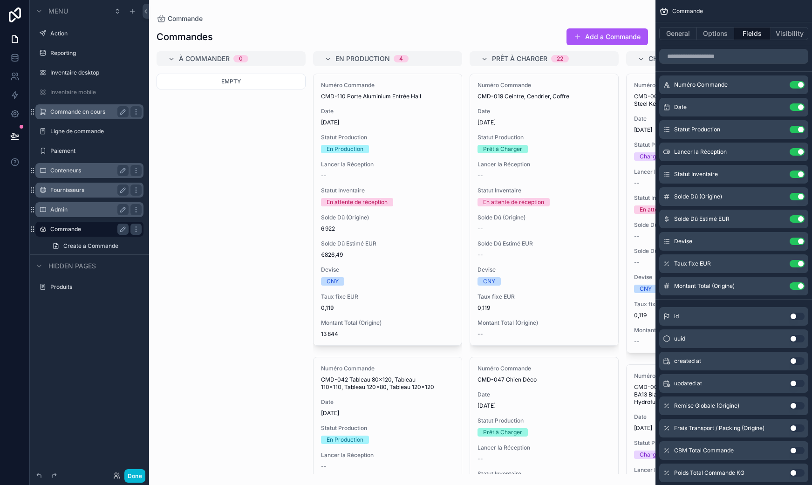
click at [94, 117] on div "Commande en cours" at bounding box center [89, 111] width 78 height 11
click at [90, 114] on label "Commande en cours" at bounding box center [95, 111] width 91 height 7
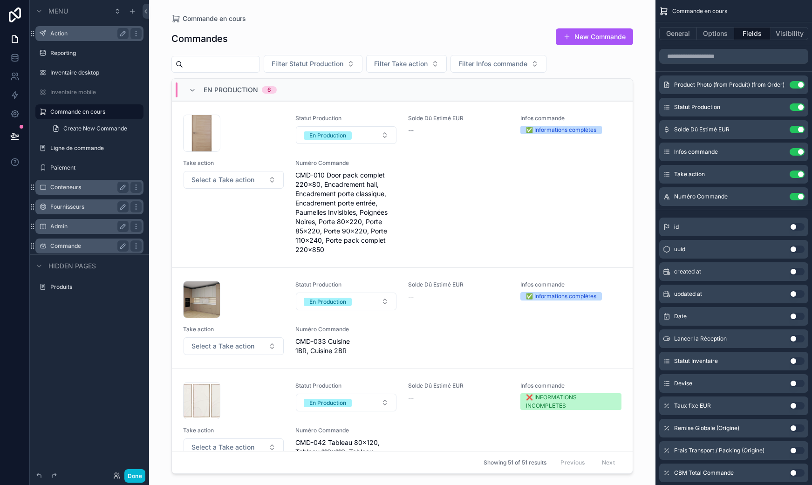
click at [82, 28] on div "Action" at bounding box center [89, 33] width 78 height 11
click at [77, 35] on label "Action" at bounding box center [87, 33] width 75 height 7
